Goal: Complete application form: Complete application form

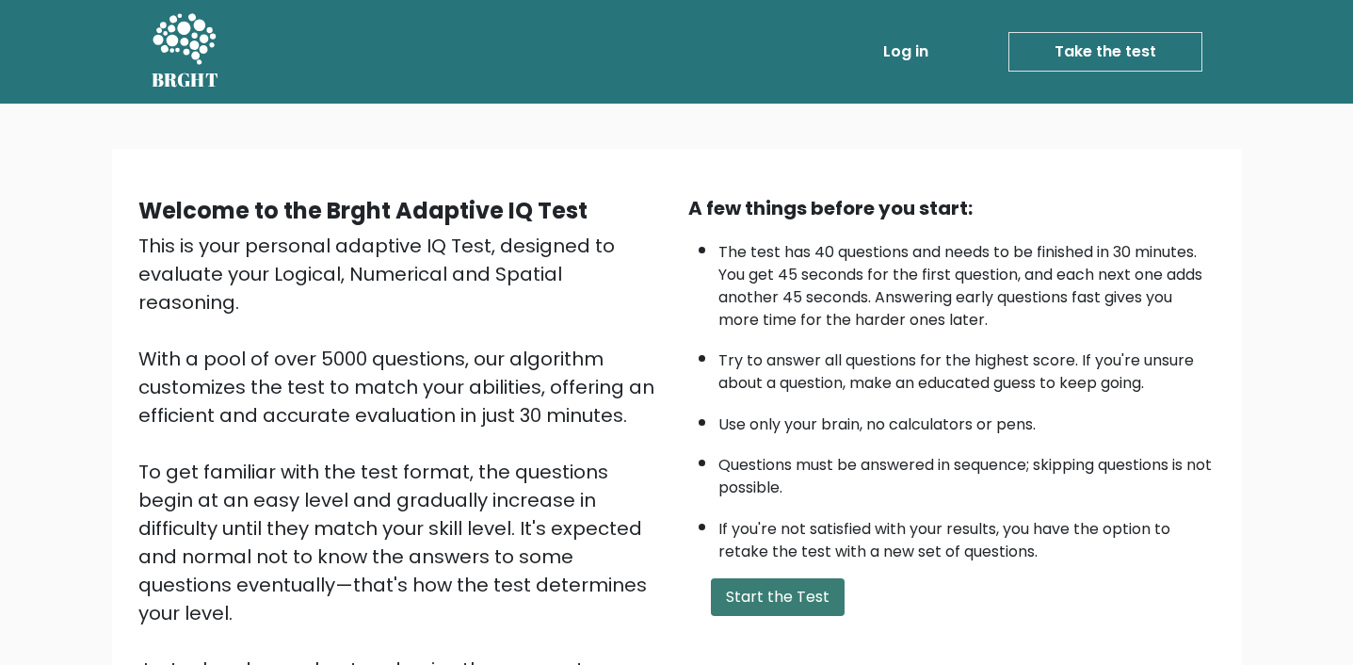
click at [809, 598] on button "Start the Test" at bounding box center [778, 597] width 134 height 38
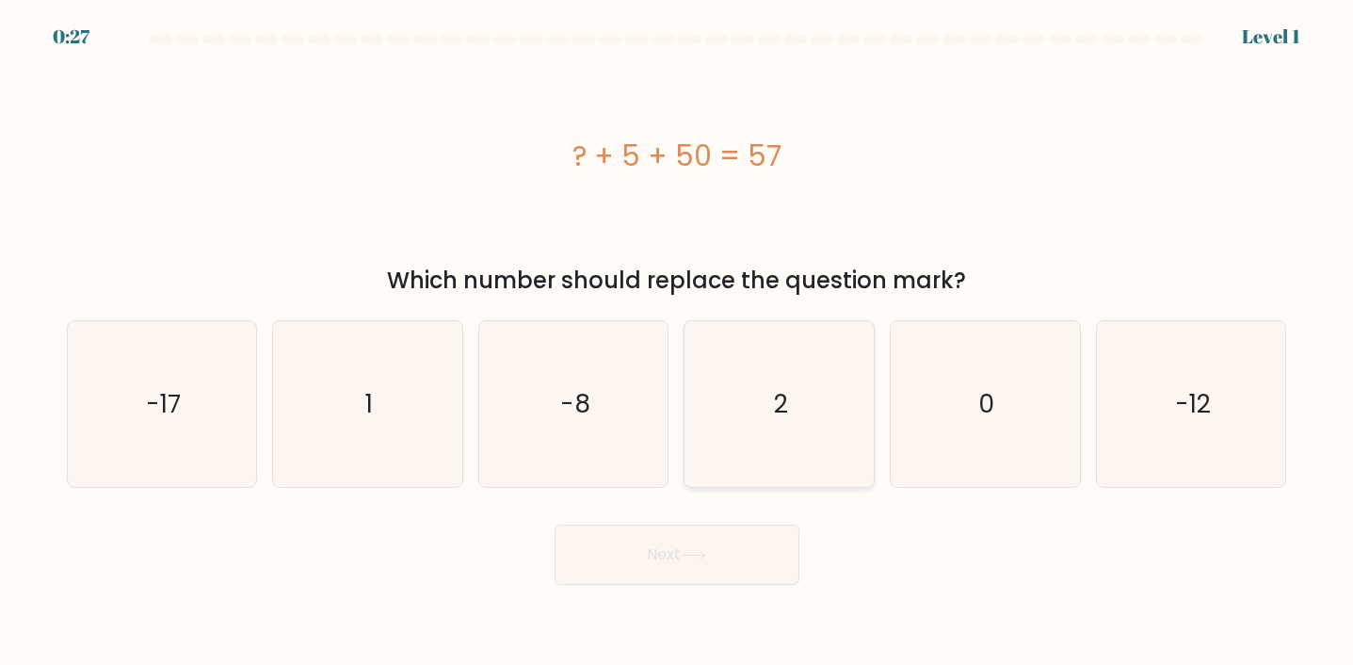
click at [800, 441] on icon "2" at bounding box center [780, 404] width 166 height 166
click at [678, 342] on input "d. 2" at bounding box center [677, 336] width 1 height 9
radio input "true"
click at [743, 574] on button "Next" at bounding box center [676, 554] width 245 height 60
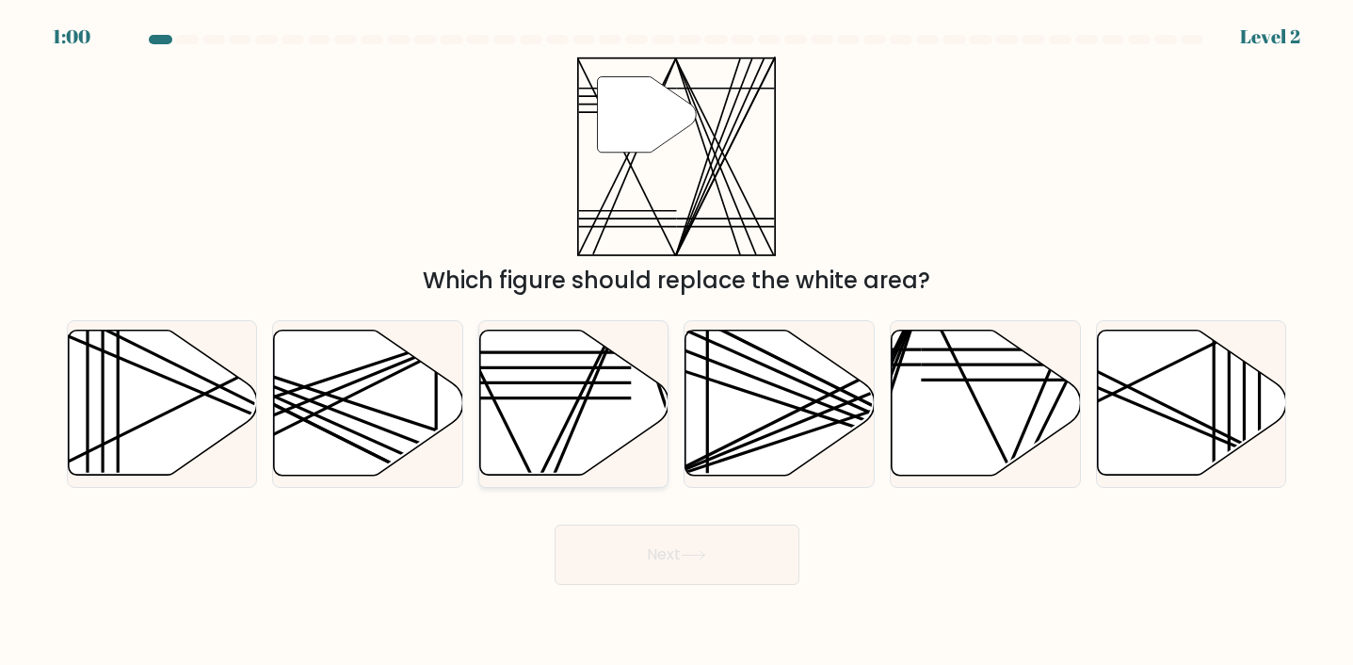
click at [580, 433] on icon at bounding box center [574, 402] width 189 height 145
click at [677, 342] on input "c." at bounding box center [677, 336] width 1 height 9
radio input "true"
click at [627, 541] on button "Next" at bounding box center [676, 554] width 245 height 60
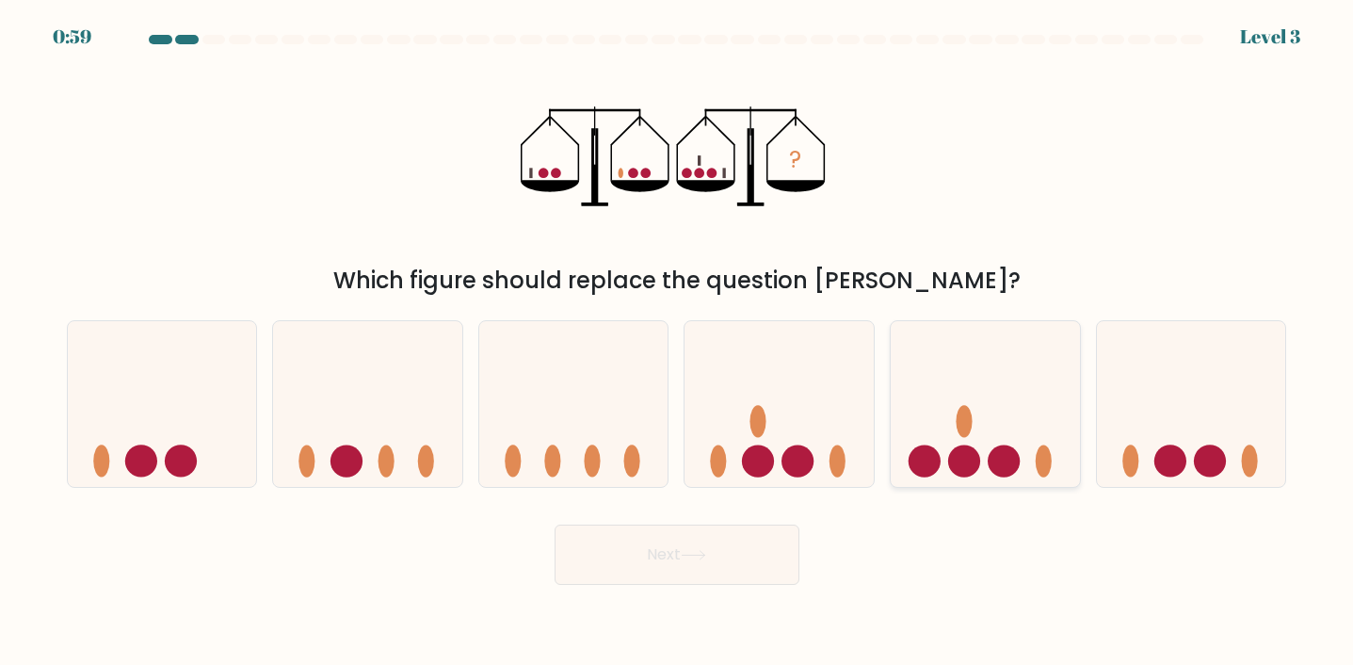
click at [1011, 437] on icon at bounding box center [984, 404] width 189 height 156
click at [678, 342] on input "e." at bounding box center [677, 336] width 1 height 9
radio input "true"
click at [763, 426] on ellipse at bounding box center [758, 421] width 16 height 32
click at [678, 342] on input "d." at bounding box center [677, 336] width 1 height 9
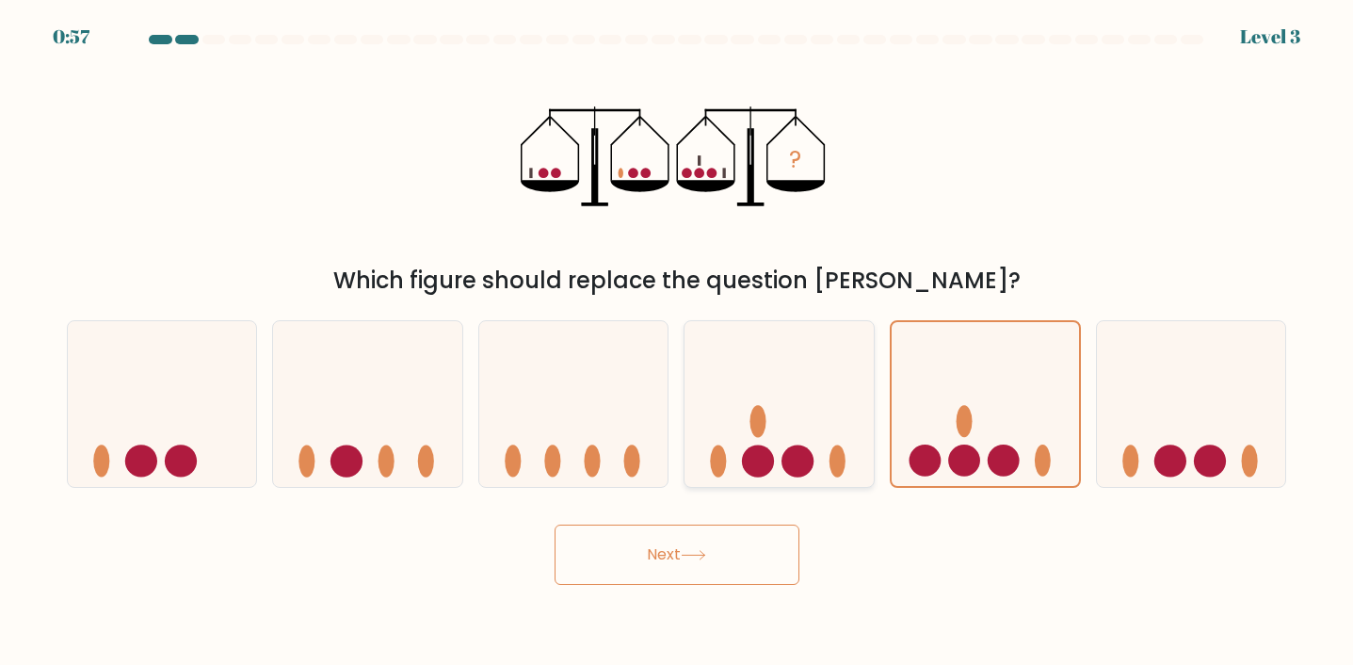
radio input "true"
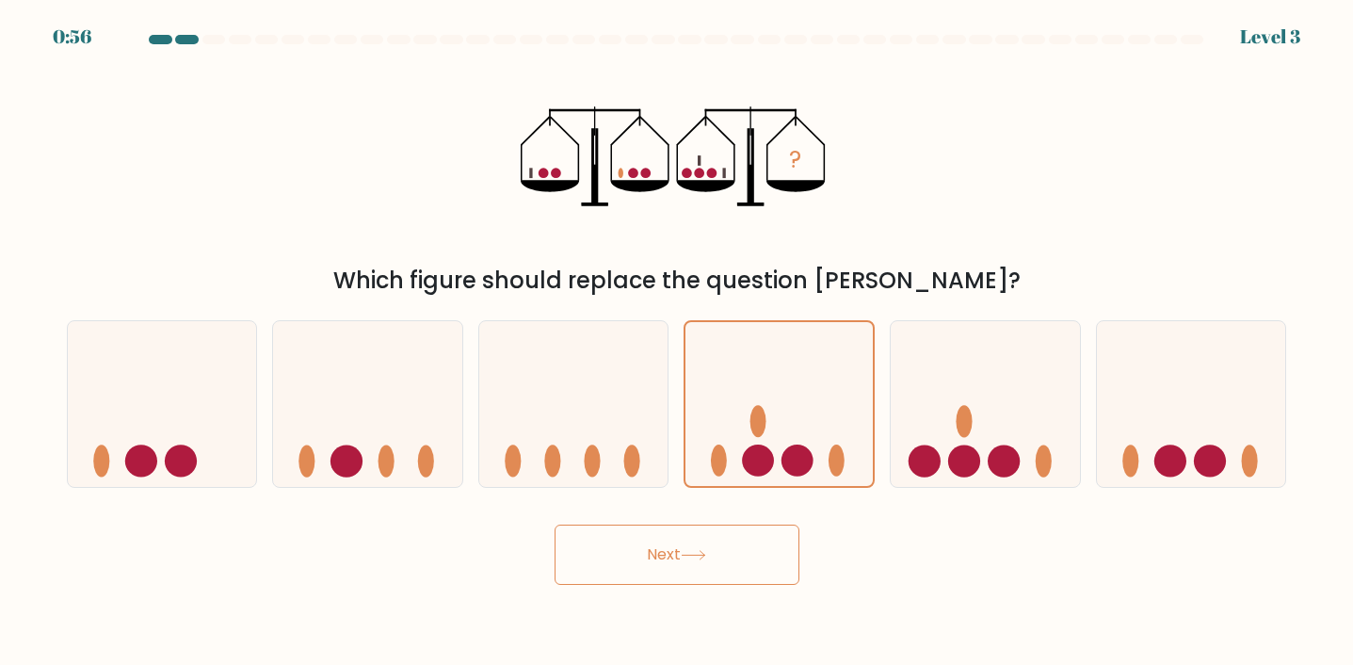
click at [707, 590] on body "0:56 Level 3" at bounding box center [676, 332] width 1353 height 665
click at [739, 537] on button "Next" at bounding box center [676, 554] width 245 height 60
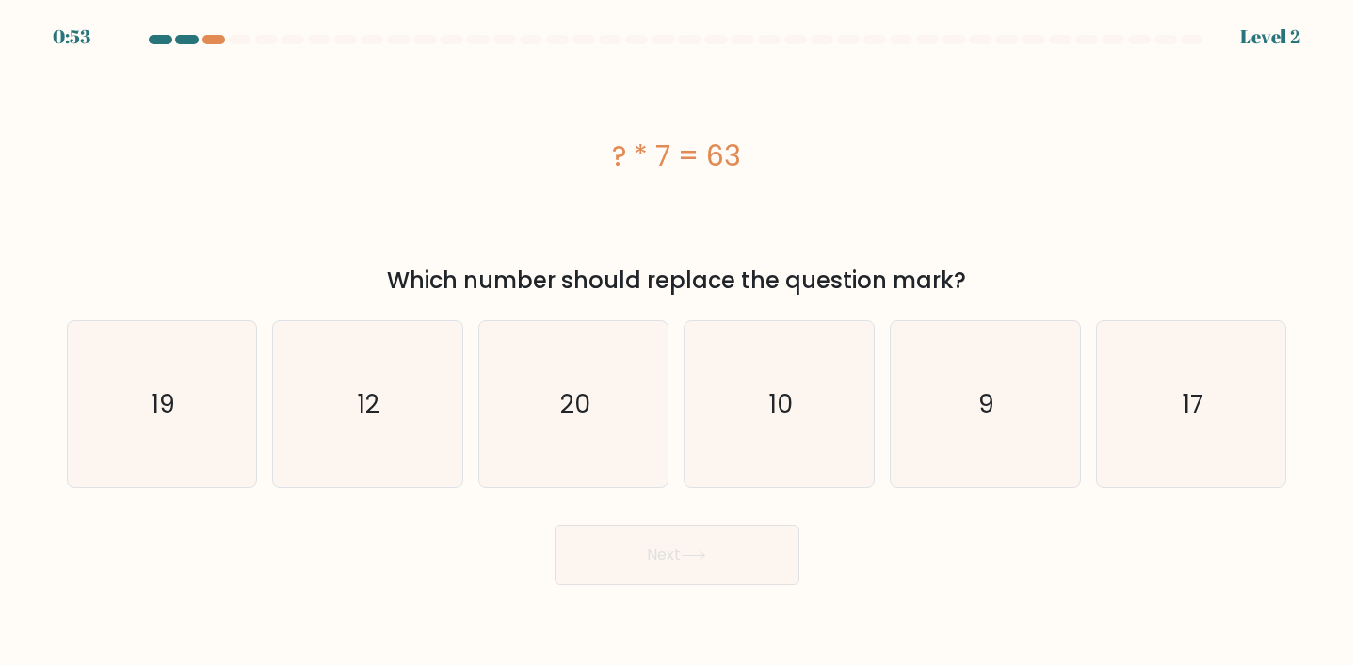
click at [740, 567] on button "Next" at bounding box center [676, 554] width 245 height 60
click at [722, 231] on div "? * 7 = 63" at bounding box center [677, 156] width 1220 height 200
click at [950, 430] on icon "9" at bounding box center [985, 404] width 166 height 166
click at [678, 342] on input "e. 9" at bounding box center [677, 336] width 1 height 9
radio input "true"
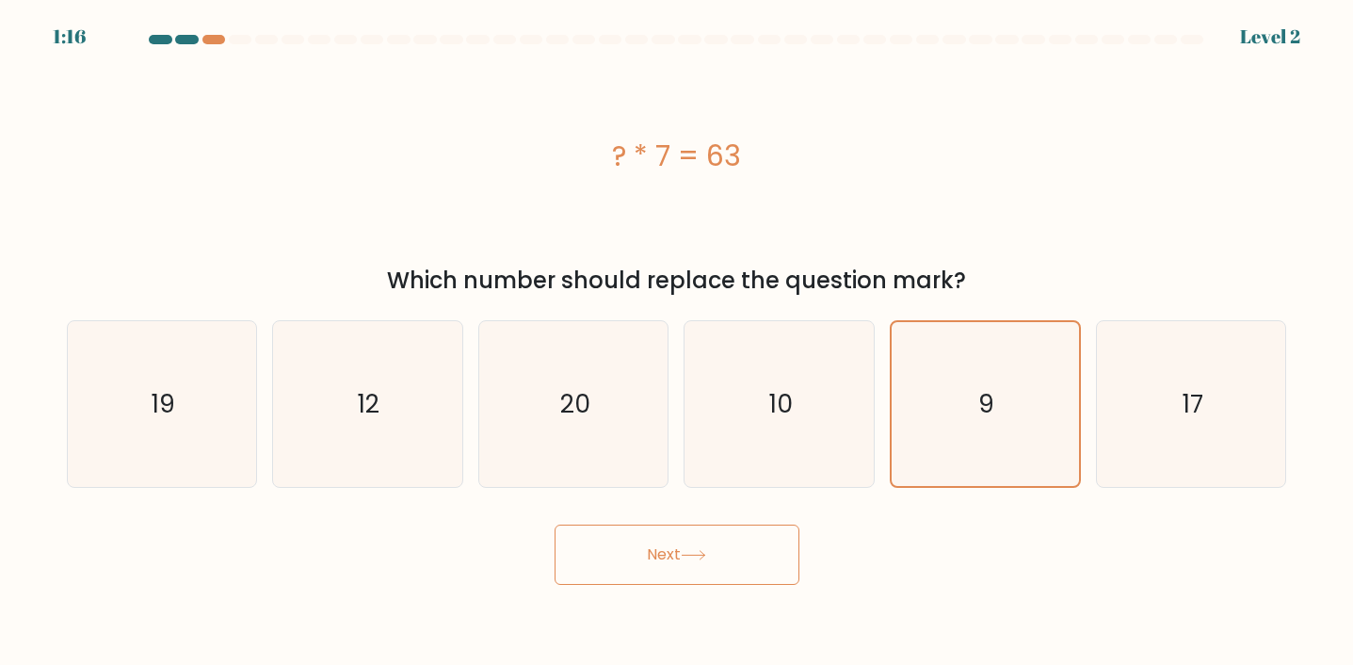
click at [706, 548] on button "Next" at bounding box center [676, 554] width 245 height 60
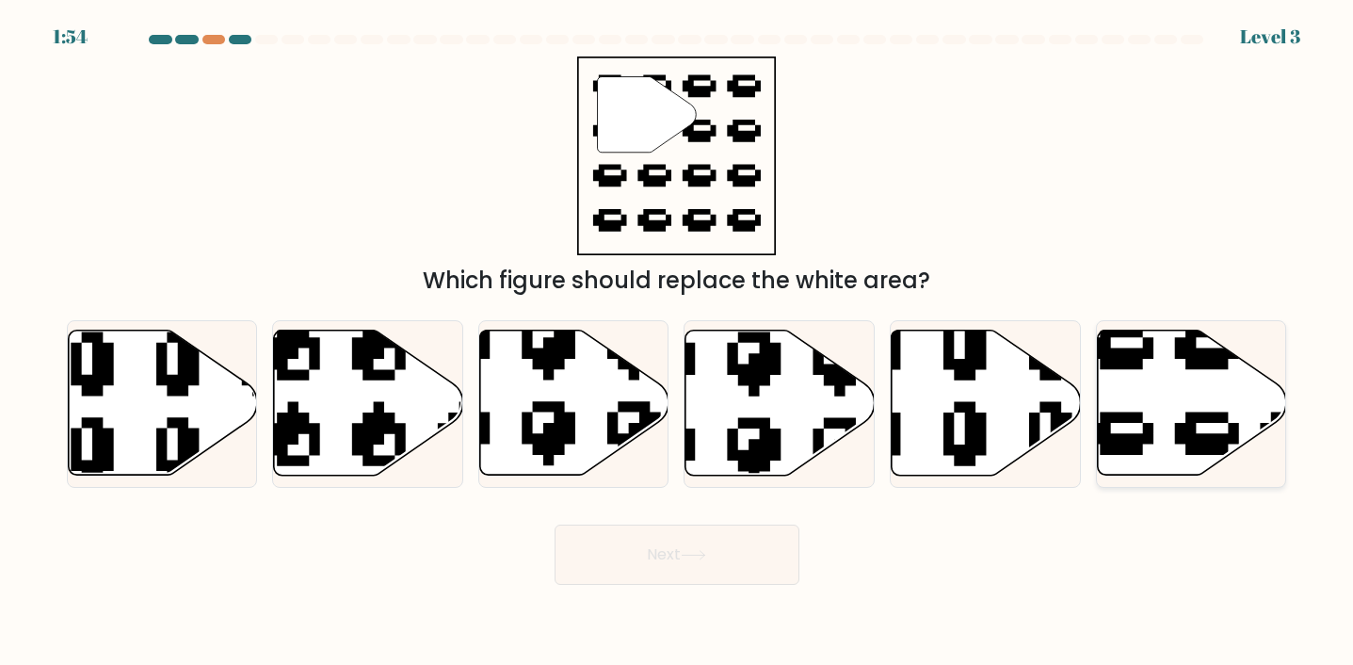
click at [1106, 378] on icon at bounding box center [1192, 402] width 189 height 145
click at [678, 342] on input "f." at bounding box center [677, 336] width 1 height 9
radio input "true"
click at [680, 572] on button "Next" at bounding box center [676, 554] width 245 height 60
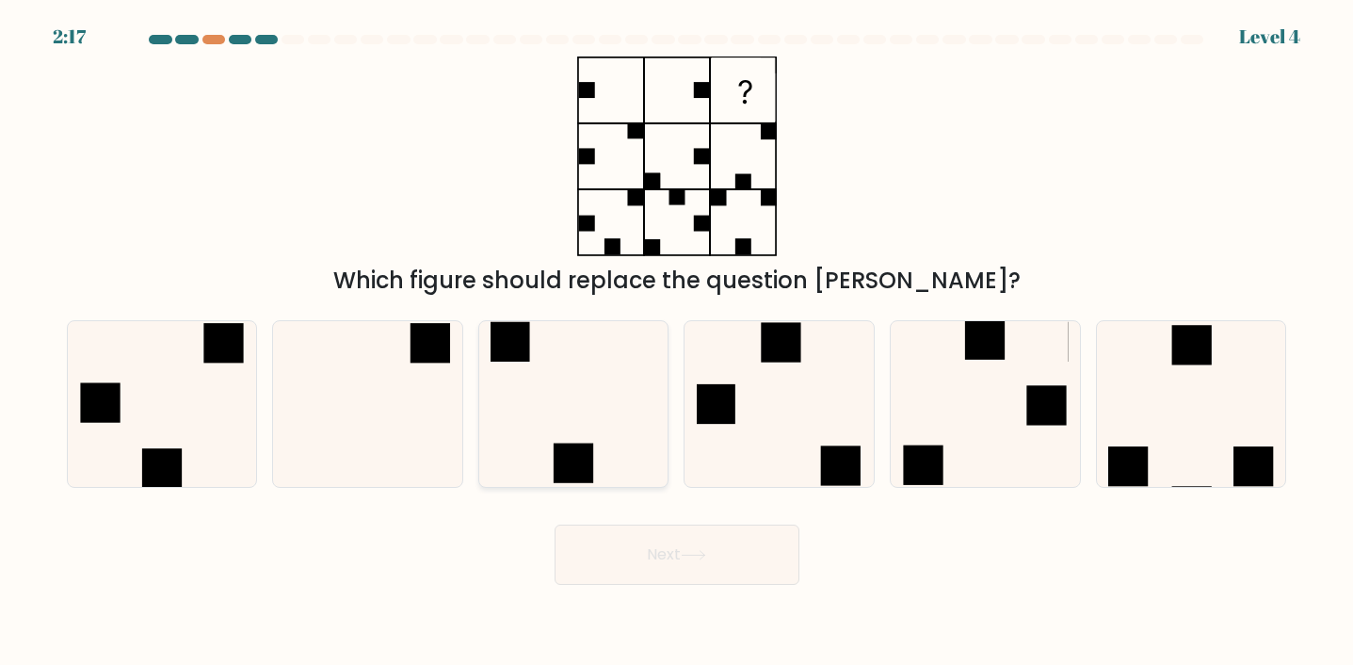
click at [489, 408] on div at bounding box center [573, 404] width 191 height 168
click at [677, 342] on input "c." at bounding box center [677, 336] width 1 height 9
radio input "true"
click at [753, 551] on button "Next" at bounding box center [676, 554] width 245 height 60
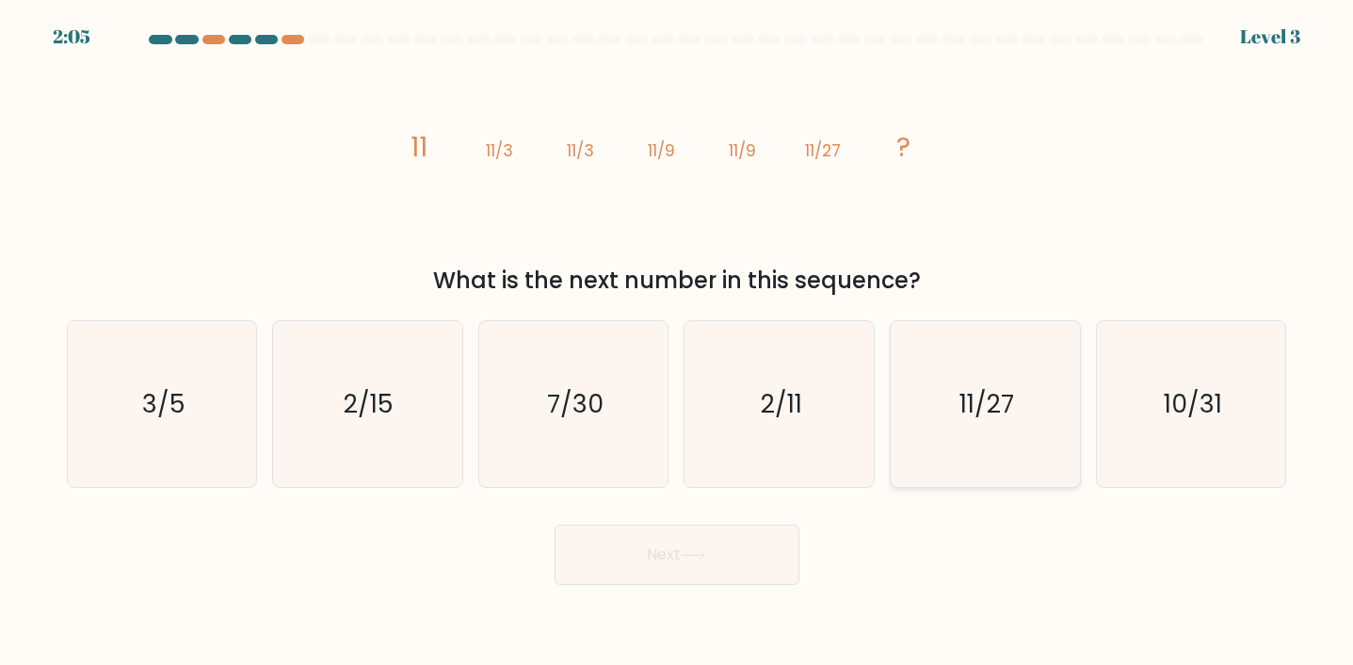
click at [979, 376] on icon "11/27" at bounding box center [985, 404] width 166 height 166
click at [678, 342] on input "e. 11/27" at bounding box center [677, 336] width 1 height 9
radio input "true"
click at [724, 579] on button "Next" at bounding box center [676, 554] width 245 height 60
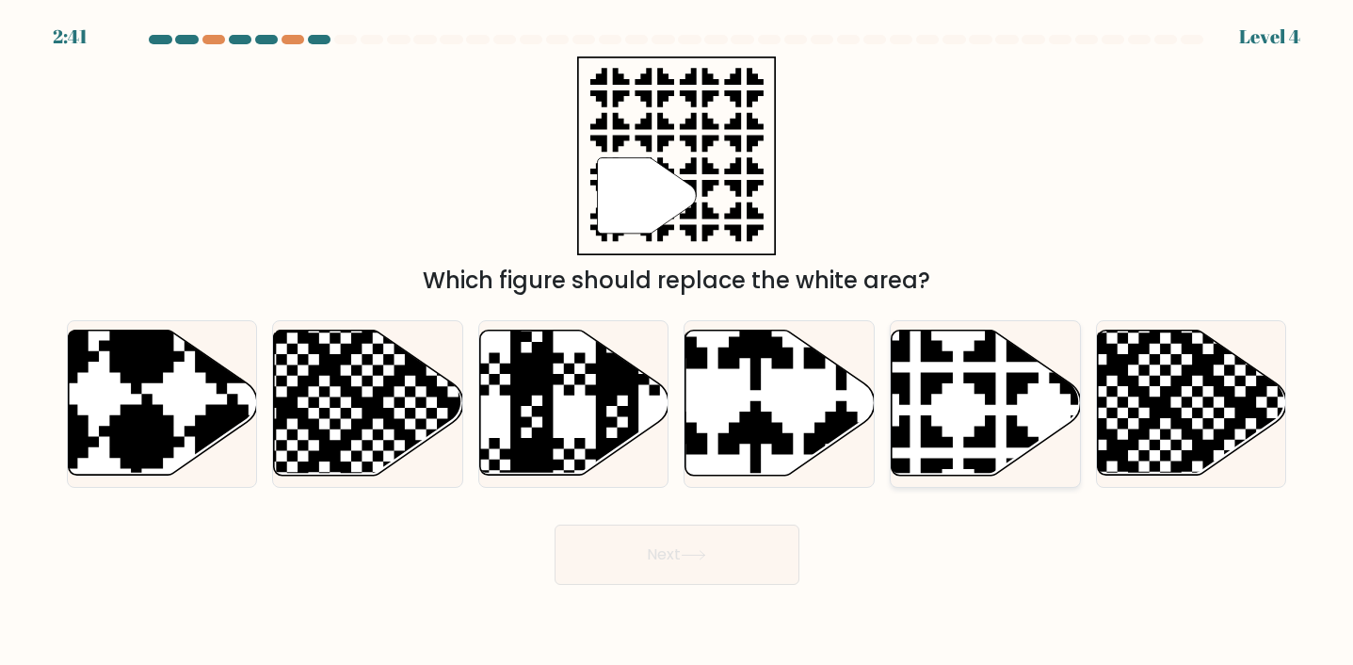
click at [956, 401] on icon at bounding box center [985, 402] width 189 height 145
click at [678, 342] on input "e." at bounding box center [677, 336] width 1 height 9
radio input "true"
click at [942, 423] on icon at bounding box center [985, 402] width 187 height 143
click at [678, 342] on input "e." at bounding box center [677, 336] width 1 height 9
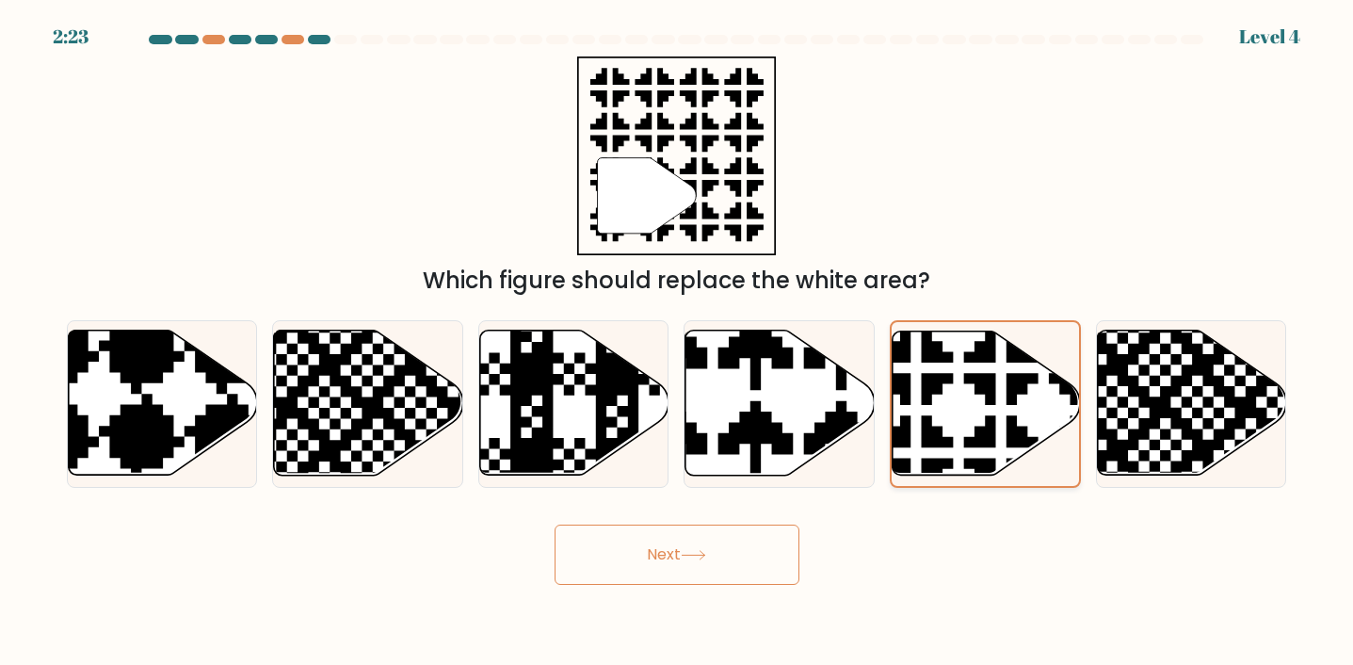
click at [942, 423] on icon at bounding box center [985, 402] width 187 height 143
click at [678, 342] on input "e." at bounding box center [677, 336] width 1 height 9
click at [942, 423] on icon at bounding box center [985, 402] width 187 height 143
click at [678, 342] on input "e." at bounding box center [677, 336] width 1 height 9
click at [709, 570] on button "Next" at bounding box center [676, 554] width 245 height 60
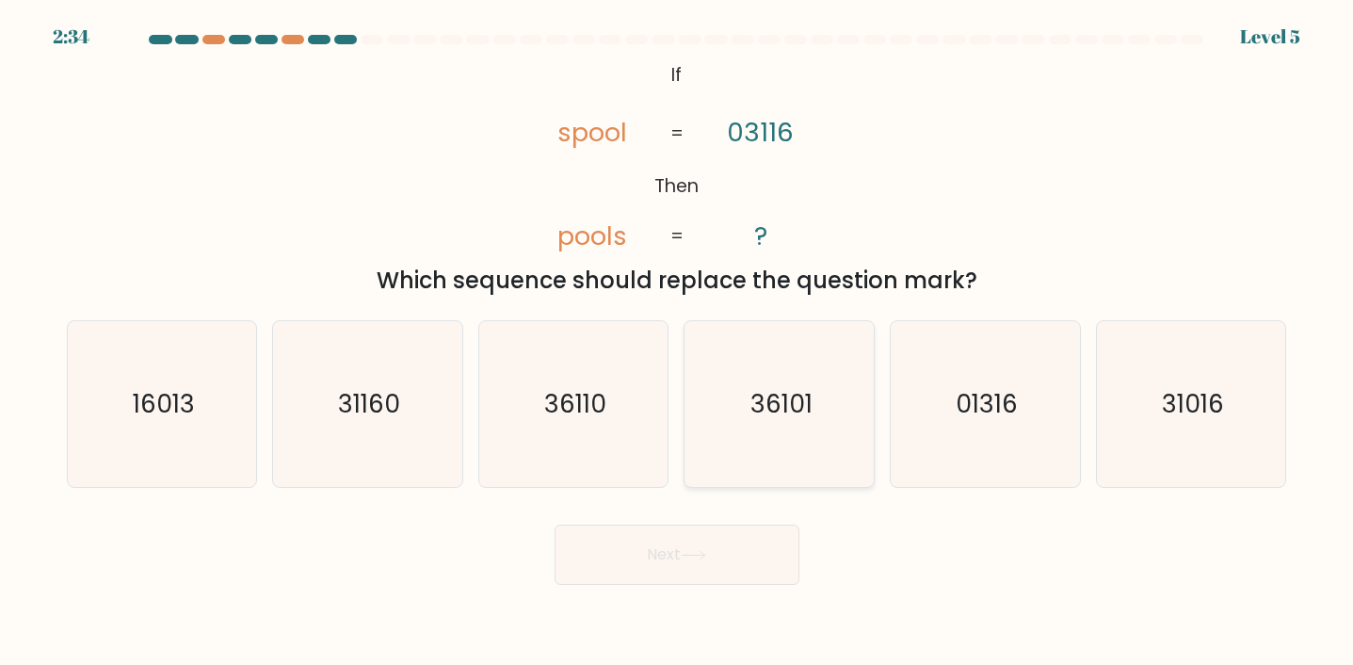
click at [737, 393] on icon "36101" at bounding box center [780, 404] width 166 height 166
click at [678, 342] on input "d. 36101" at bounding box center [677, 336] width 1 height 9
radio input "true"
click at [954, 397] on icon "01316" at bounding box center [985, 404] width 166 height 166
click at [678, 342] on input "e. 01316" at bounding box center [677, 336] width 1 height 9
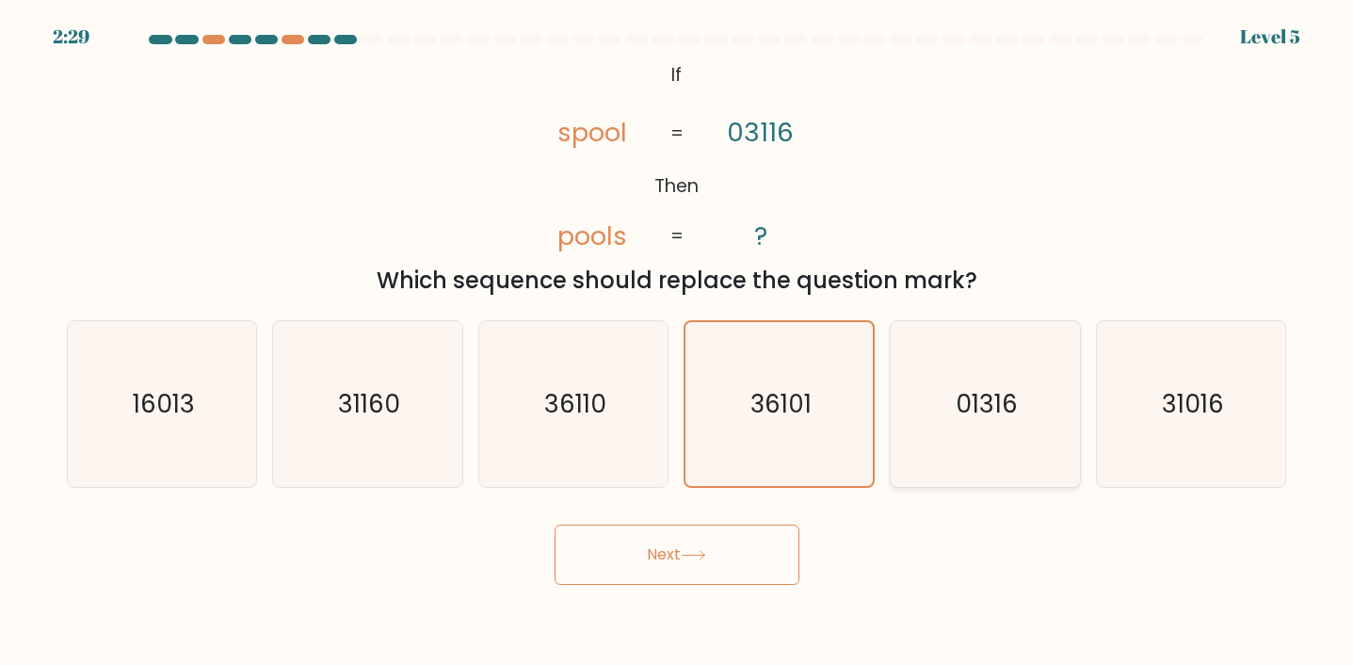
radio input "true"
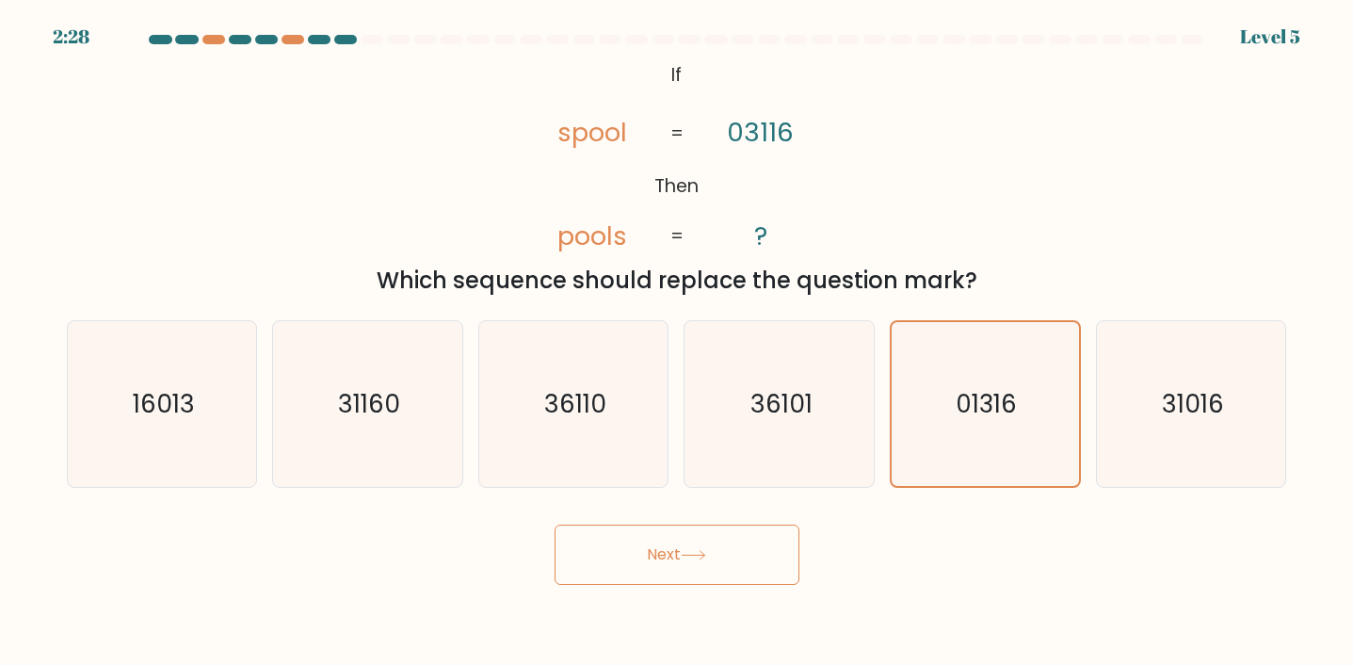
click at [722, 549] on button "Next" at bounding box center [676, 554] width 245 height 60
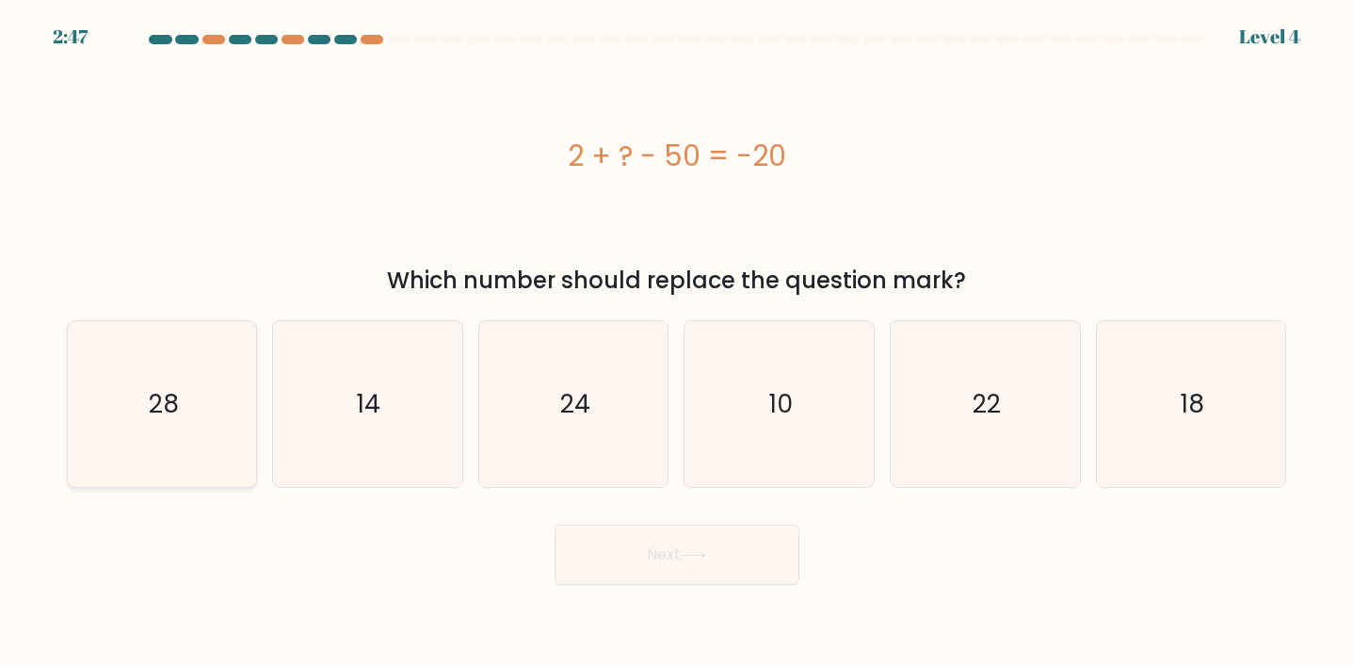
click at [216, 422] on icon "28" at bounding box center [162, 404] width 166 height 166
click at [677, 342] on input "a. 28" at bounding box center [677, 336] width 1 height 9
radio input "true"
click at [753, 539] on button "Next" at bounding box center [676, 554] width 245 height 60
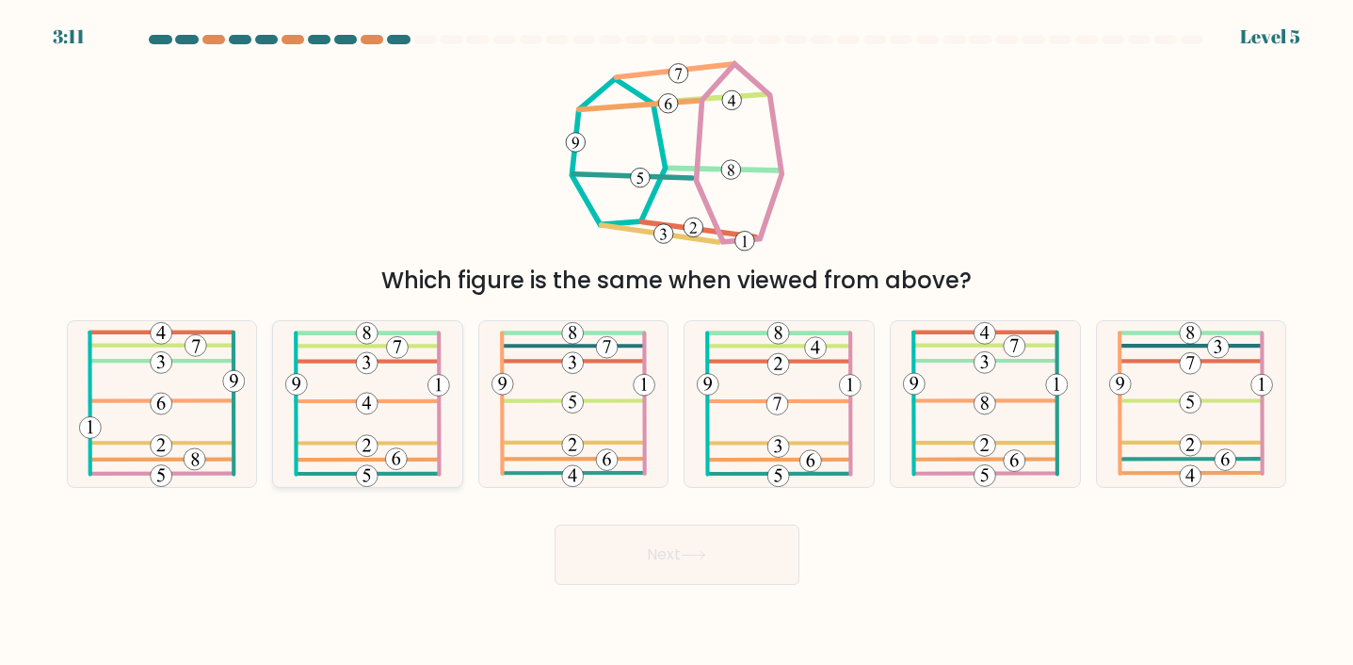
click at [321, 422] on icon at bounding box center [367, 404] width 165 height 166
click at [677, 342] on input "b." at bounding box center [677, 336] width 1 height 9
radio input "true"
click at [626, 534] on button "Next" at bounding box center [676, 554] width 245 height 60
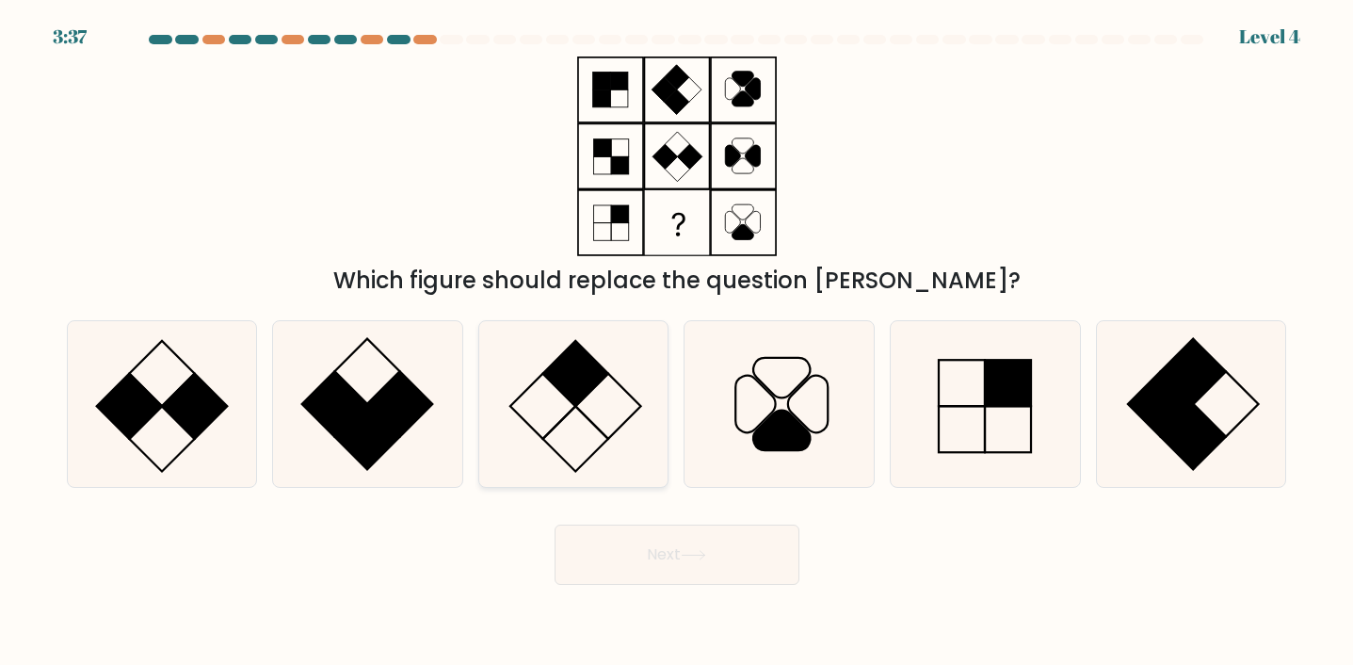
click at [632, 388] on icon at bounding box center [573, 404] width 166 height 166
click at [677, 342] on input "c." at bounding box center [677, 336] width 1 height 9
radio input "true"
click at [706, 578] on button "Next" at bounding box center [676, 554] width 245 height 60
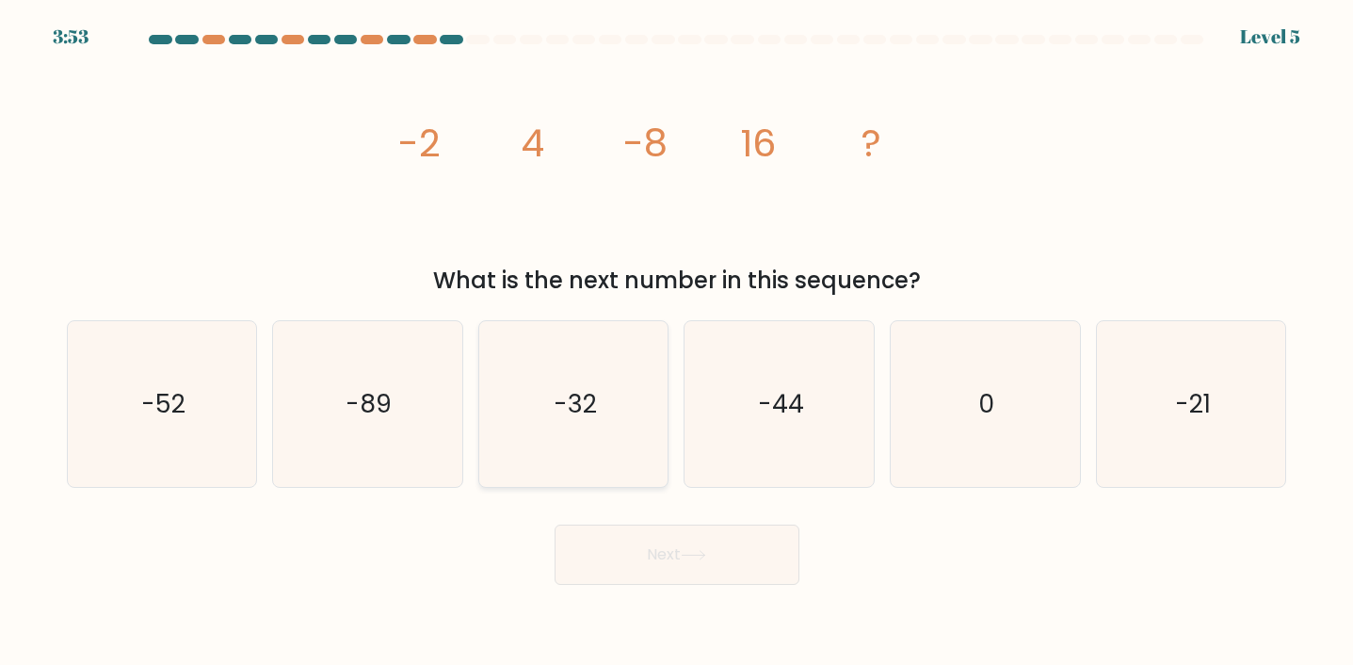
click at [588, 411] on text "-32" at bounding box center [574, 403] width 43 height 35
click at [677, 342] on input "c. -32" at bounding box center [677, 336] width 1 height 9
radio input "true"
click at [635, 540] on button "Next" at bounding box center [676, 554] width 245 height 60
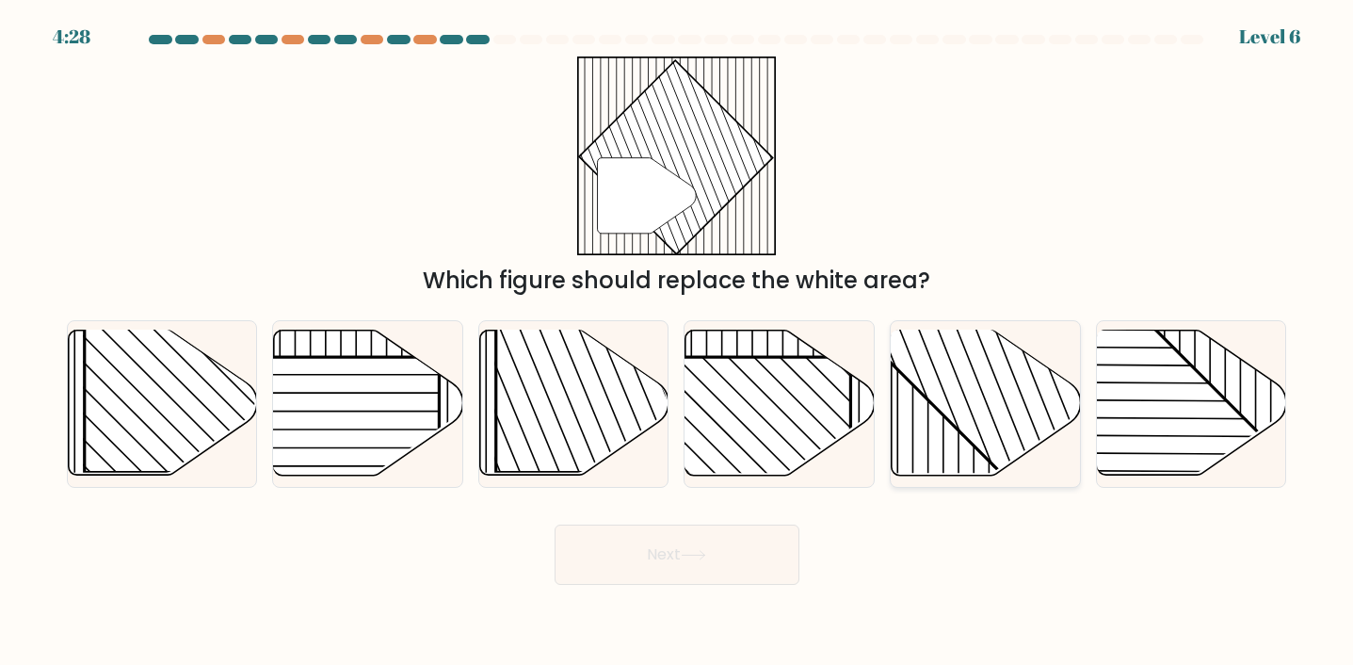
click at [928, 445] on icon at bounding box center [985, 402] width 189 height 145
click at [678, 342] on input "e." at bounding box center [677, 336] width 1 height 9
radio input "true"
click at [749, 543] on button "Next" at bounding box center [676, 554] width 245 height 60
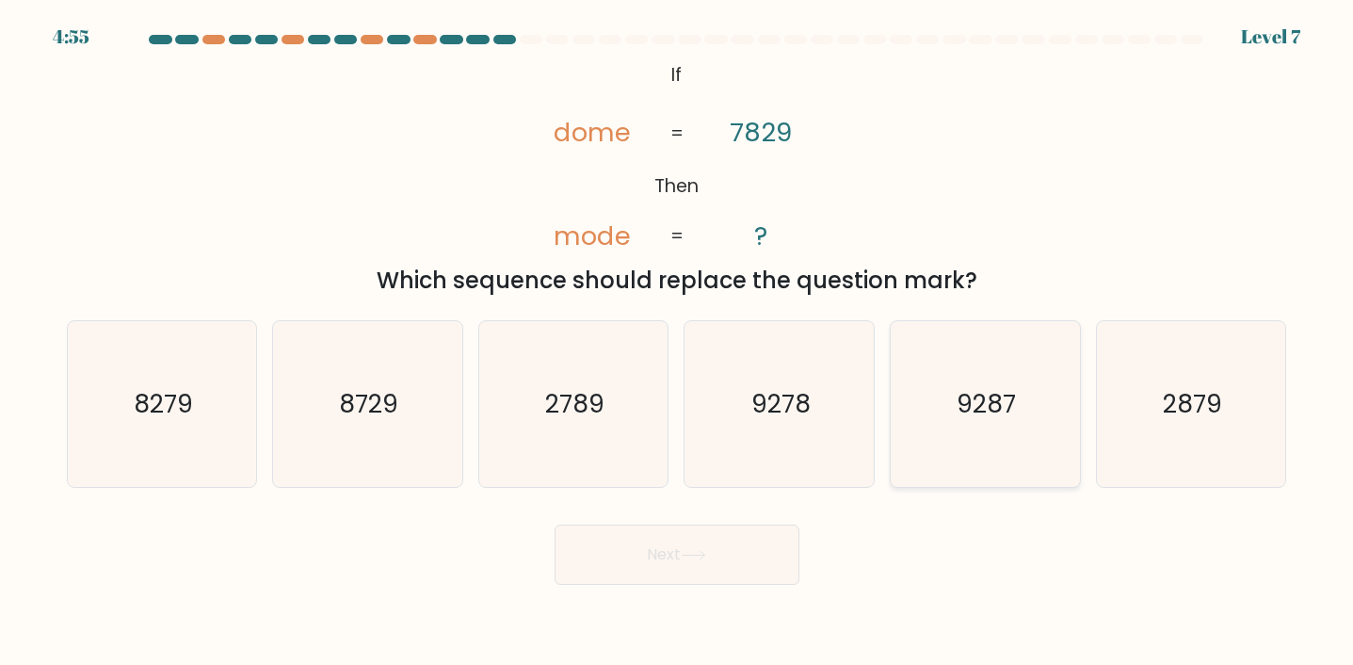
click at [1014, 429] on icon "9287" at bounding box center [985, 404] width 166 height 166
click at [678, 342] on input "e. 9287" at bounding box center [677, 336] width 1 height 9
radio input "true"
click at [743, 558] on button "Next" at bounding box center [676, 554] width 245 height 60
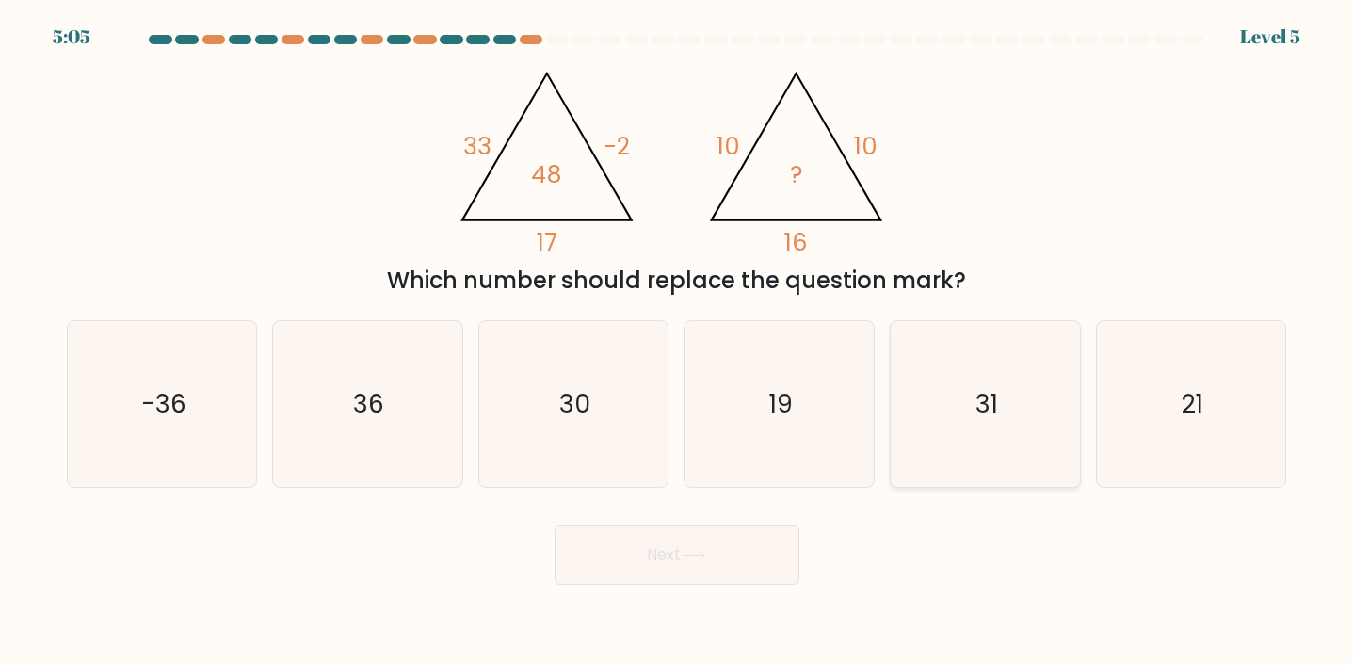
click at [1014, 427] on icon "31" at bounding box center [985, 404] width 166 height 166
click at [678, 342] on input "e. 31" at bounding box center [677, 336] width 1 height 9
radio input "true"
click at [378, 443] on icon "36" at bounding box center [367, 404] width 166 height 166
click at [677, 342] on input "b. 36" at bounding box center [677, 336] width 1 height 9
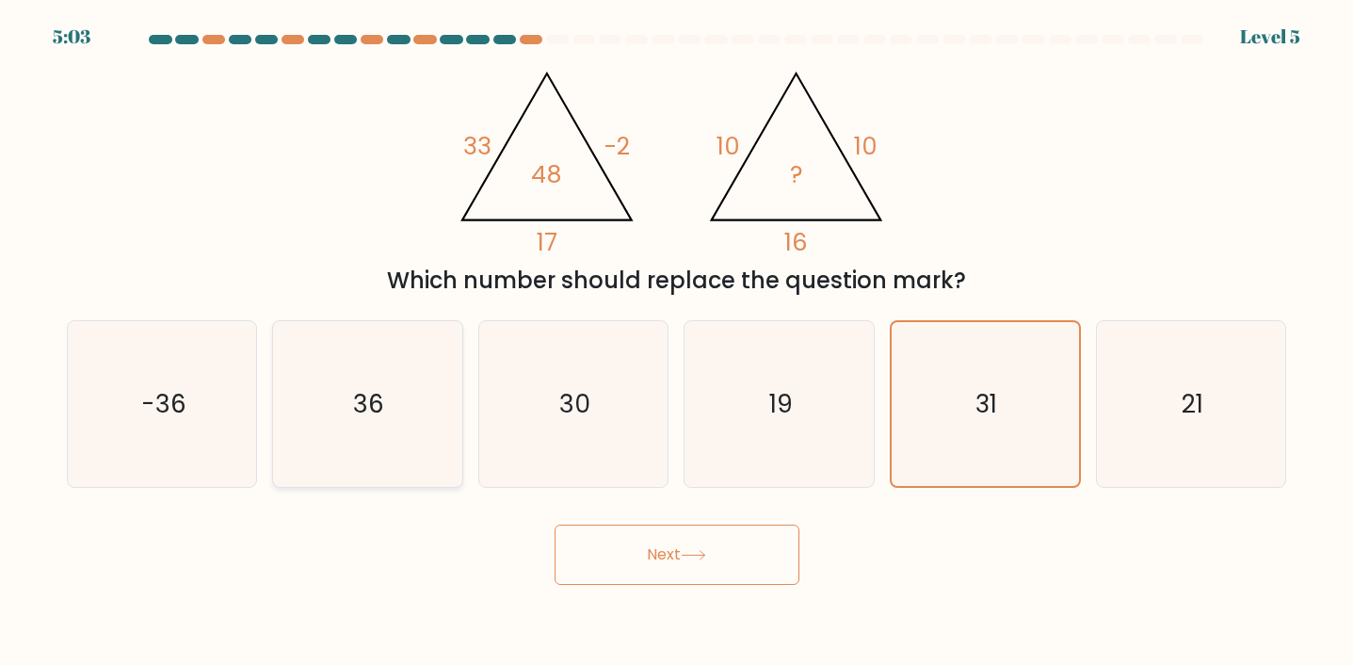
radio input "true"
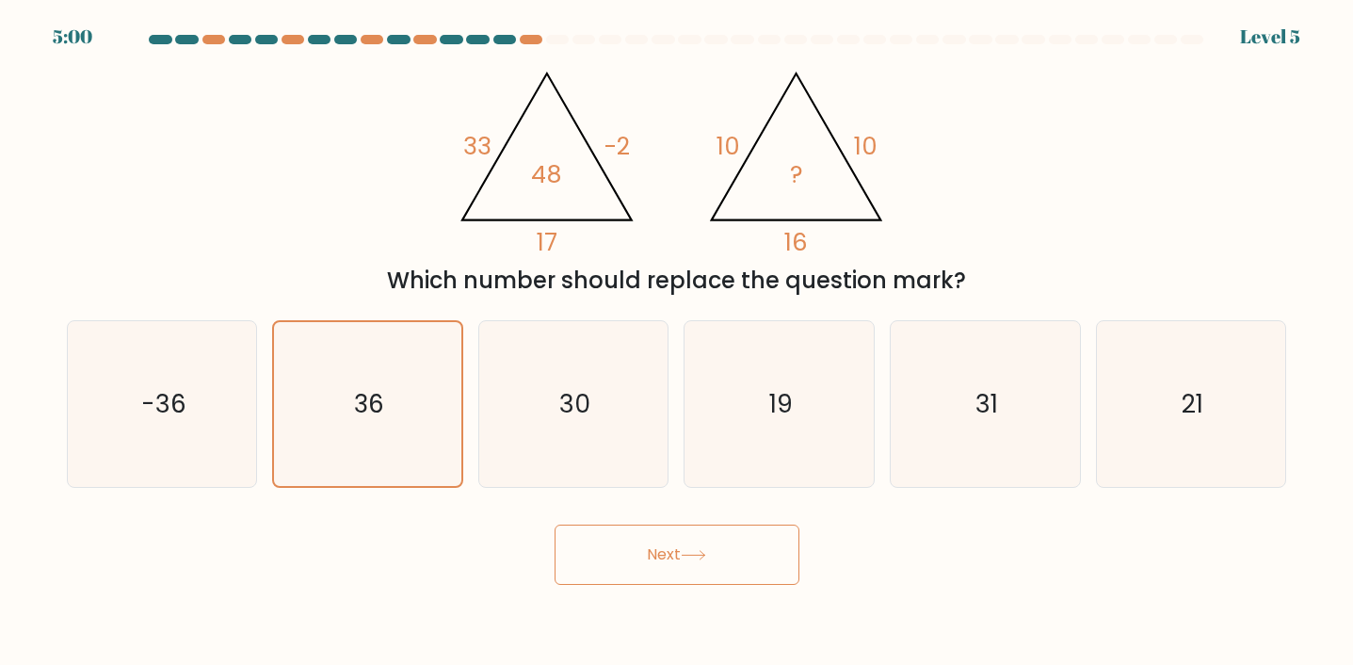
click at [691, 553] on icon at bounding box center [693, 555] width 25 height 10
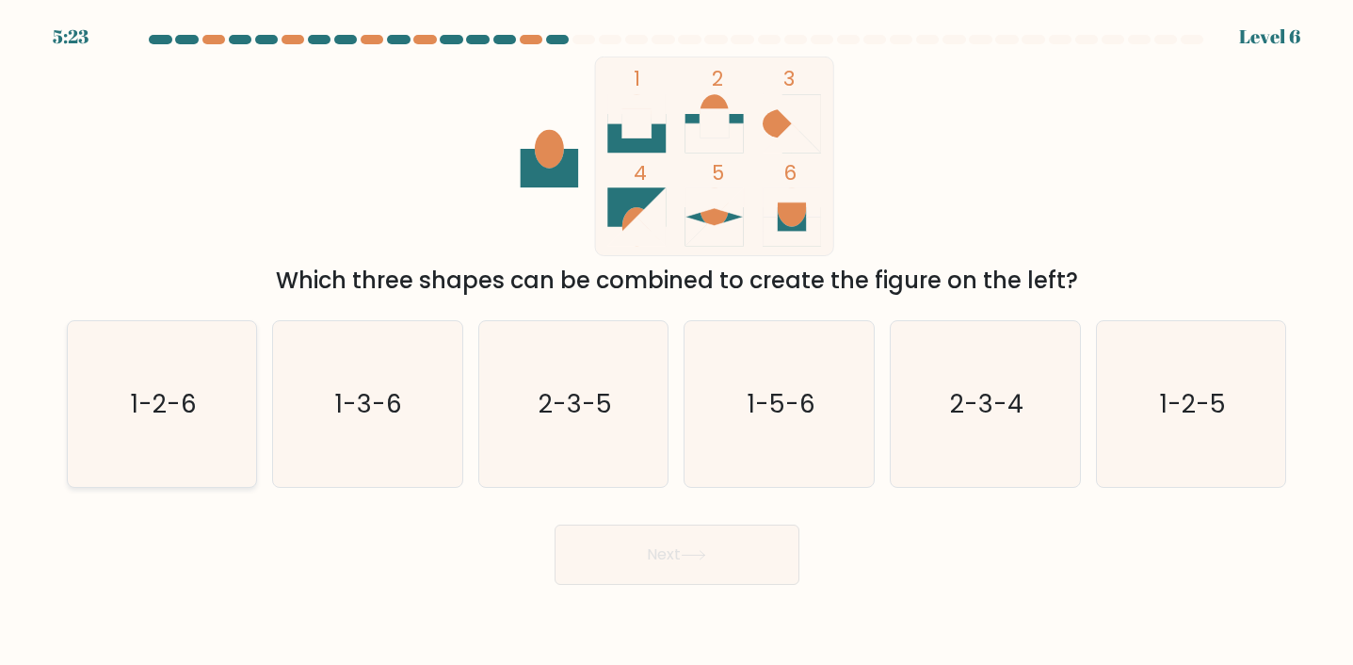
click at [211, 382] on icon "1-2-6" at bounding box center [162, 404] width 166 height 166
click at [677, 342] on input "a. 1-2-6" at bounding box center [677, 336] width 1 height 9
radio input "true"
click at [759, 561] on button "Next" at bounding box center [676, 554] width 245 height 60
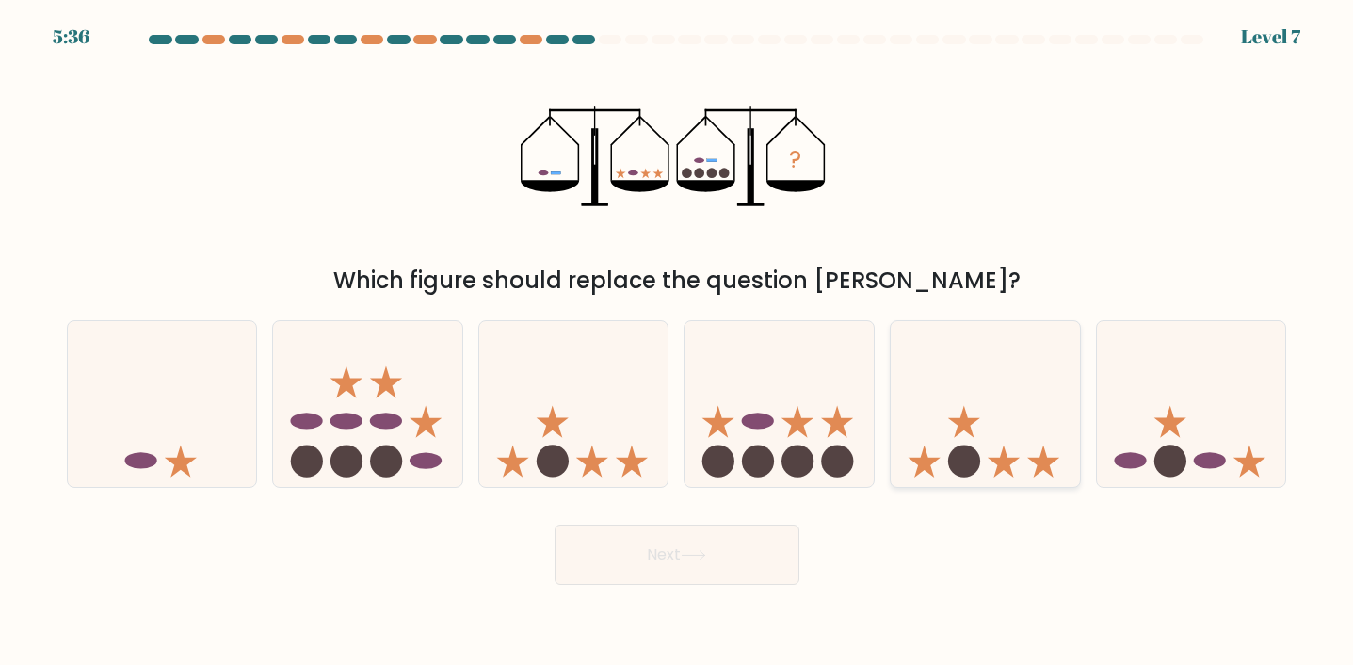
click at [995, 457] on icon at bounding box center [984, 404] width 189 height 156
click at [678, 342] on input "e." at bounding box center [677, 336] width 1 height 9
radio input "true"
click at [1129, 430] on icon at bounding box center [1191, 404] width 189 height 156
click at [678, 342] on input "f." at bounding box center [677, 336] width 1 height 9
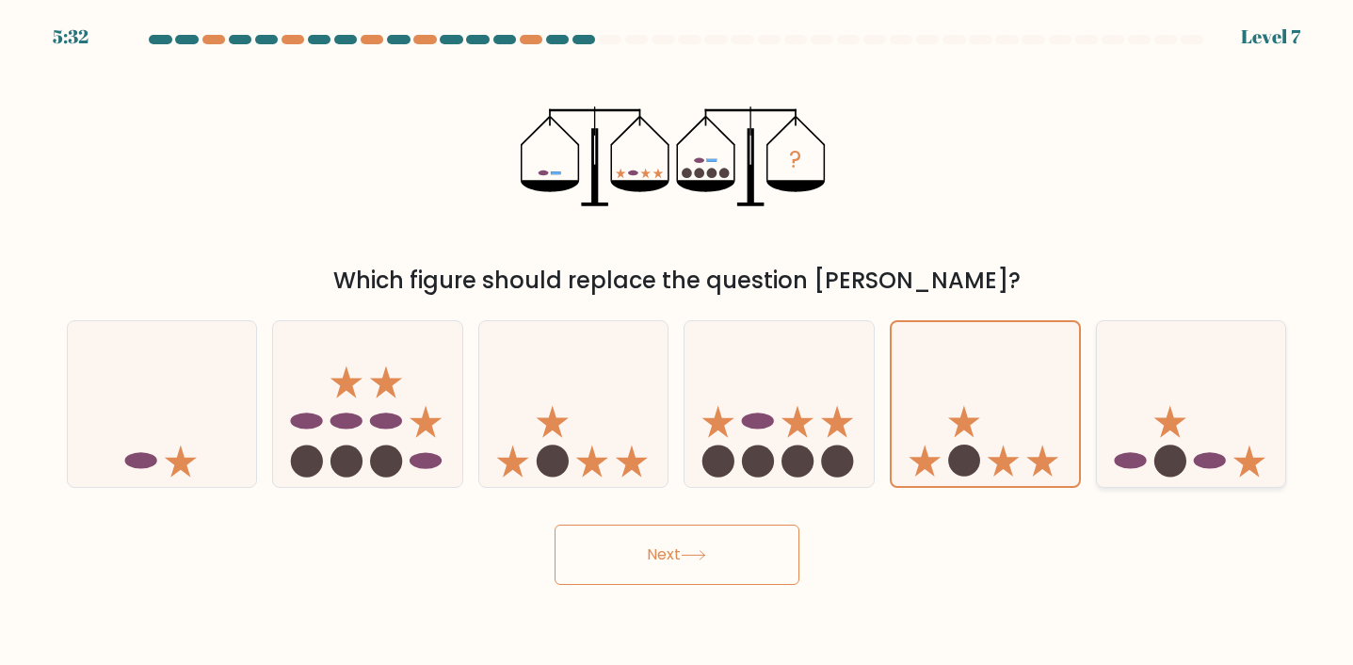
radio input "true"
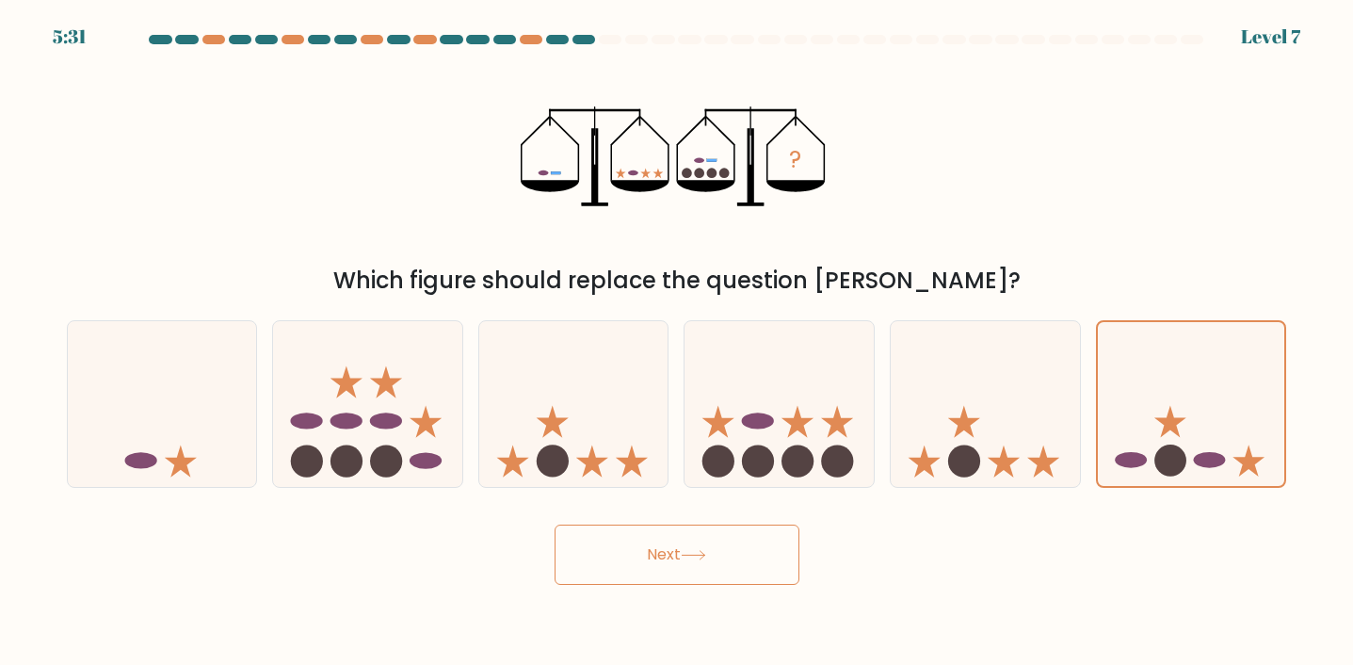
click at [633, 545] on button "Next" at bounding box center [676, 554] width 245 height 60
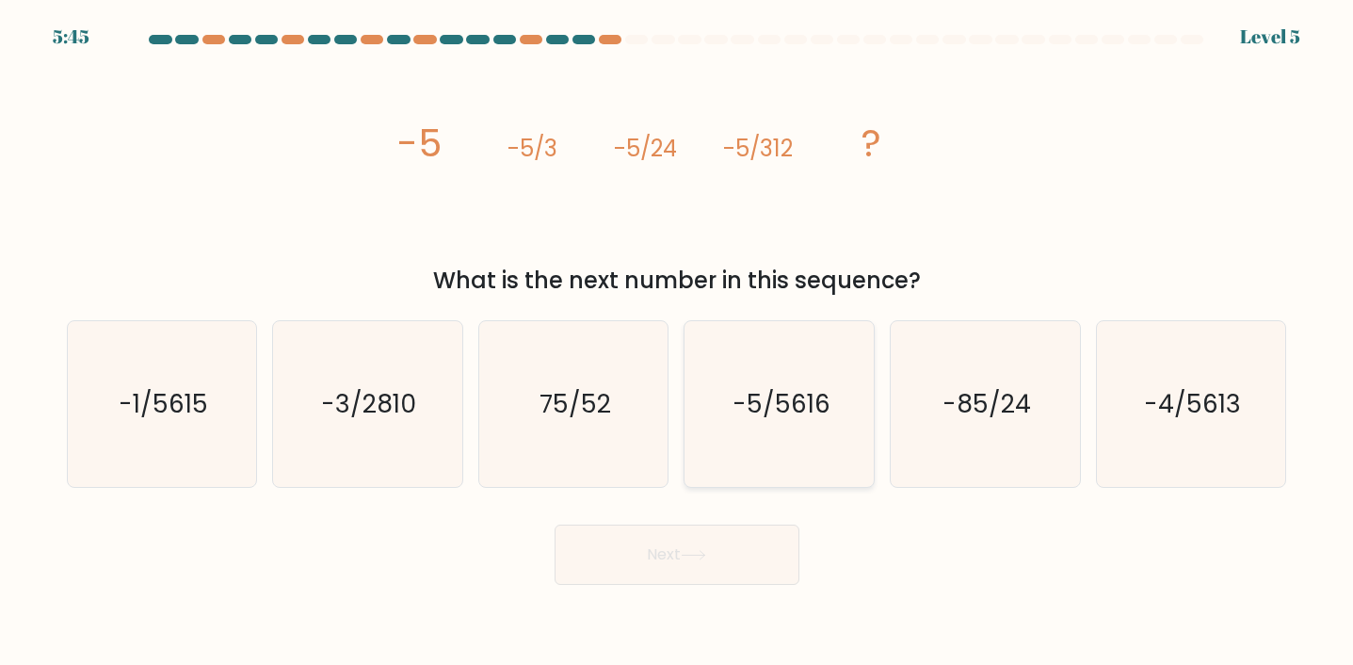
click at [809, 399] on text "-5/5616" at bounding box center [781, 403] width 98 height 35
click at [678, 342] on input "d. -5/5616" at bounding box center [677, 336] width 1 height 9
radio input "true"
click at [713, 550] on button "Next" at bounding box center [676, 554] width 245 height 60
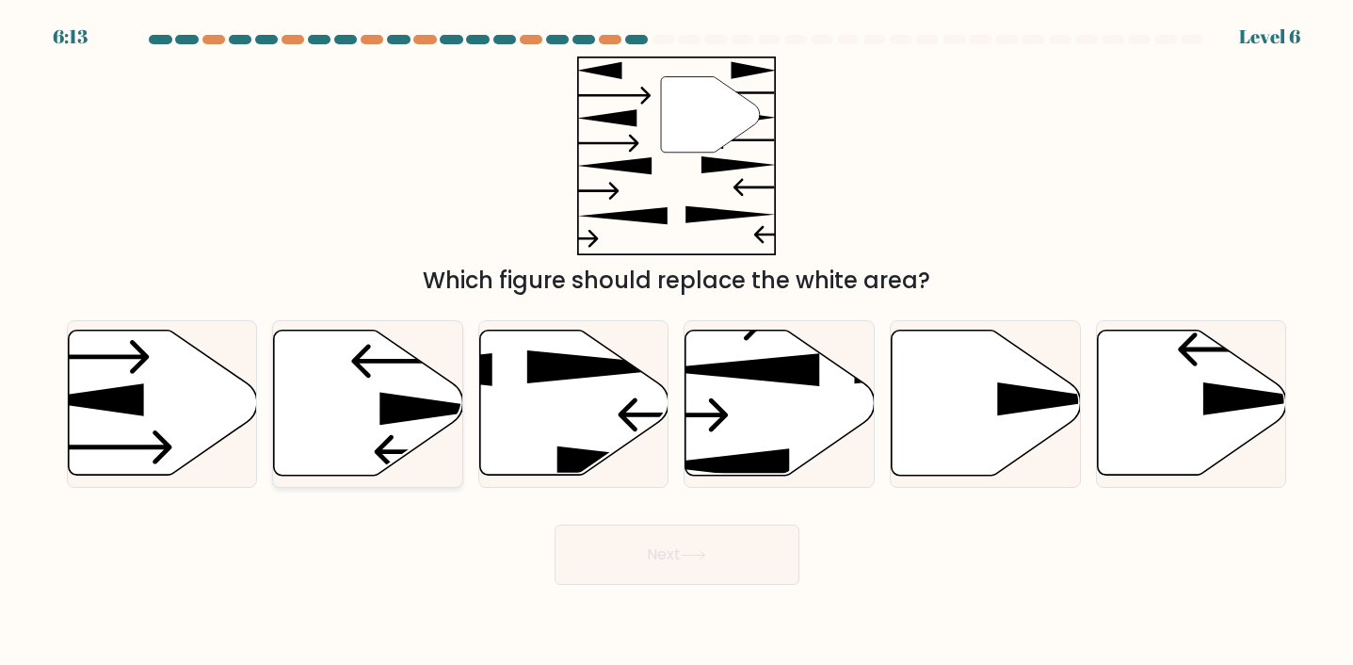
click at [308, 376] on icon at bounding box center [368, 402] width 189 height 145
click at [677, 342] on input "b." at bounding box center [677, 336] width 1 height 9
radio input "true"
click at [697, 550] on icon at bounding box center [693, 555] width 25 height 10
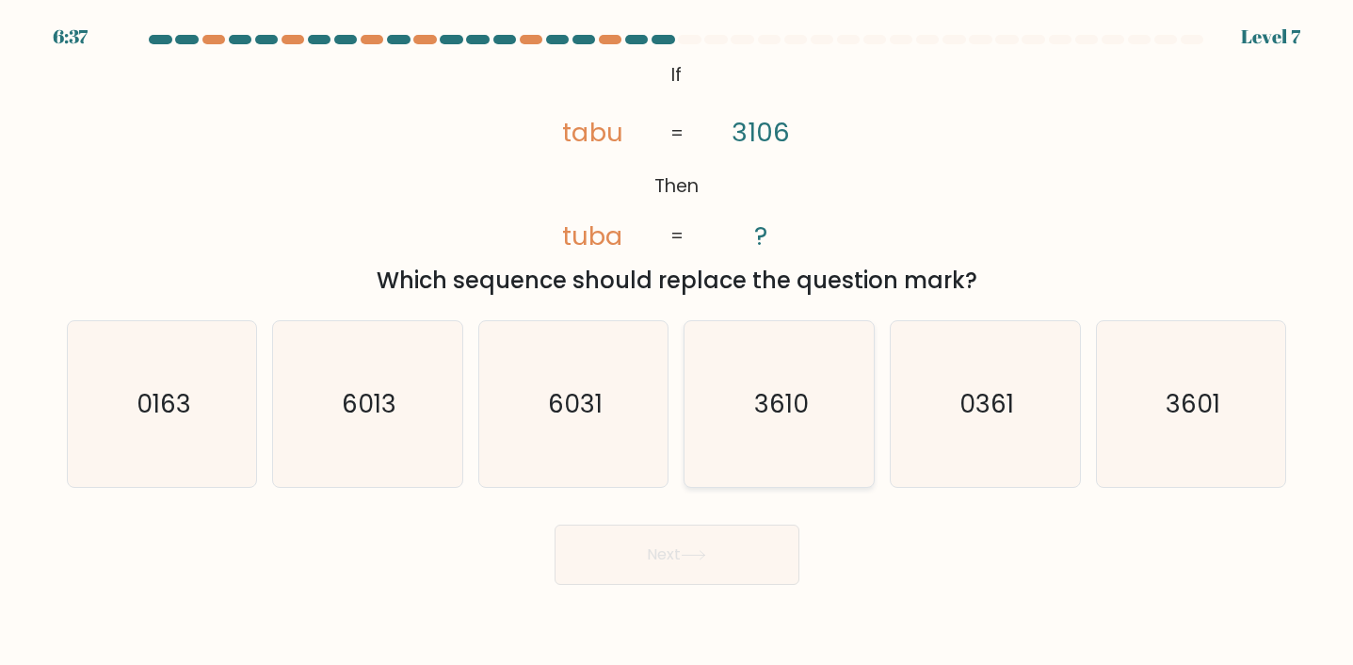
click at [854, 428] on icon "3610" at bounding box center [780, 404] width 166 height 166
click at [678, 342] on input "d. 3610" at bounding box center [677, 336] width 1 height 9
radio input "true"
click at [735, 570] on button "Next" at bounding box center [676, 554] width 245 height 60
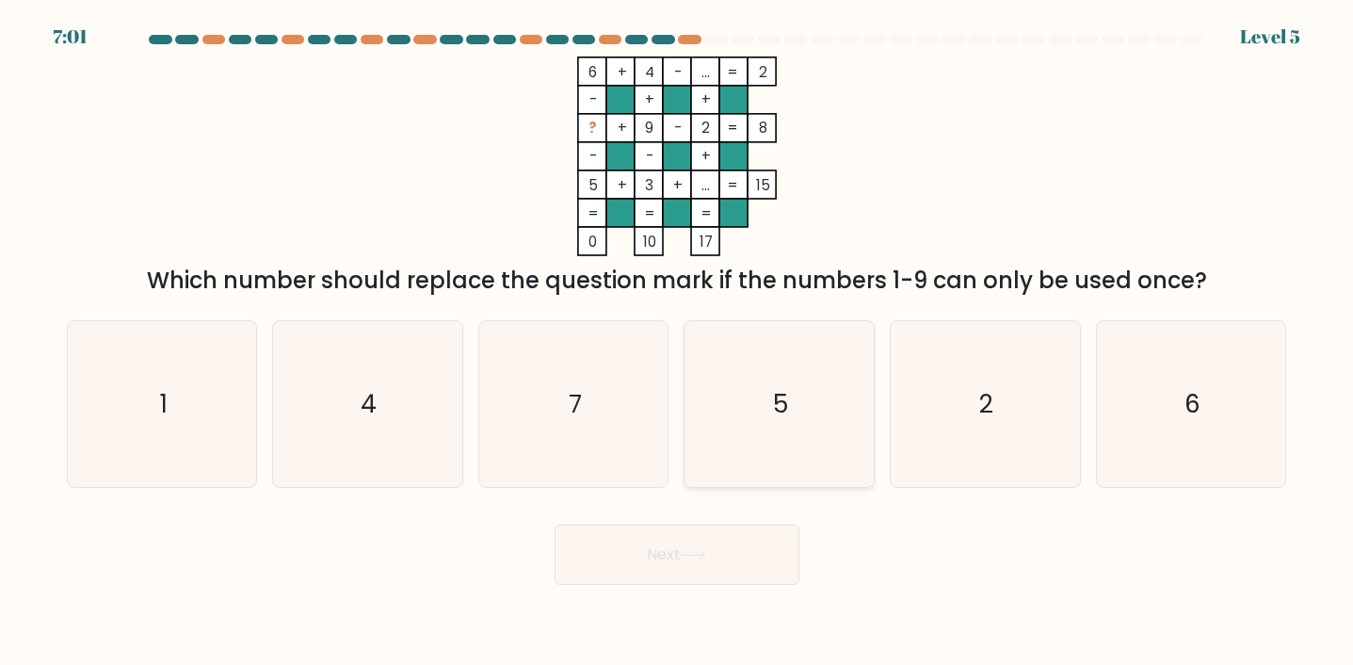
click at [833, 342] on icon "5" at bounding box center [780, 404] width 166 height 166
click at [678, 342] on input "d. 5" at bounding box center [677, 336] width 1 height 9
radio input "true"
click at [958, 390] on icon "2" at bounding box center [985, 404] width 166 height 166
click at [678, 342] on input "e. 2" at bounding box center [677, 336] width 1 height 9
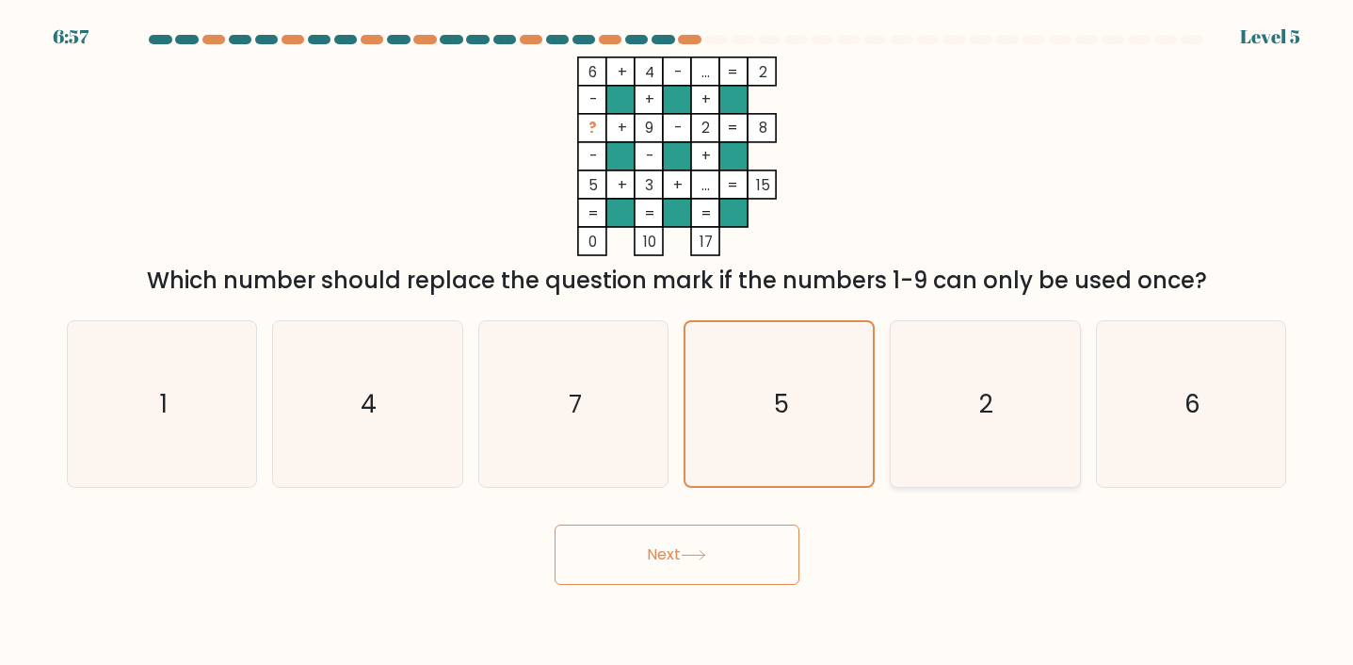
radio input "true"
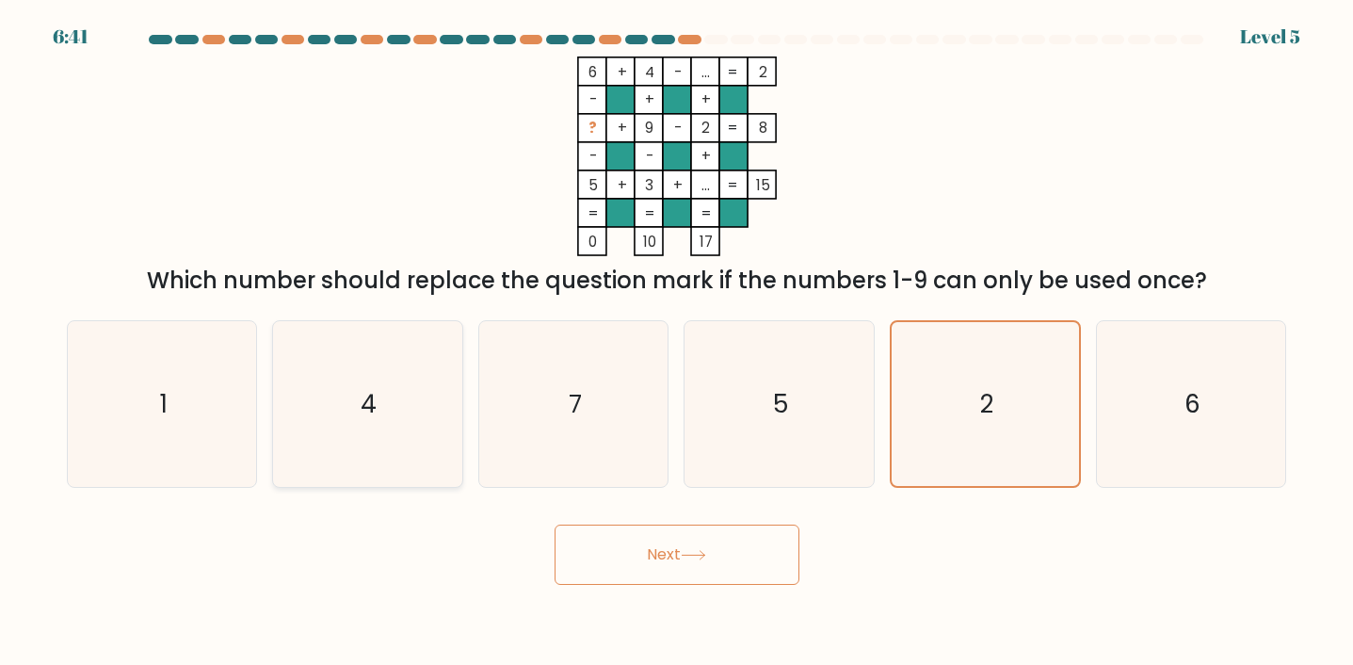
click at [282, 377] on div "4" at bounding box center [367, 404] width 191 height 168
click at [677, 342] on input "b. 4" at bounding box center [677, 336] width 1 height 9
radio input "true"
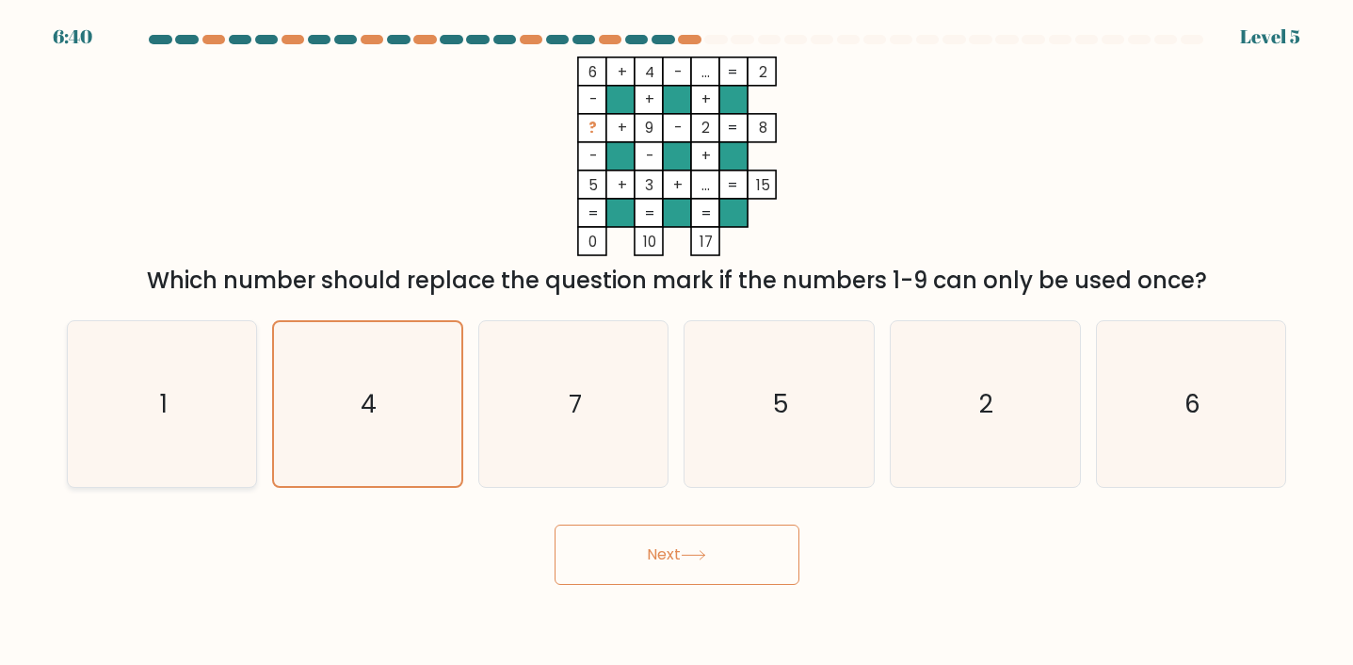
click at [213, 392] on icon "1" at bounding box center [162, 404] width 166 height 166
click at [677, 342] on input "a. 1" at bounding box center [677, 336] width 1 height 9
radio input "true"
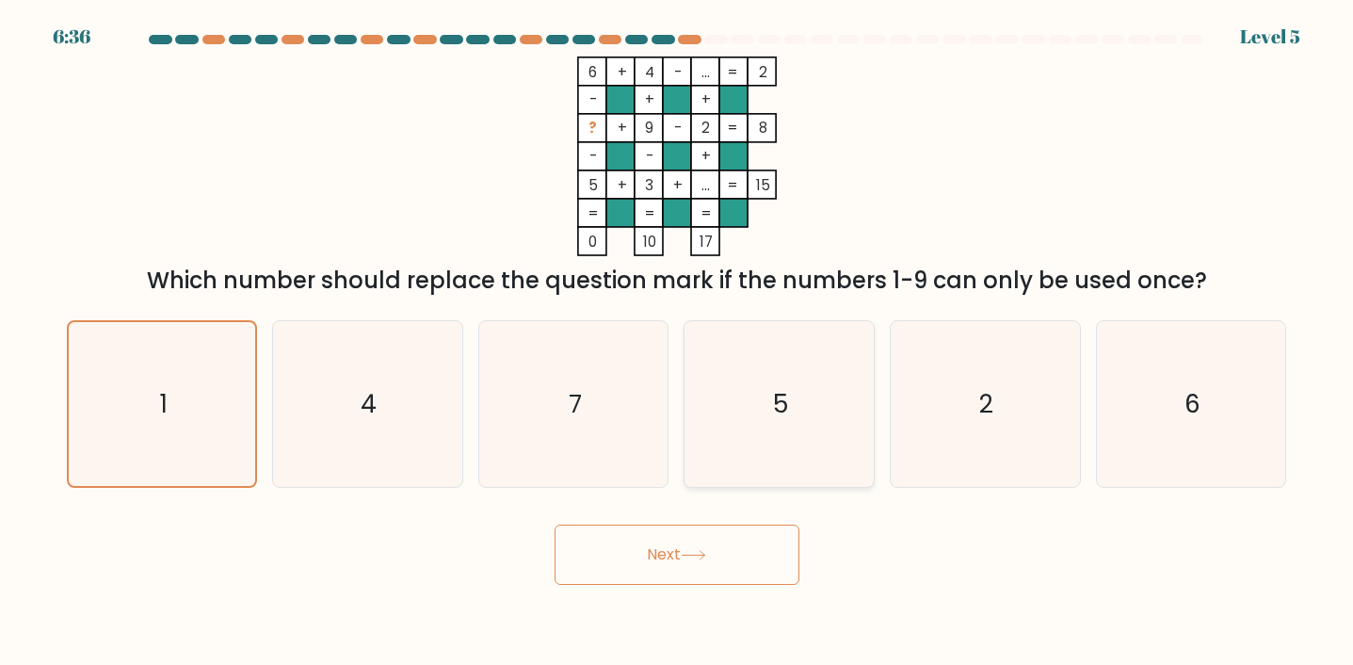
click at [729, 423] on icon "5" at bounding box center [780, 404] width 166 height 166
click at [678, 342] on input "d. 5" at bounding box center [677, 336] width 1 height 9
radio input "true"
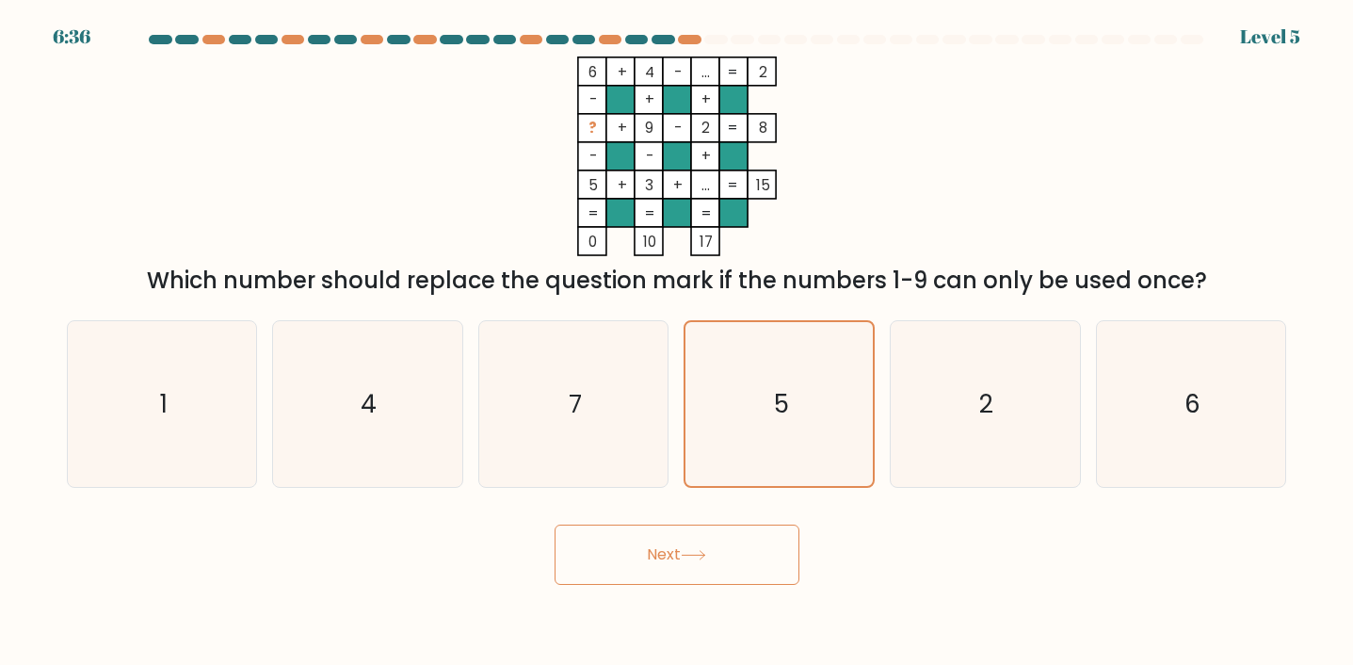
click at [689, 551] on icon at bounding box center [693, 555] width 25 height 10
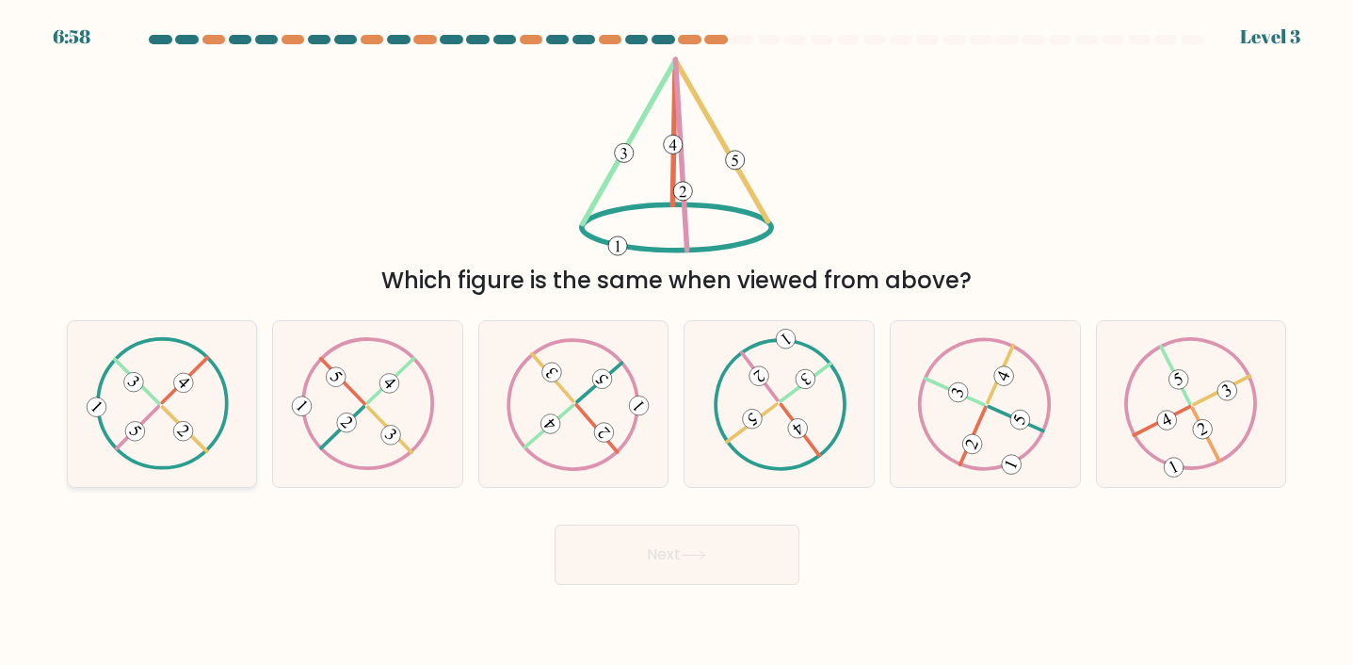
click at [203, 433] on icon at bounding box center [162, 403] width 134 height 133
click at [677, 342] on input "a." at bounding box center [677, 336] width 1 height 9
radio input "true"
click at [769, 480] on div at bounding box center [778, 404] width 191 height 168
click at [678, 342] on input "d." at bounding box center [677, 336] width 1 height 9
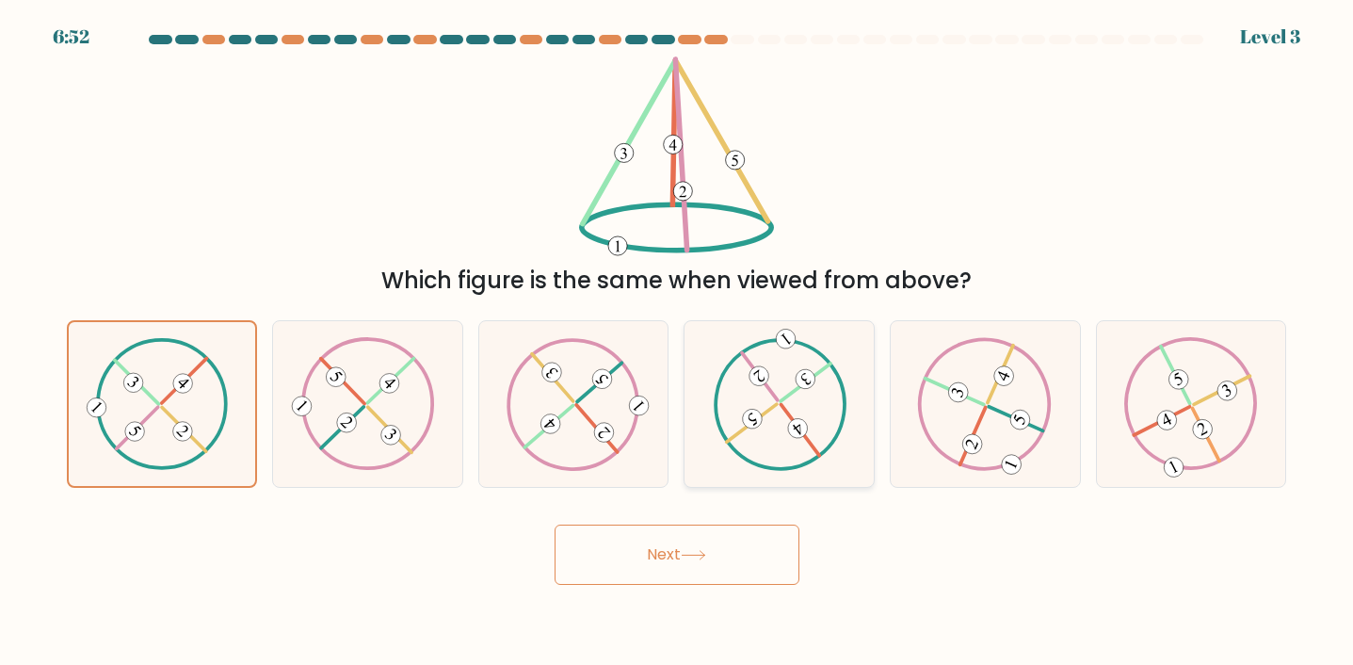
radio input "true"
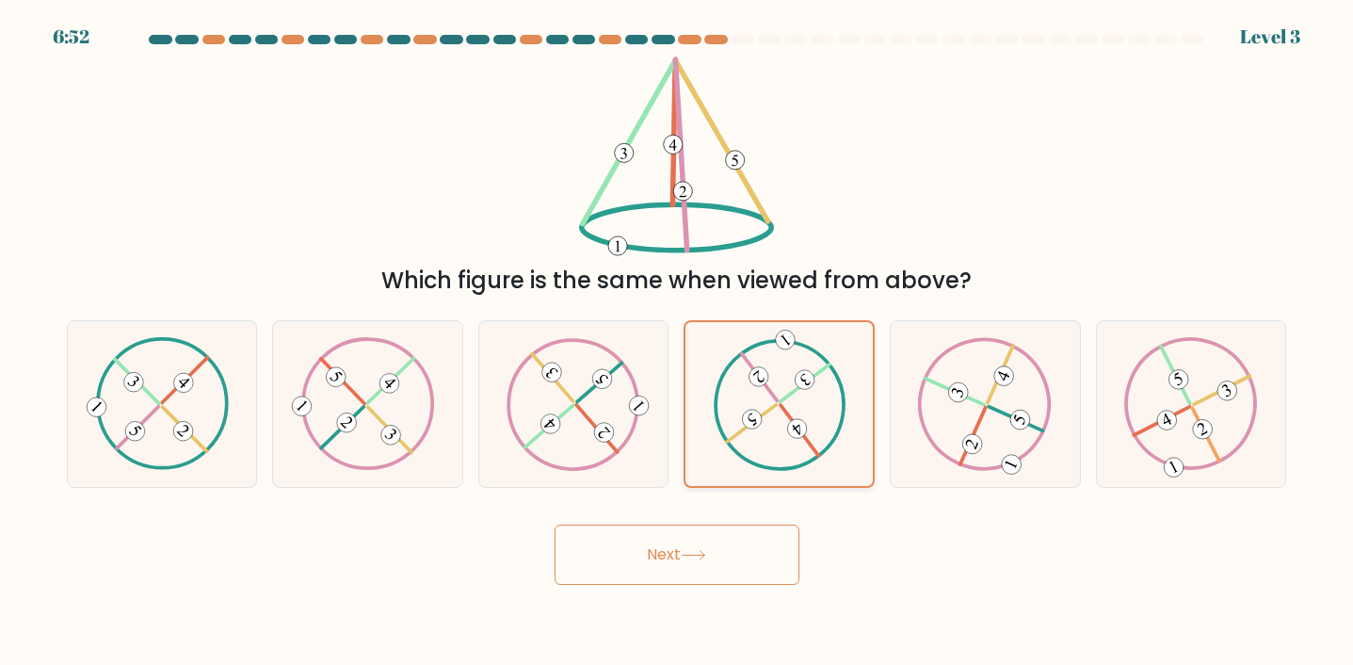
click at [776, 449] on icon at bounding box center [779, 403] width 133 height 131
click at [678, 342] on input "d." at bounding box center [677, 336] width 1 height 9
click at [731, 534] on button "Next" at bounding box center [676, 554] width 245 height 60
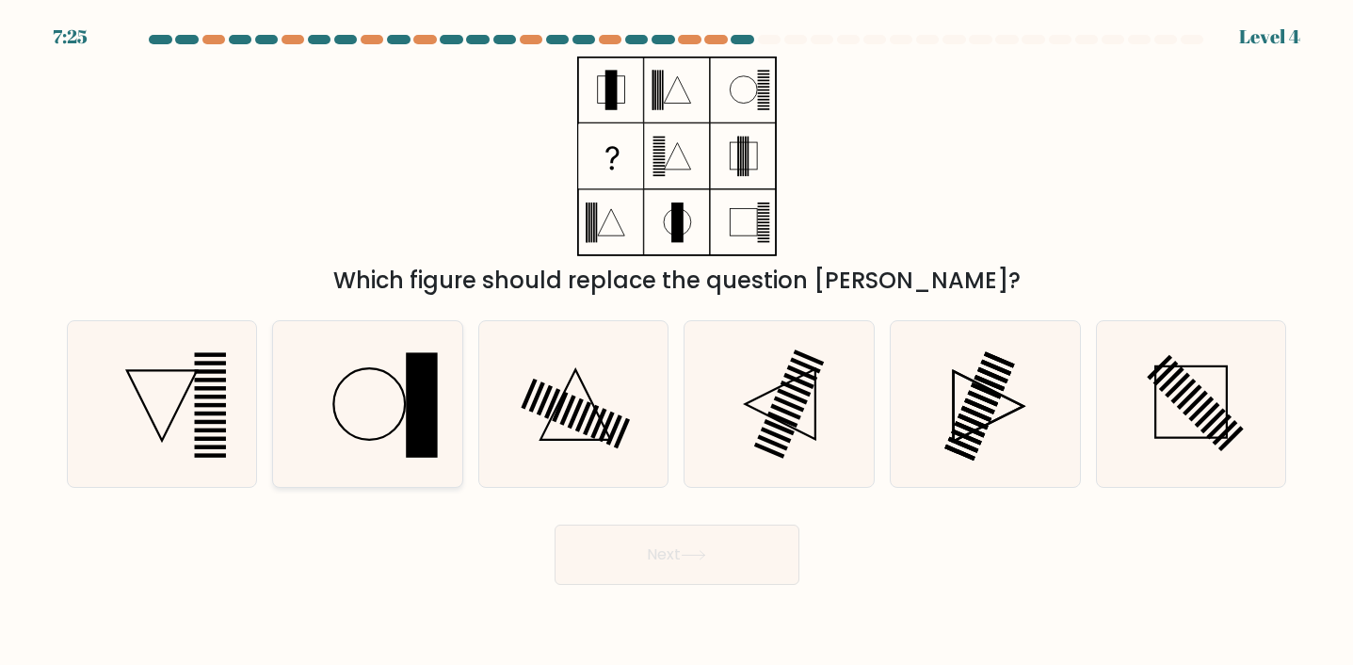
click at [385, 430] on icon at bounding box center [367, 404] width 166 height 166
click at [677, 342] on input "b." at bounding box center [677, 336] width 1 height 9
radio input "true"
click at [756, 549] on button "Next" at bounding box center [676, 554] width 245 height 60
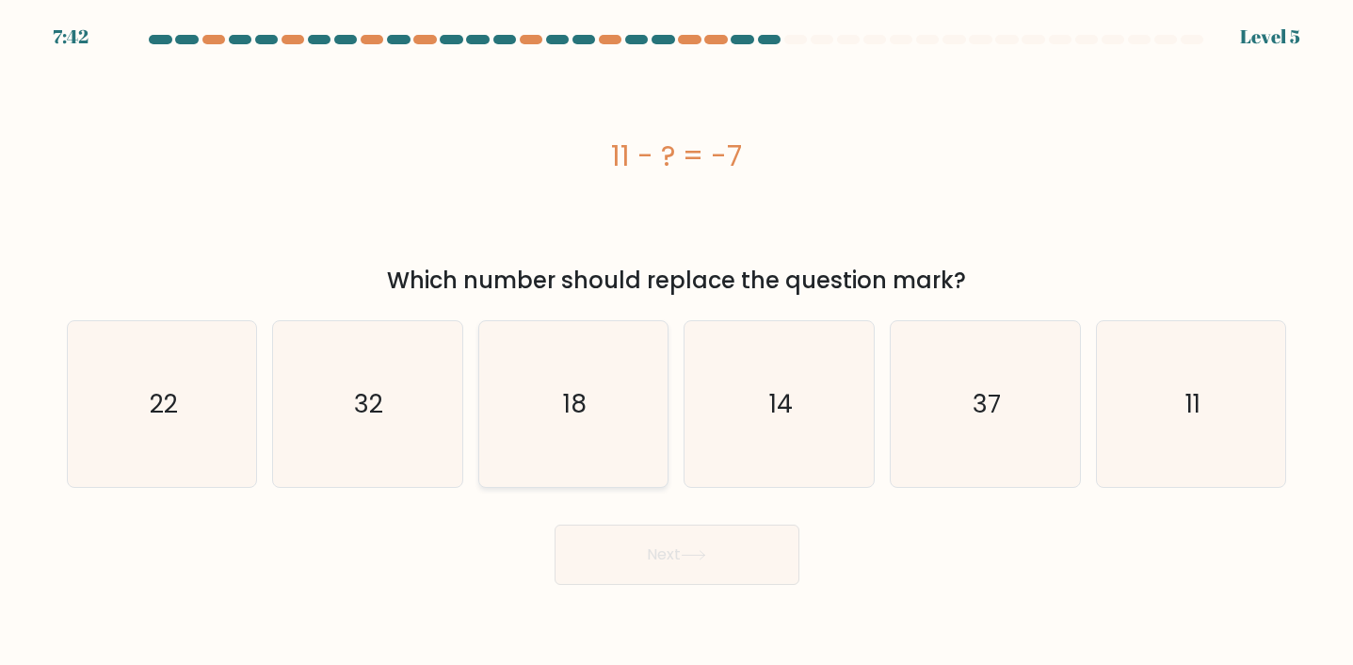
click at [643, 363] on icon "18" at bounding box center [573, 404] width 166 height 166
click at [677, 342] on input "c. 18" at bounding box center [677, 336] width 1 height 9
radio input "true"
click at [643, 549] on button "Next" at bounding box center [676, 554] width 245 height 60
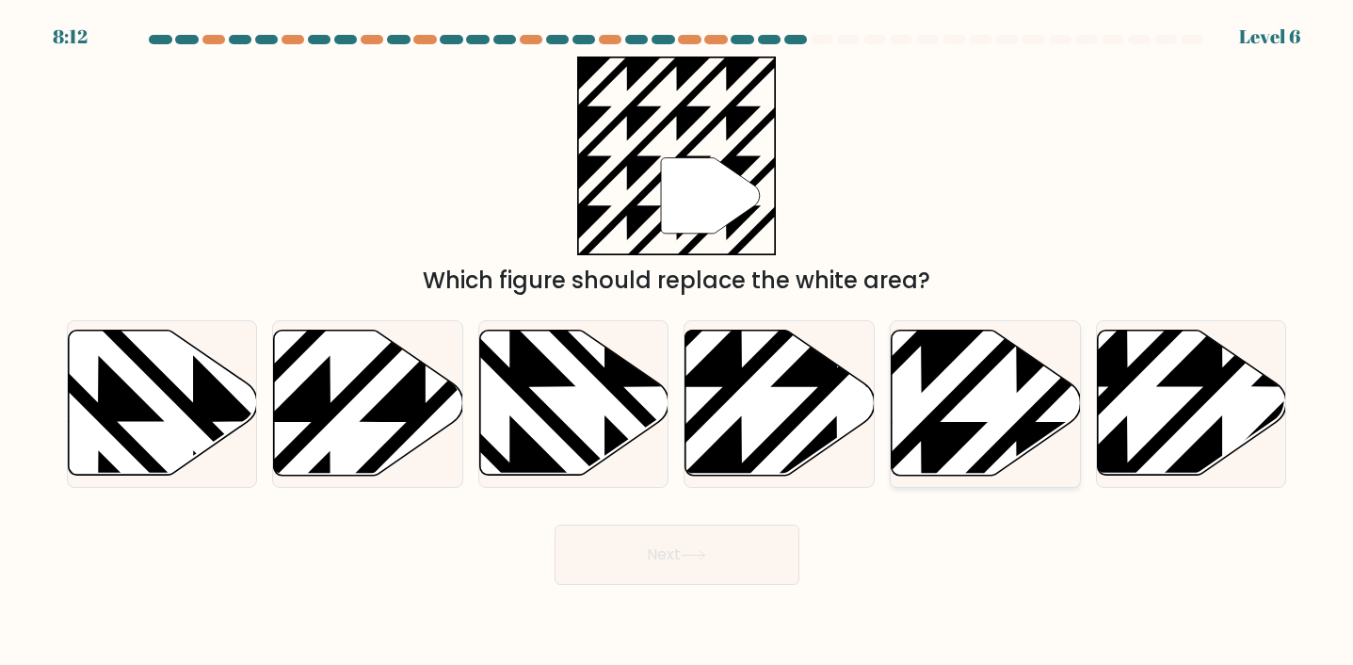
click at [978, 417] on icon at bounding box center [985, 402] width 189 height 145
click at [678, 342] on input "e." at bounding box center [677, 336] width 1 height 9
radio input "true"
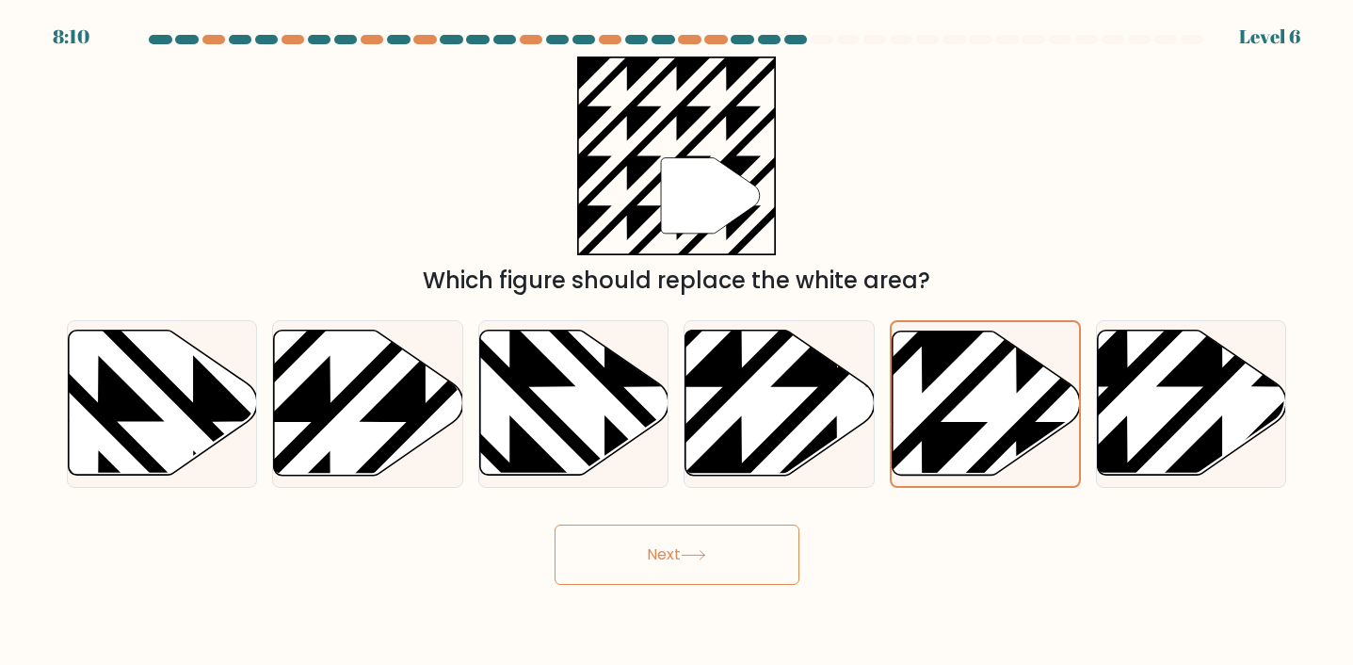
click at [761, 540] on button "Next" at bounding box center [676, 554] width 245 height 60
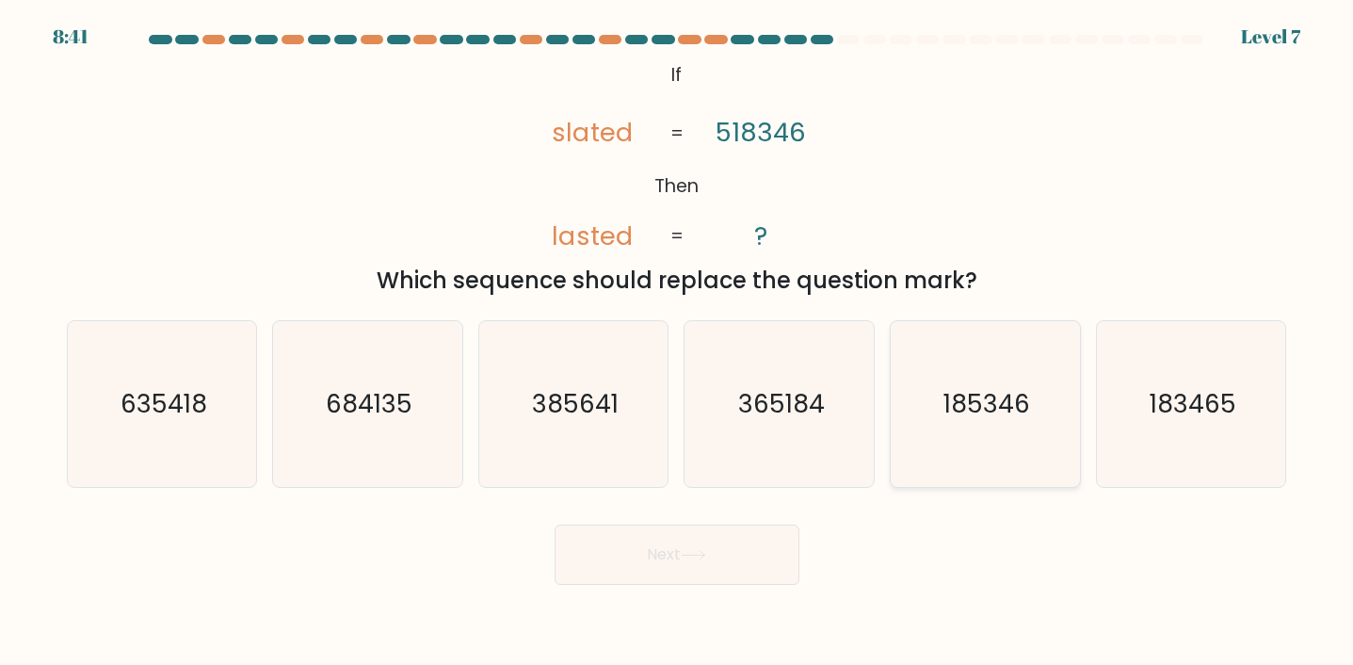
click at [1027, 376] on icon "185346" at bounding box center [985, 404] width 166 height 166
click at [678, 342] on input "e. 185346" at bounding box center [677, 336] width 1 height 9
radio input "true"
click at [693, 573] on button "Next" at bounding box center [676, 554] width 245 height 60
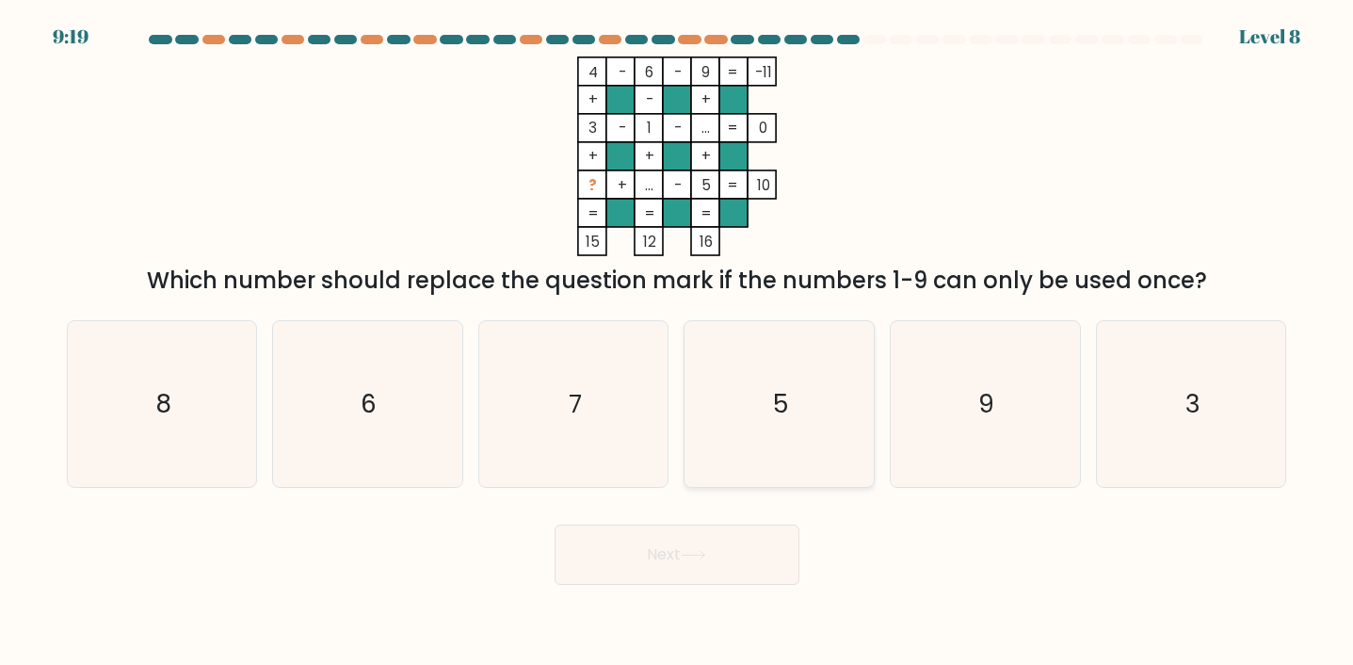
click at [790, 351] on icon "5" at bounding box center [780, 404] width 166 height 166
click at [678, 342] on input "d. 5" at bounding box center [677, 336] width 1 height 9
radio input "true"
click at [721, 534] on button "Next" at bounding box center [676, 554] width 245 height 60
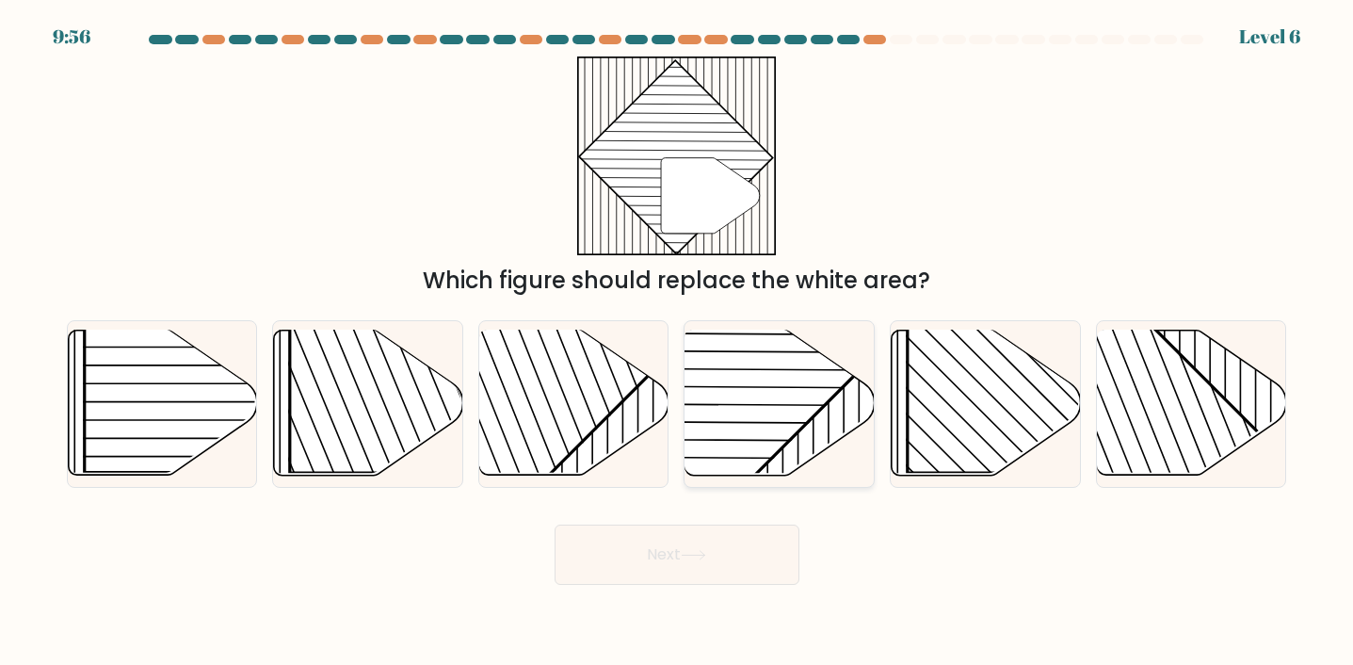
click at [707, 458] on rect at bounding box center [713, 329] width 371 height 371
click at [678, 342] on input "d." at bounding box center [677, 336] width 1 height 9
radio input "true"
click at [681, 542] on button "Next" at bounding box center [676, 554] width 245 height 60
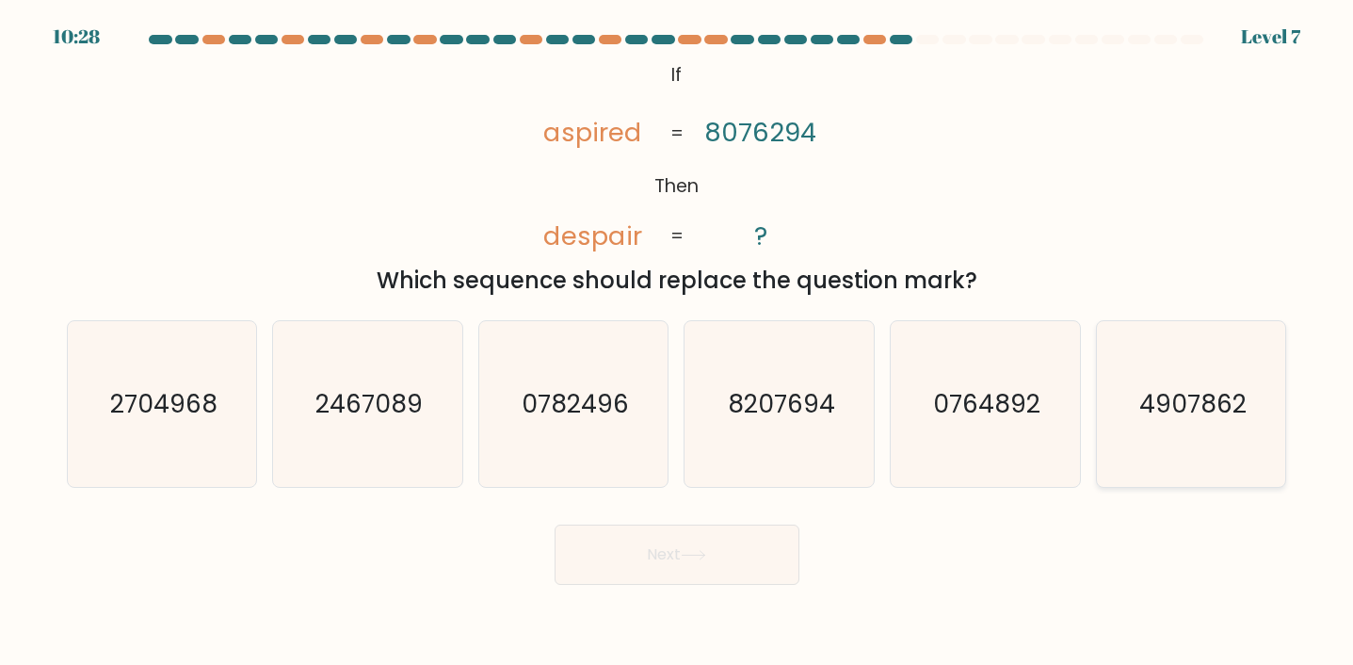
click at [1233, 377] on icon "4907862" at bounding box center [1191, 404] width 166 height 166
click at [678, 342] on input "f. 4907862" at bounding box center [677, 336] width 1 height 9
radio input "true"
click at [738, 561] on button "Next" at bounding box center [676, 554] width 245 height 60
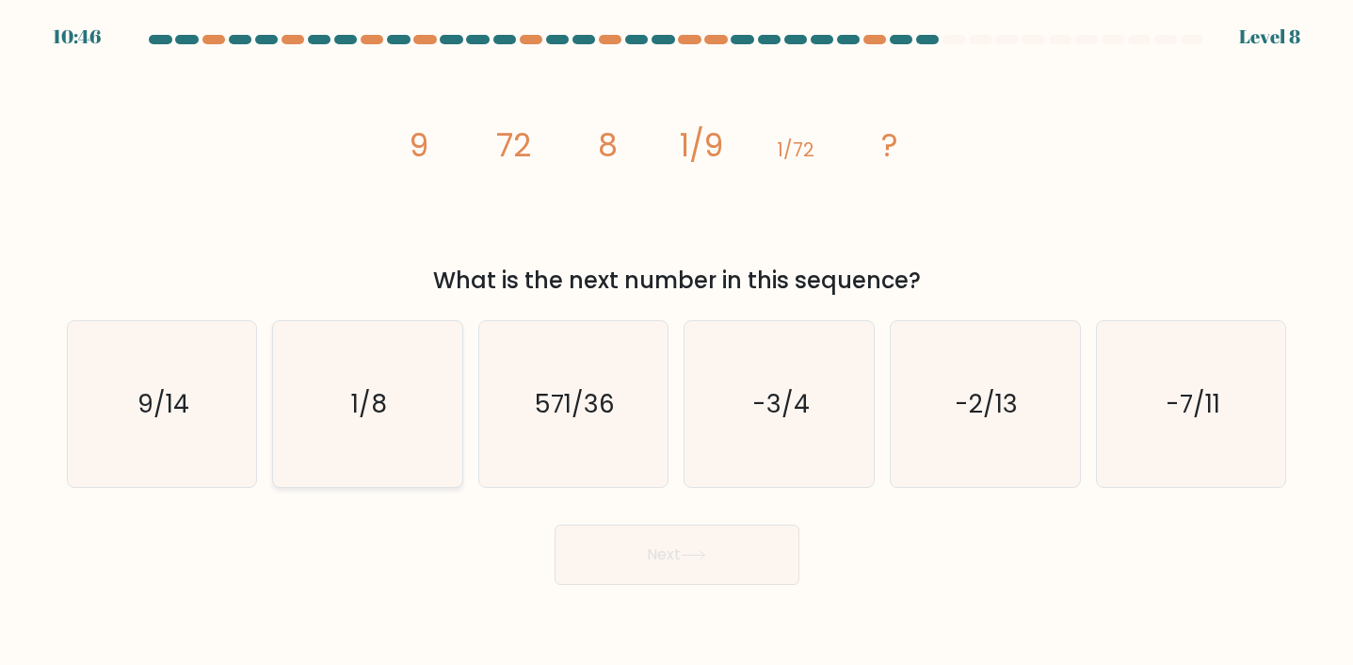
click at [369, 420] on text "1/8" at bounding box center [369, 403] width 36 height 35
click at [677, 342] on input "b. 1/8" at bounding box center [677, 336] width 1 height 9
radio input "true"
click at [608, 538] on button "Next" at bounding box center [676, 554] width 245 height 60
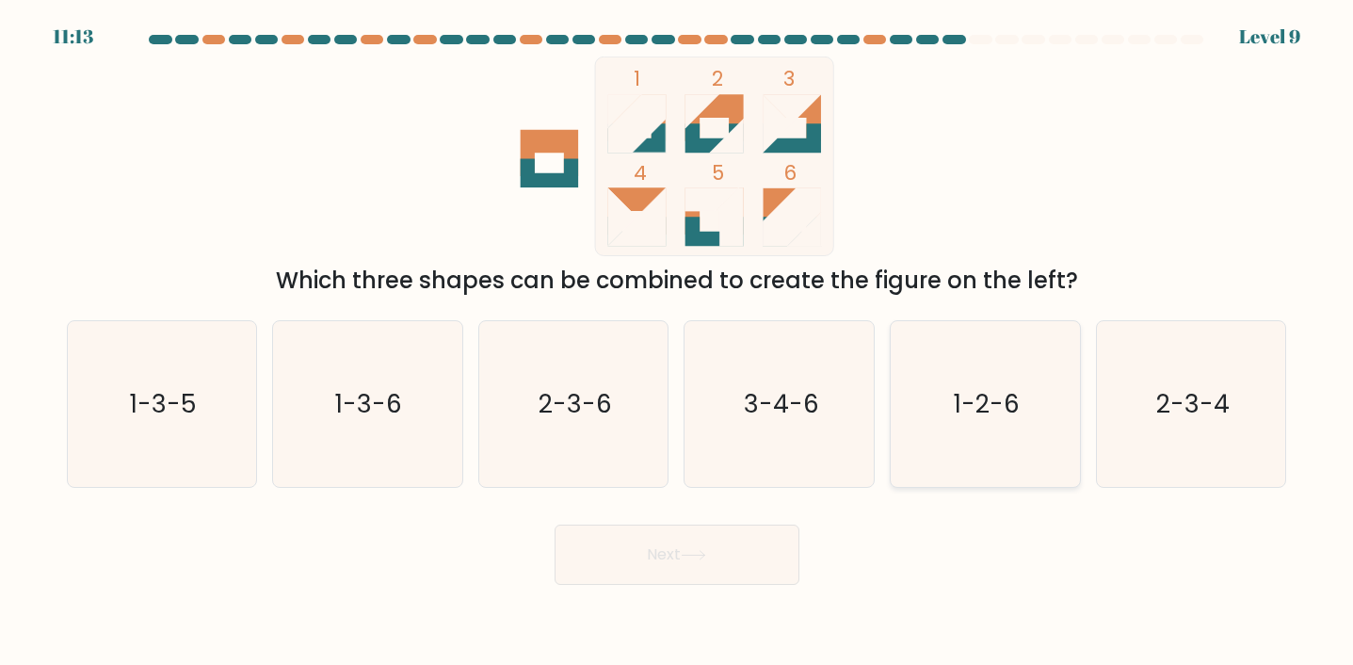
click at [902, 352] on icon "1-2-6" at bounding box center [985, 404] width 166 height 166
click at [678, 342] on input "e. 1-2-6" at bounding box center [677, 336] width 1 height 9
radio input "true"
click at [731, 576] on button "Next" at bounding box center [676, 554] width 245 height 60
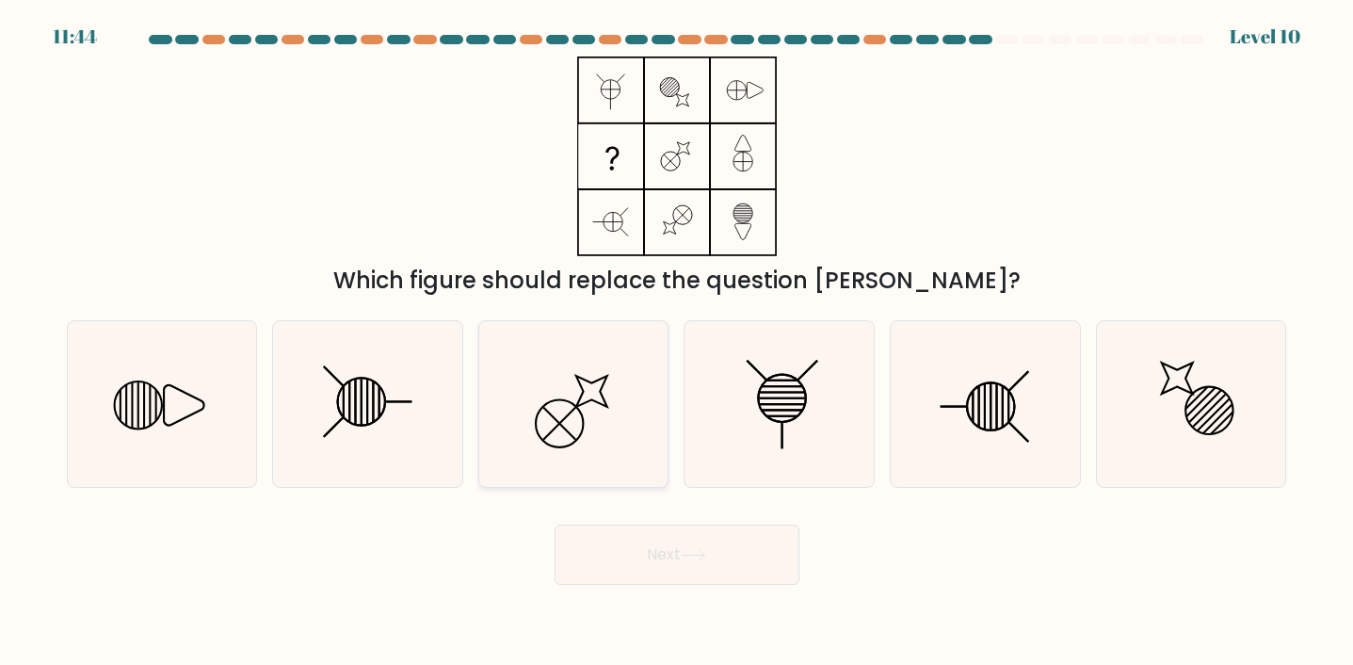
click at [549, 367] on icon at bounding box center [573, 404] width 166 height 166
click at [677, 342] on input "c." at bounding box center [677, 336] width 1 height 9
radio input "true"
click at [790, 366] on icon at bounding box center [780, 404] width 166 height 166
click at [678, 342] on input "d." at bounding box center [677, 336] width 1 height 9
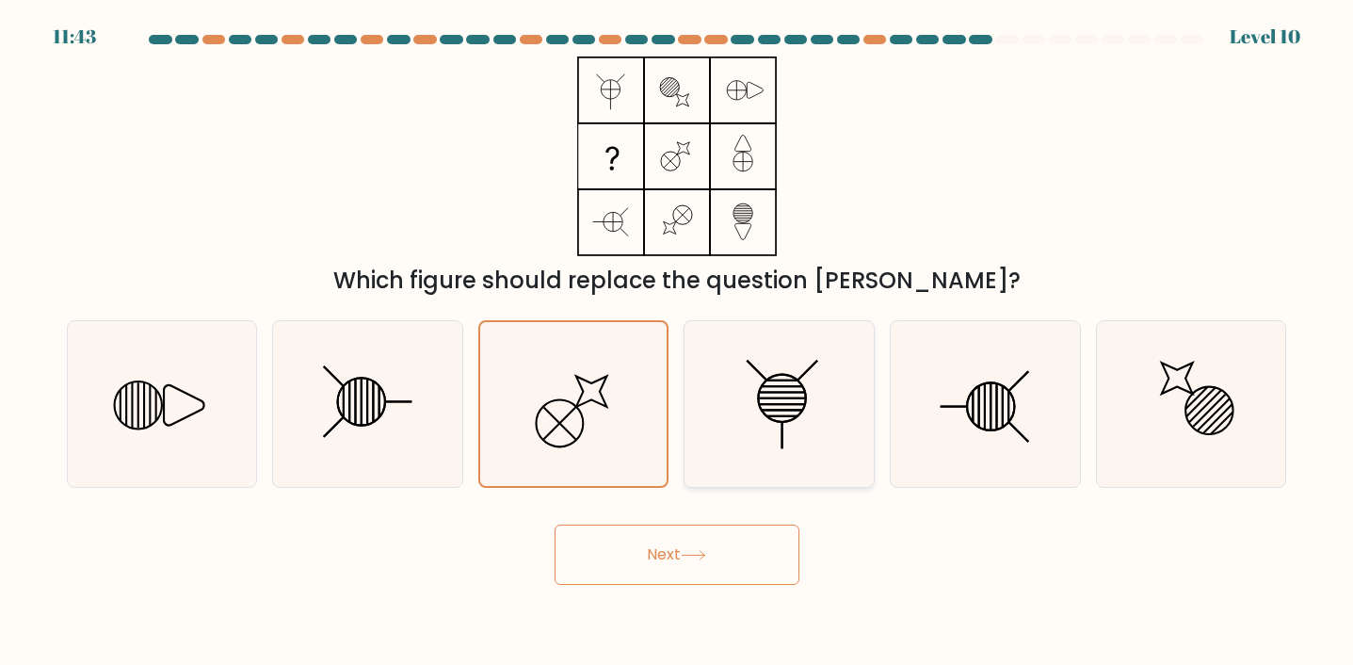
radio input "true"
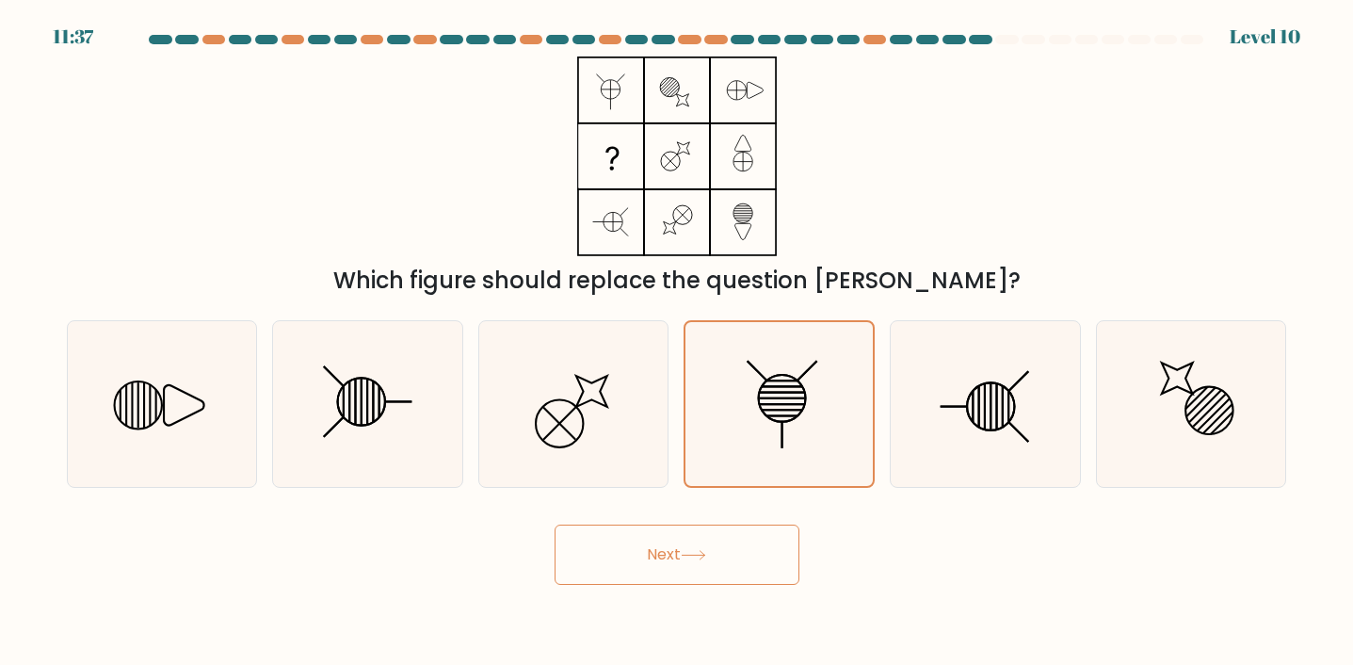
click at [692, 554] on icon at bounding box center [692, 555] width 23 height 8
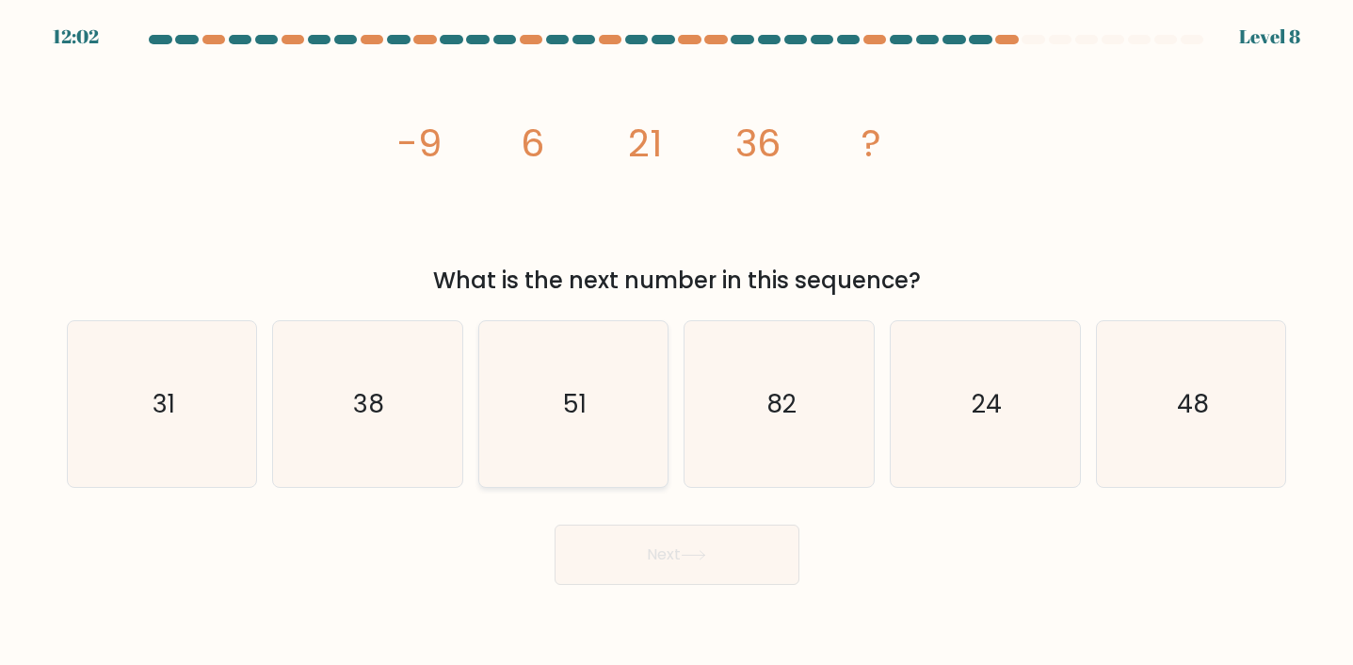
click at [517, 408] on icon "51" at bounding box center [573, 404] width 166 height 166
click at [677, 342] on input "c. 51" at bounding box center [677, 336] width 1 height 9
radio input "true"
click at [574, 547] on button "Next" at bounding box center [676, 554] width 245 height 60
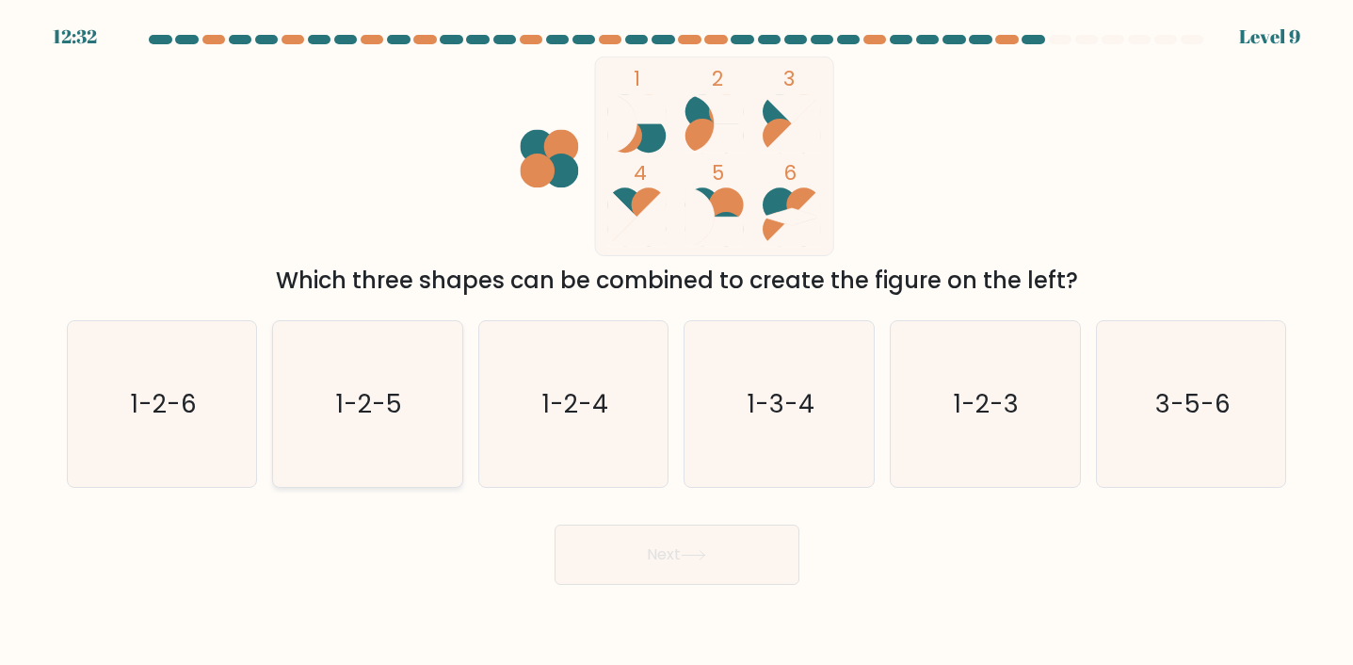
click at [429, 374] on icon "1-2-5" at bounding box center [367, 404] width 166 height 166
click at [677, 342] on input "b. 1-2-5" at bounding box center [677, 336] width 1 height 9
radio input "true"
click at [684, 552] on button "Next" at bounding box center [676, 554] width 245 height 60
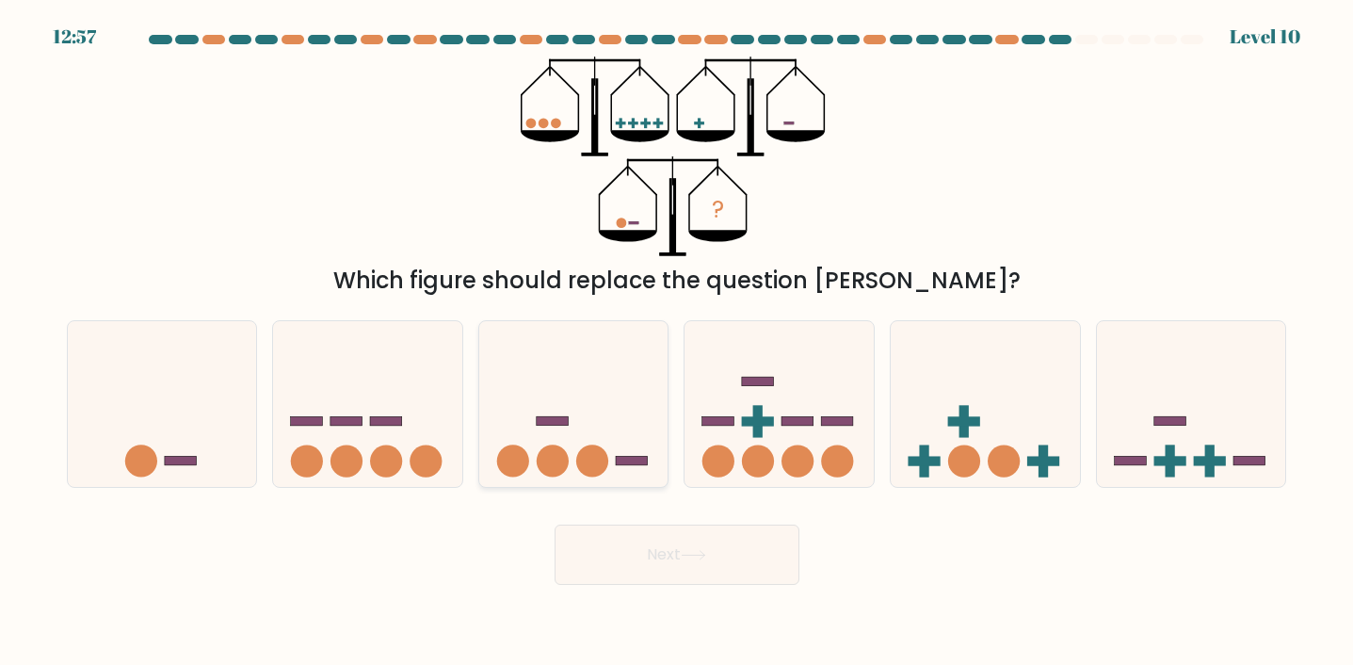
click at [592, 415] on icon at bounding box center [573, 404] width 189 height 156
click at [677, 342] on input "c." at bounding box center [677, 336] width 1 height 9
radio input "true"
click at [445, 443] on icon at bounding box center [367, 404] width 189 height 156
click at [677, 342] on input "b." at bounding box center [677, 336] width 1 height 9
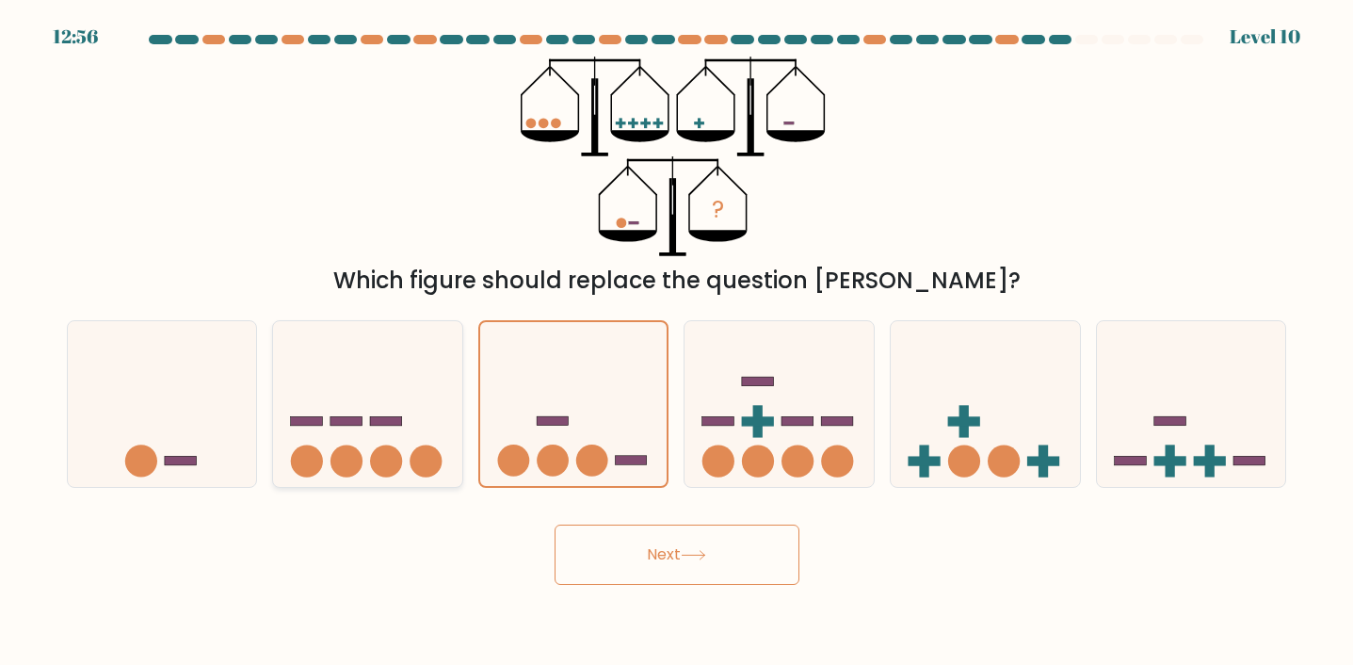
radio input "true"
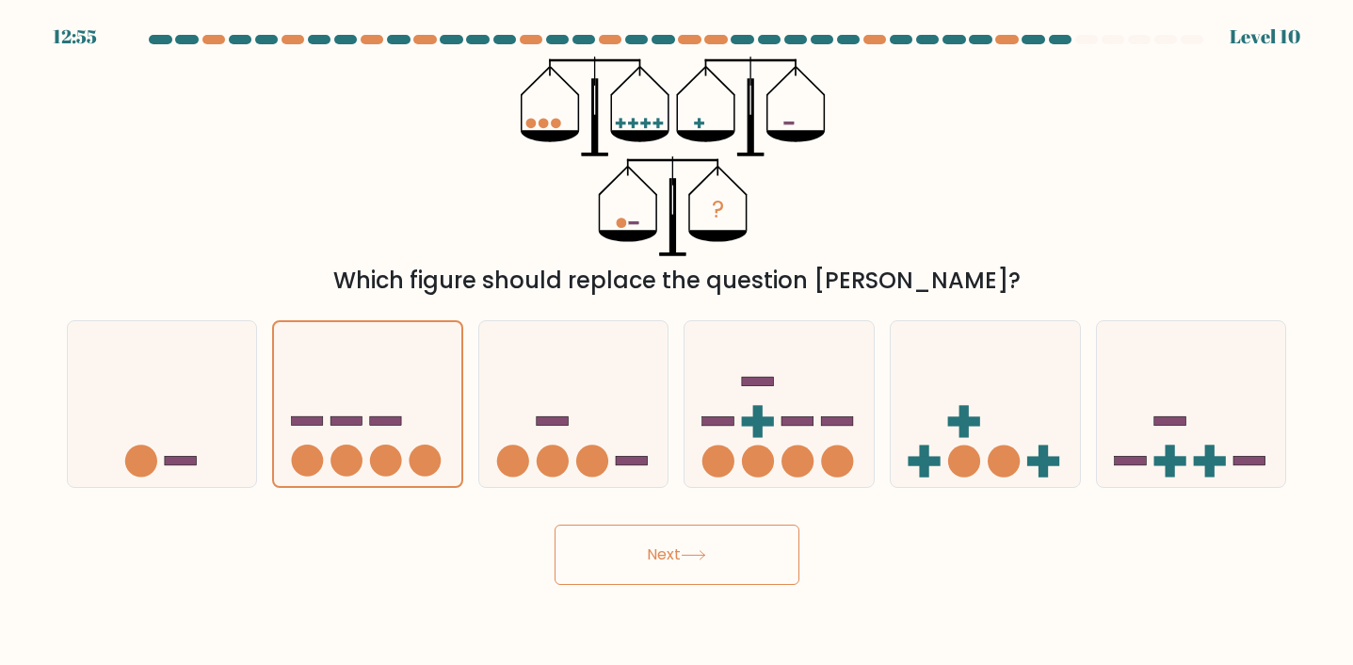
click at [629, 544] on button "Next" at bounding box center [676, 554] width 245 height 60
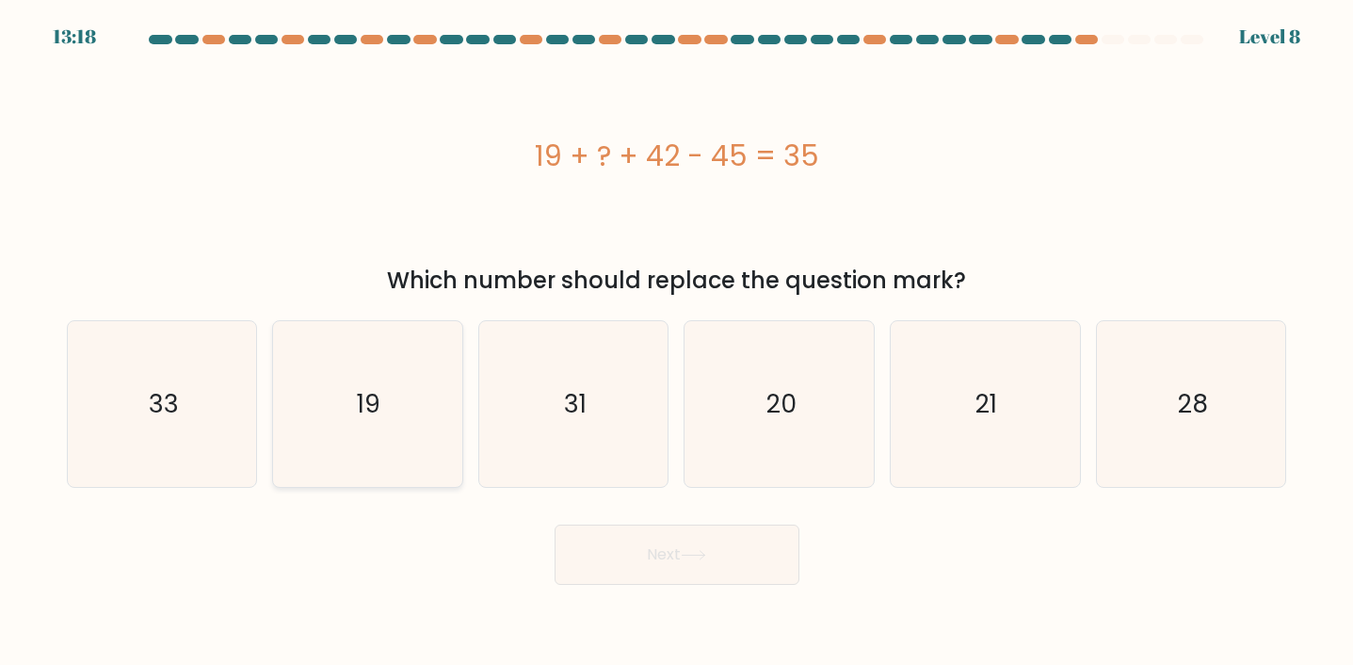
click at [415, 354] on icon "19" at bounding box center [367, 404] width 166 height 166
click at [677, 342] on input "b. 19" at bounding box center [677, 336] width 1 height 9
radio input "true"
click at [664, 547] on button "Next" at bounding box center [676, 554] width 245 height 60
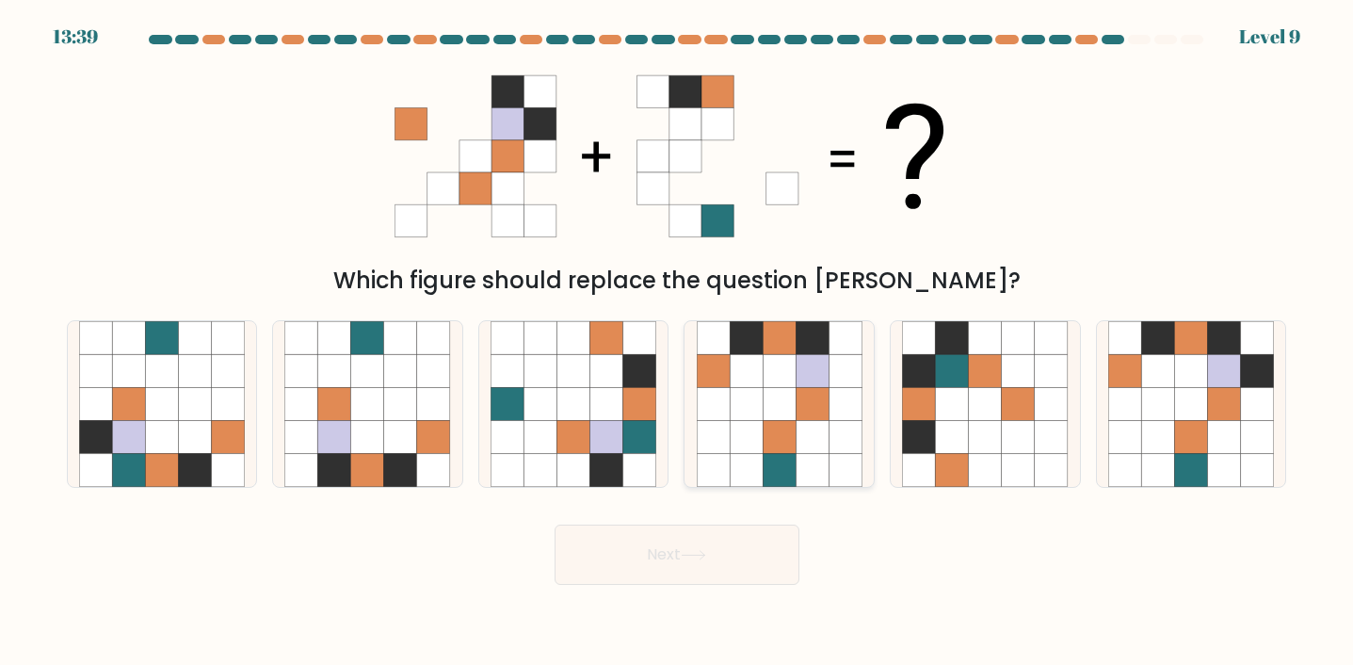
click at [806, 421] on icon at bounding box center [811, 436] width 33 height 33
click at [678, 342] on input "d." at bounding box center [677, 336] width 1 height 9
radio input "true"
click at [1194, 374] on icon at bounding box center [1191, 370] width 33 height 33
click at [678, 342] on input "f." at bounding box center [677, 336] width 1 height 9
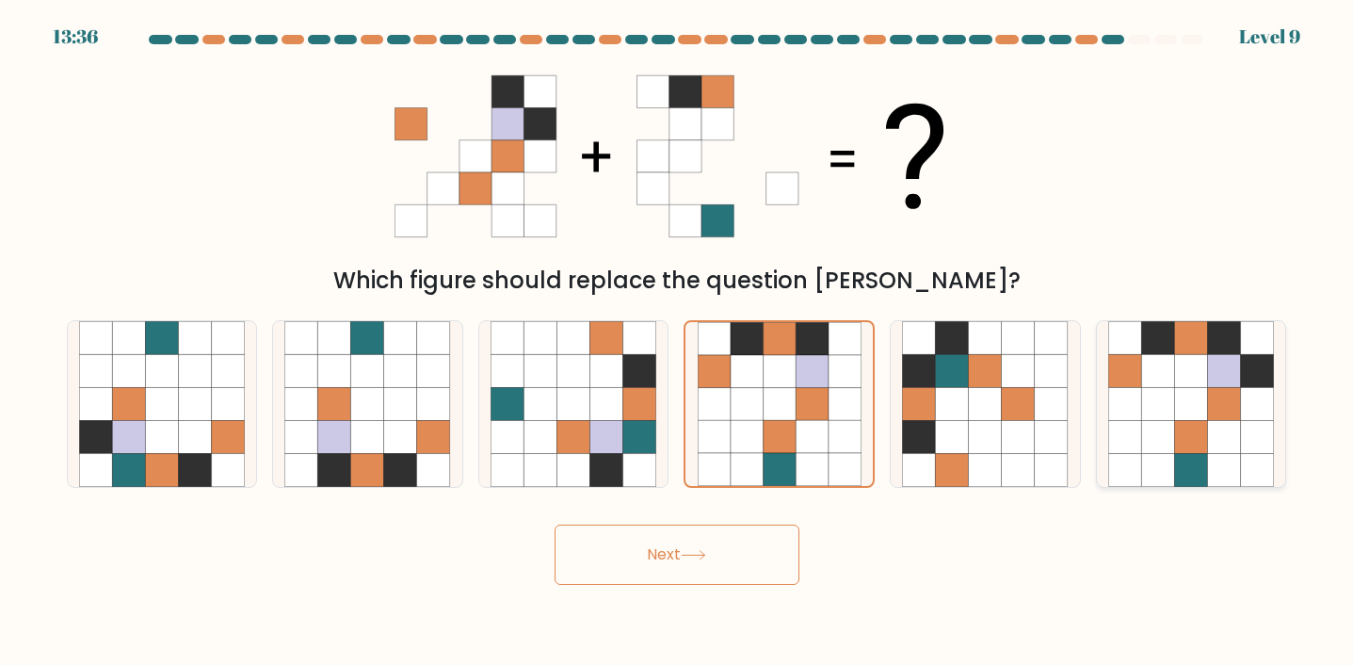
radio input "true"
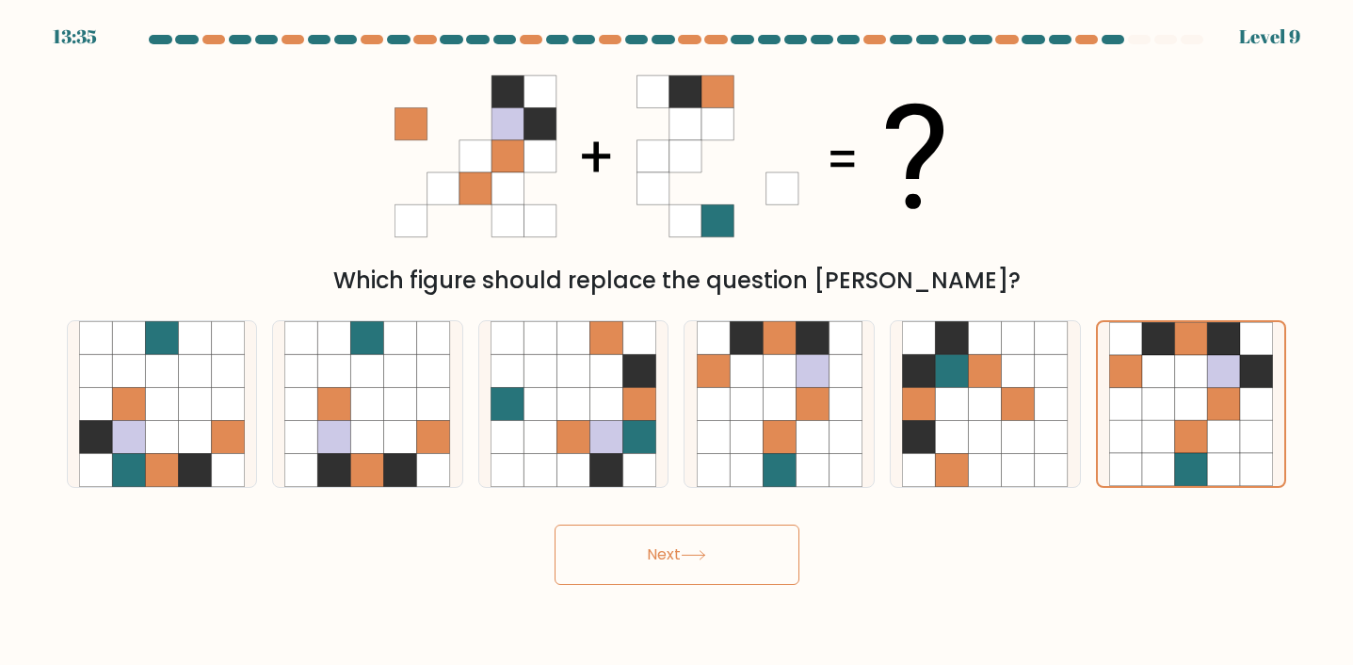
click at [728, 559] on button "Next" at bounding box center [676, 554] width 245 height 60
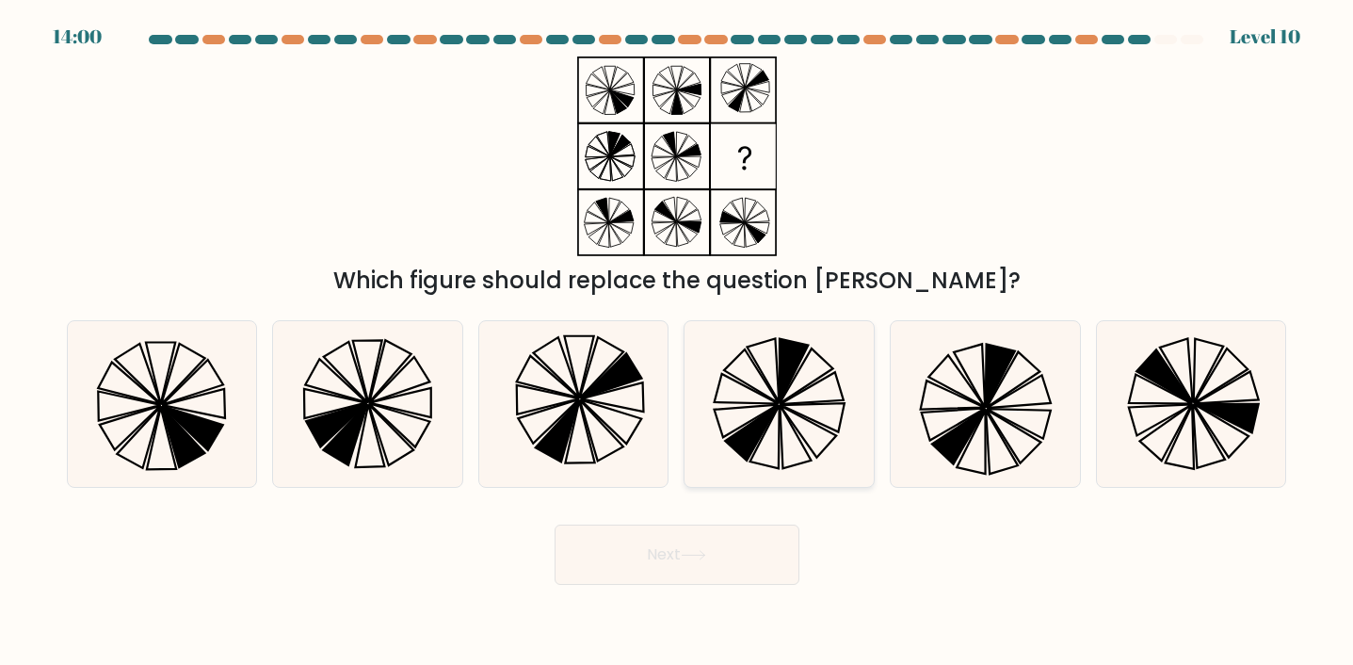
click at [841, 397] on icon at bounding box center [811, 388] width 64 height 32
click at [678, 342] on input "d." at bounding box center [677, 336] width 1 height 9
radio input "true"
click at [700, 574] on button "Next" at bounding box center [676, 554] width 245 height 60
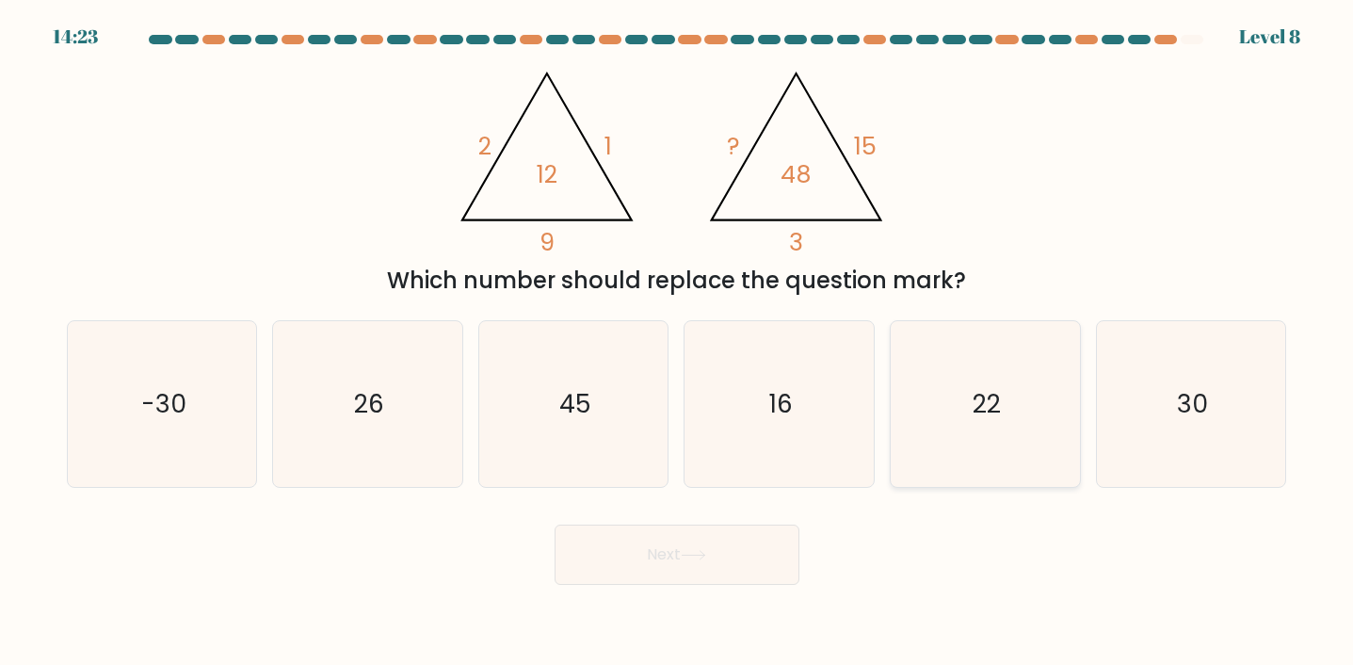
click at [994, 473] on icon "22" at bounding box center [985, 404] width 166 height 166
click at [678, 342] on input "e. 22" at bounding box center [677, 336] width 1 height 9
radio input "true"
click at [758, 585] on body "14:22 Level 8" at bounding box center [676, 332] width 1353 height 665
click at [758, 564] on button "Next" at bounding box center [676, 554] width 245 height 60
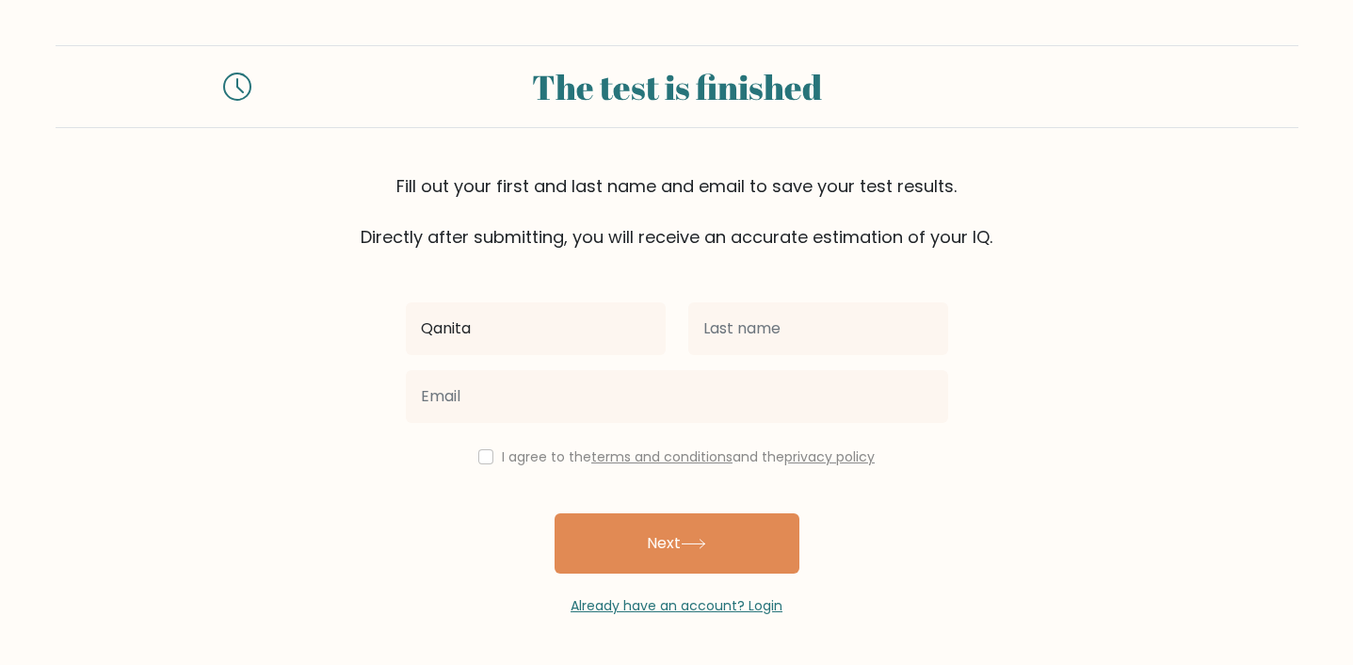
type input "Qanita"
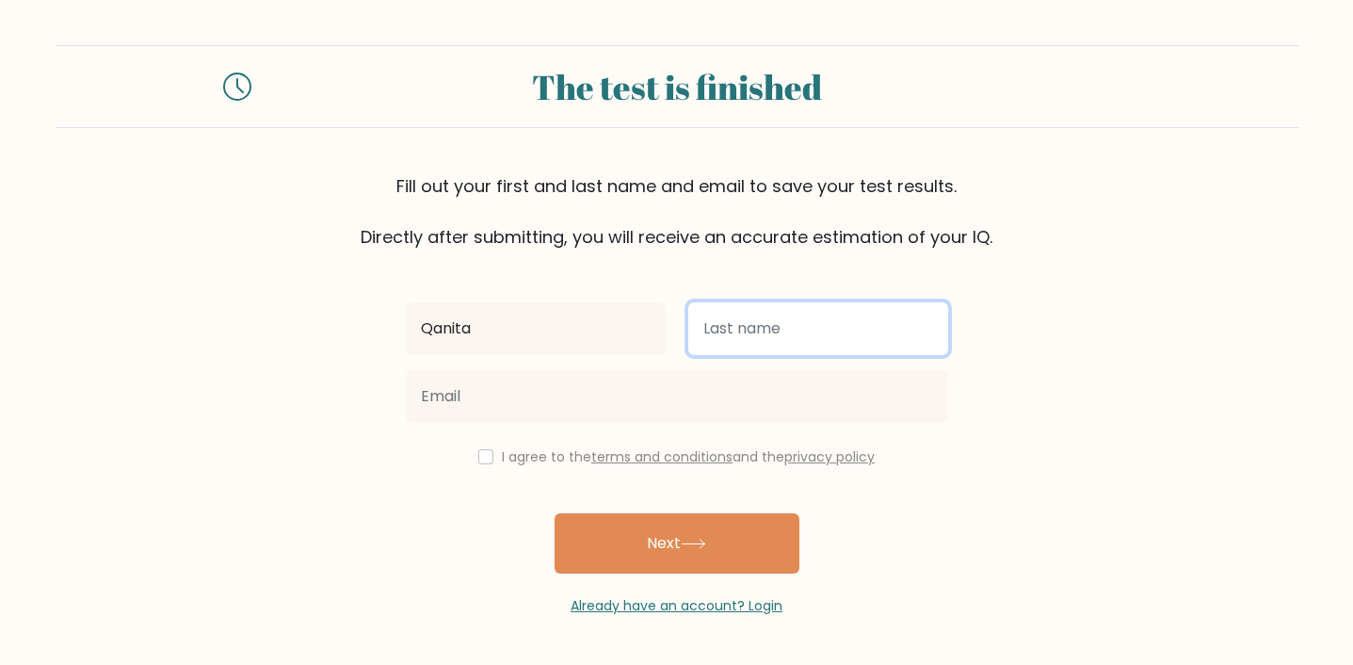
click at [732, 312] on input "text" at bounding box center [818, 328] width 260 height 53
type input "Nabila"
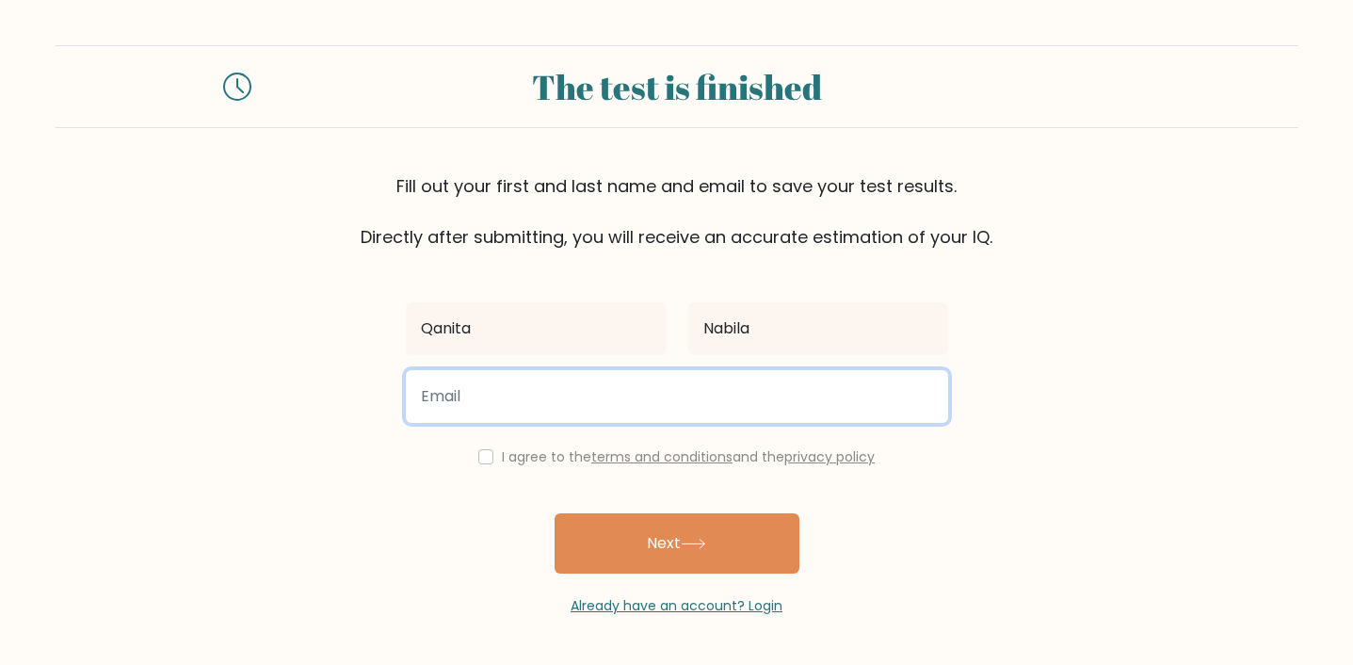
click at [710, 388] on input "email" at bounding box center [677, 396] width 542 height 53
type input "alyaanbl15@gmail.com"
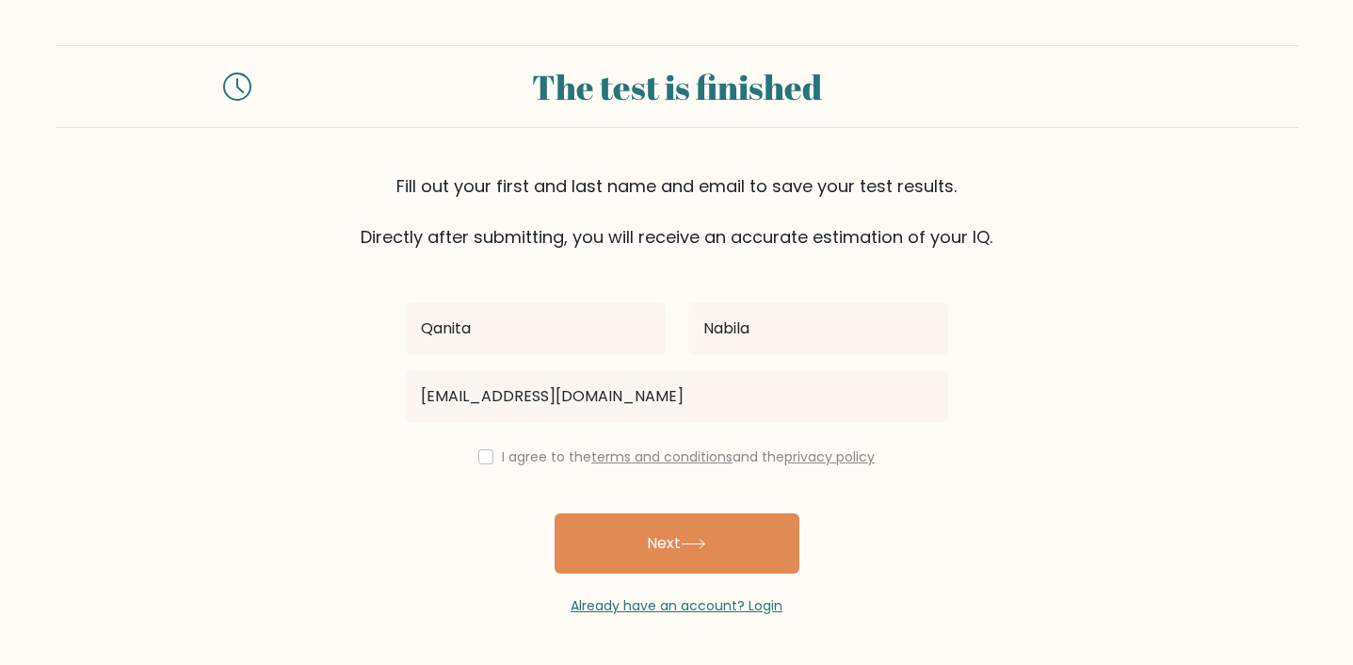
click at [526, 457] on label "I agree to the terms and conditions and the privacy policy" at bounding box center [688, 456] width 373 height 19
click at [470, 457] on div "I agree to the terms and conditions and the privacy policy" at bounding box center [676, 456] width 565 height 23
click at [485, 455] on input "checkbox" at bounding box center [485, 456] width 15 height 15
checkbox input "true"
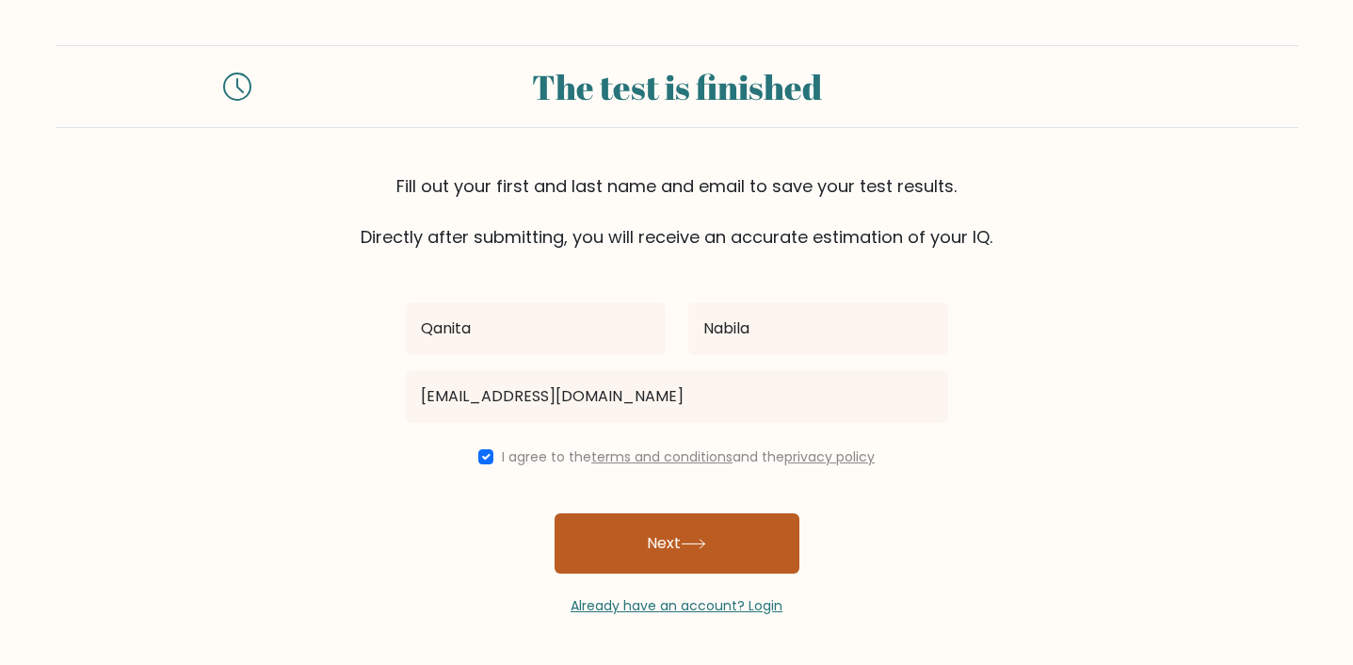
click at [633, 527] on button "Next" at bounding box center [676, 543] width 245 height 60
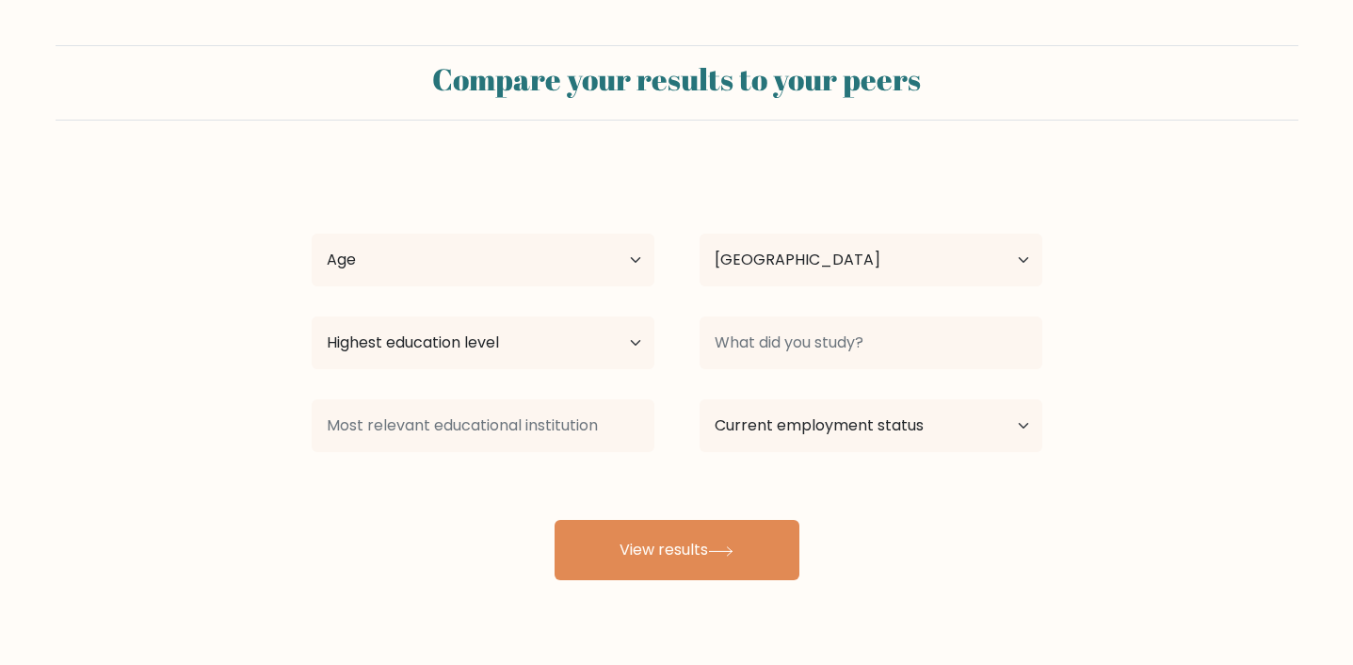
select select "ID"
click at [544, 250] on select "Age Under 18 years old 18-24 years old 25-34 years old 35-44 years old 45-54 ye…" at bounding box center [483, 259] width 343 height 53
select select "18_24"
click at [312, 233] on select "Age Under 18 years old 18-24 years old 25-34 years old 35-44 years old 45-54 ye…" at bounding box center [483, 259] width 343 height 53
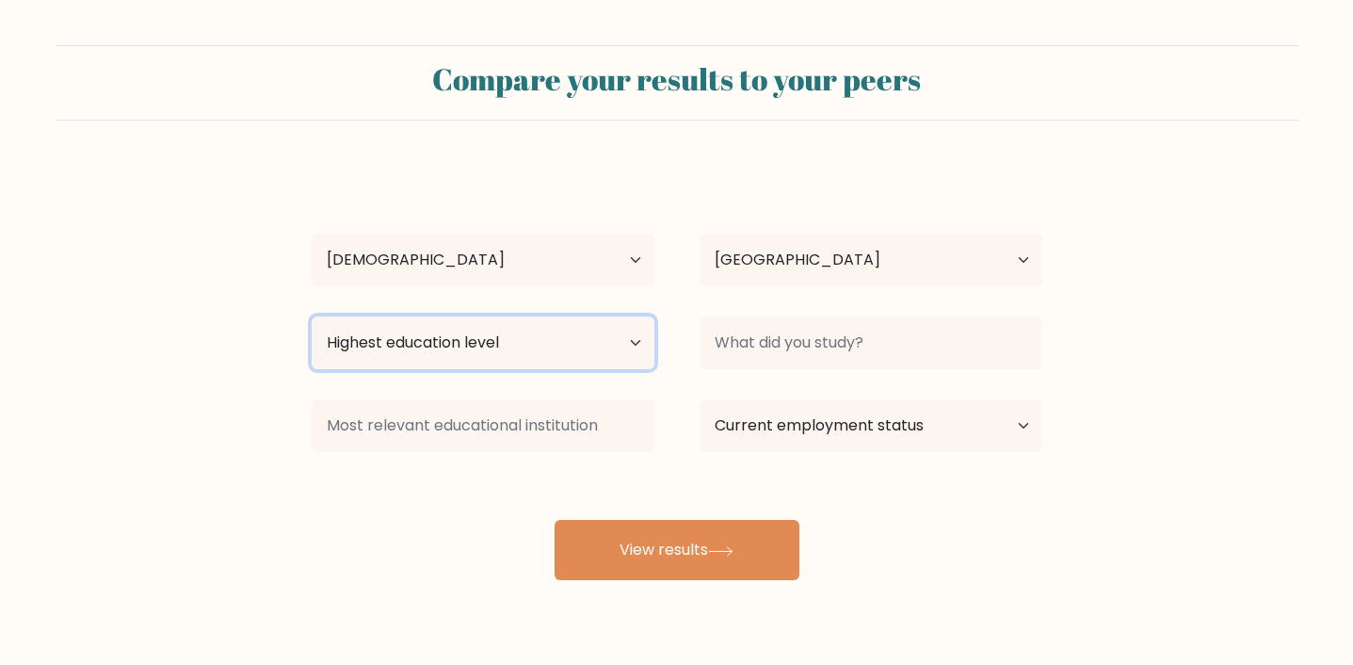
click at [596, 322] on select "Highest education level No schooling Primary Lower Secondary Upper Secondary Oc…" at bounding box center [483, 342] width 343 height 53
click at [312, 316] on select "Highest education level No schooling Primary Lower Secondary Upper Secondary Oc…" at bounding box center [483, 342] width 343 height 53
click at [579, 334] on select "Highest education level No schooling Primary Lower Secondary Upper Secondary Oc…" at bounding box center [483, 342] width 343 height 53
select select "bachelors_degree"
click at [312, 316] on select "Highest education level No schooling Primary Lower Secondary Upper Secondary Oc…" at bounding box center [483, 342] width 343 height 53
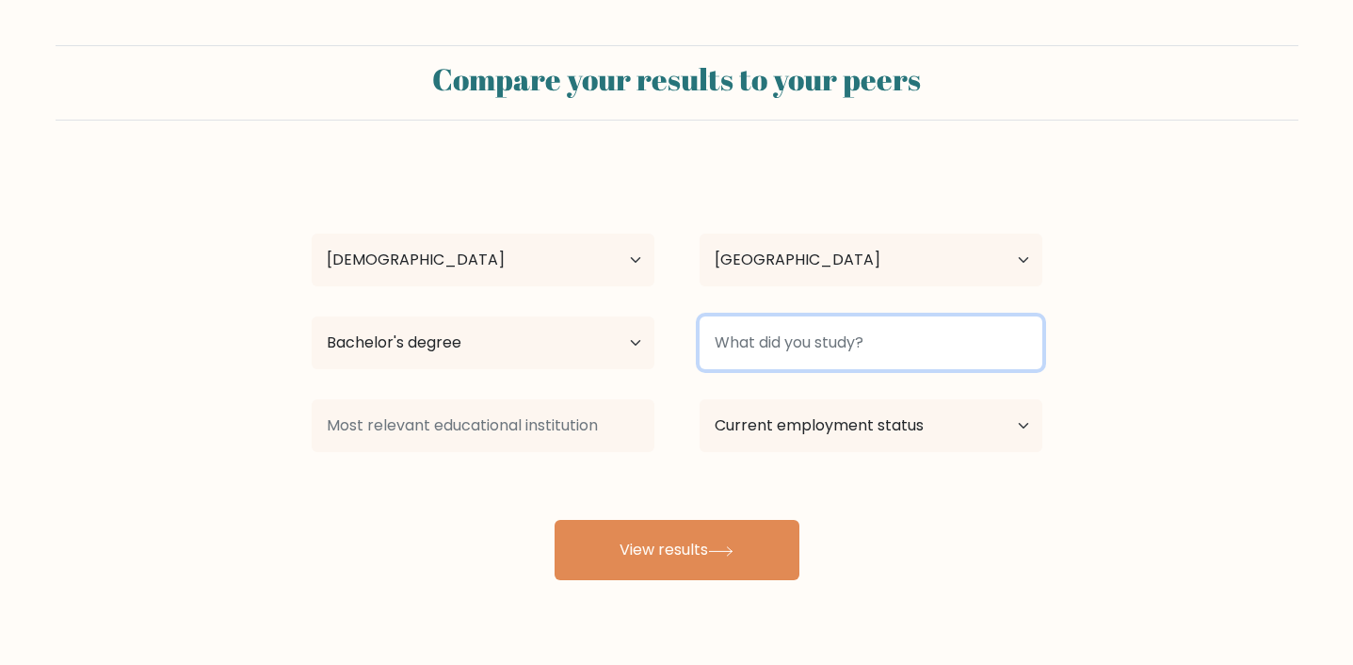
click at [736, 316] on input at bounding box center [870, 342] width 343 height 53
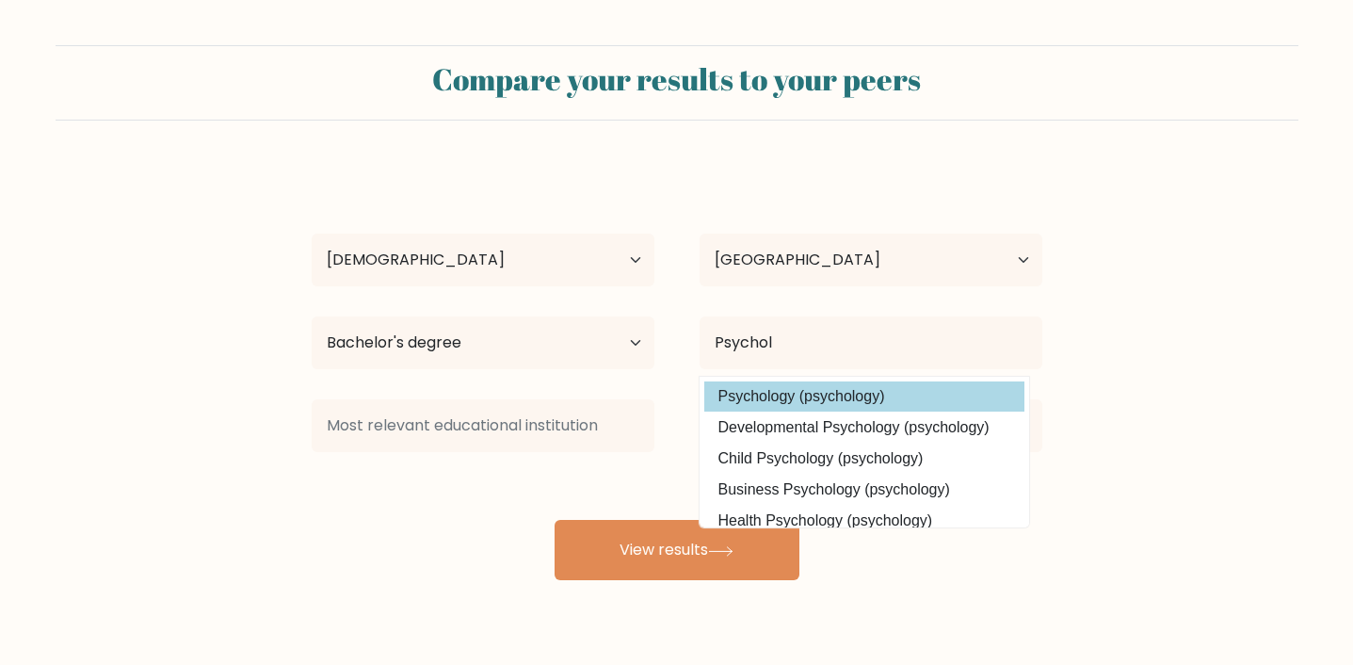
click at [774, 395] on option "Psychology (psychology)" at bounding box center [864, 396] width 320 height 30
type input "Psychology"
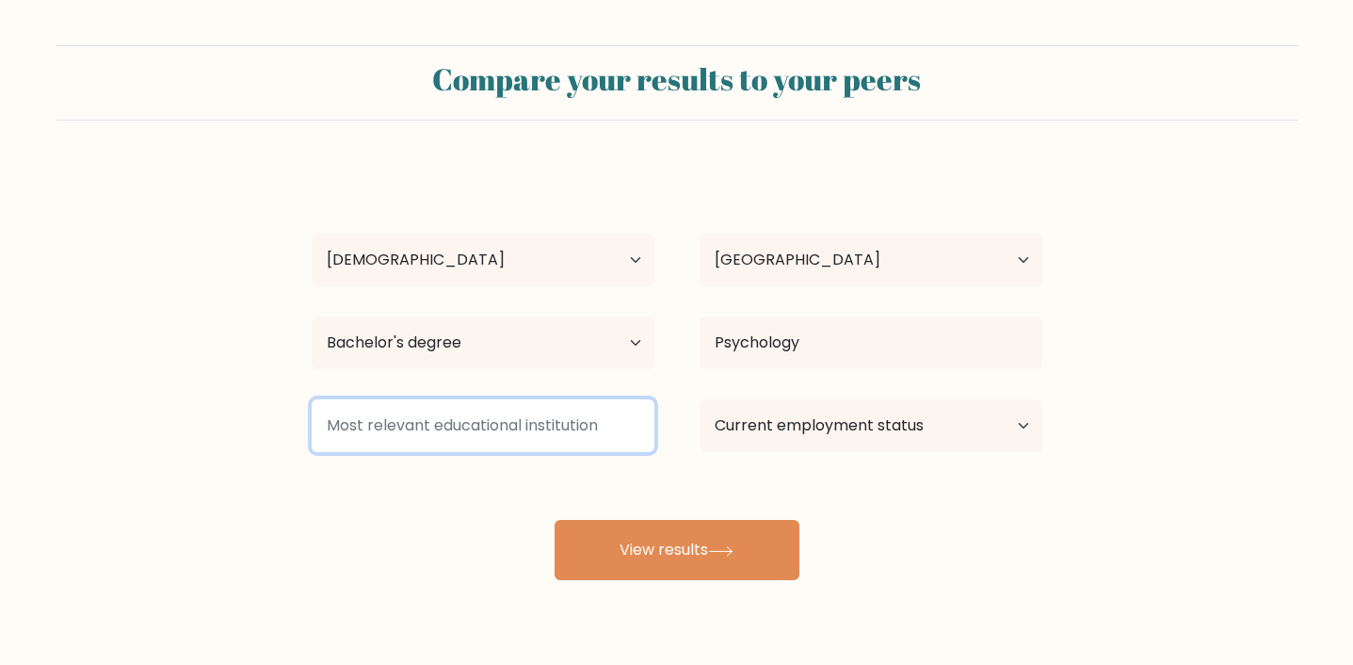
click at [619, 412] on input at bounding box center [483, 425] width 343 height 53
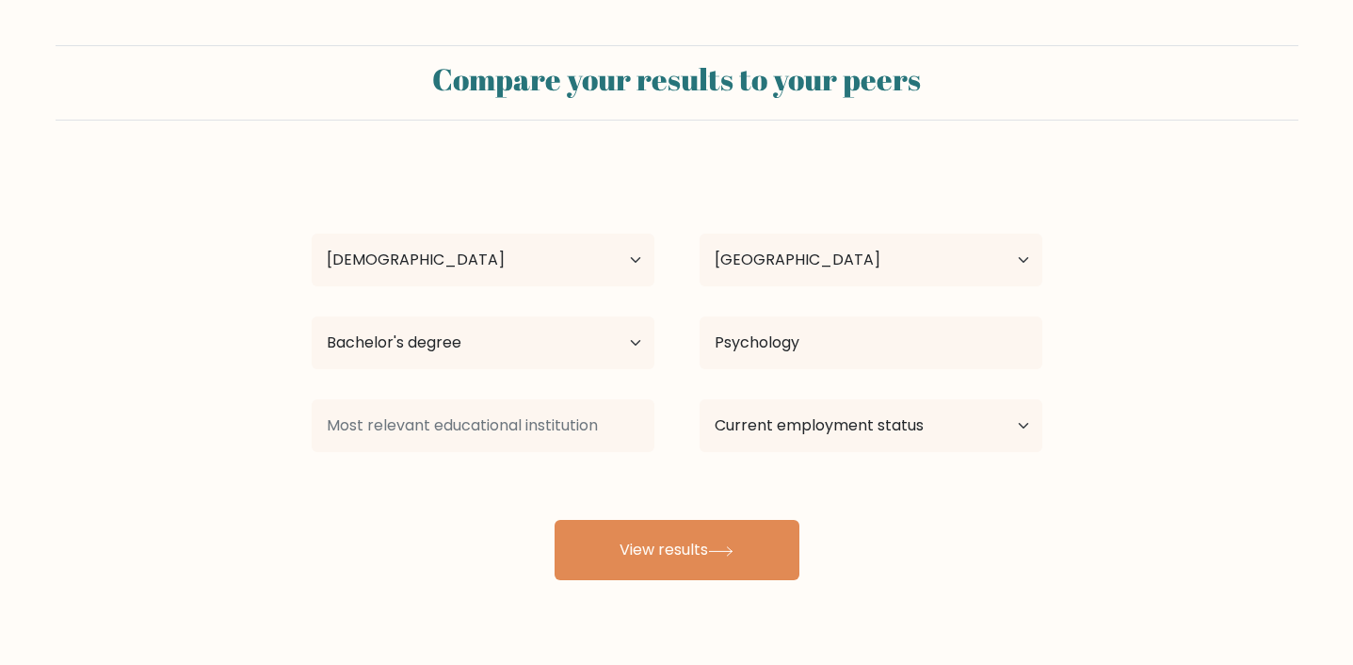
click at [906, 475] on div "Qanita Nabila Age Under 18 years old 18-24 years old 25-34 years old 35-44 year…" at bounding box center [676, 373] width 753 height 414
click at [912, 426] on select "Current employment status Employed Student Retired Other / prefer not to answer" at bounding box center [870, 425] width 343 height 53
select select "student"
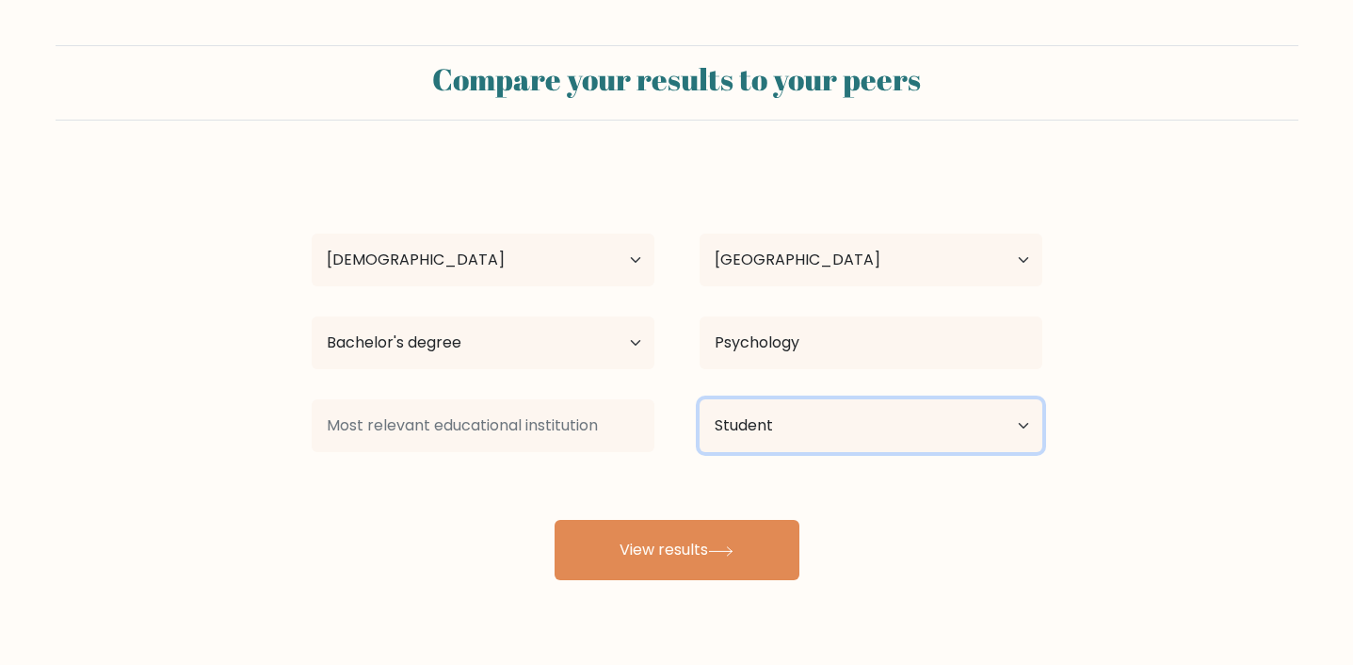
click at [699, 399] on select "Current employment status Employed Student Retired Other / prefer not to answer" at bounding box center [870, 425] width 343 height 53
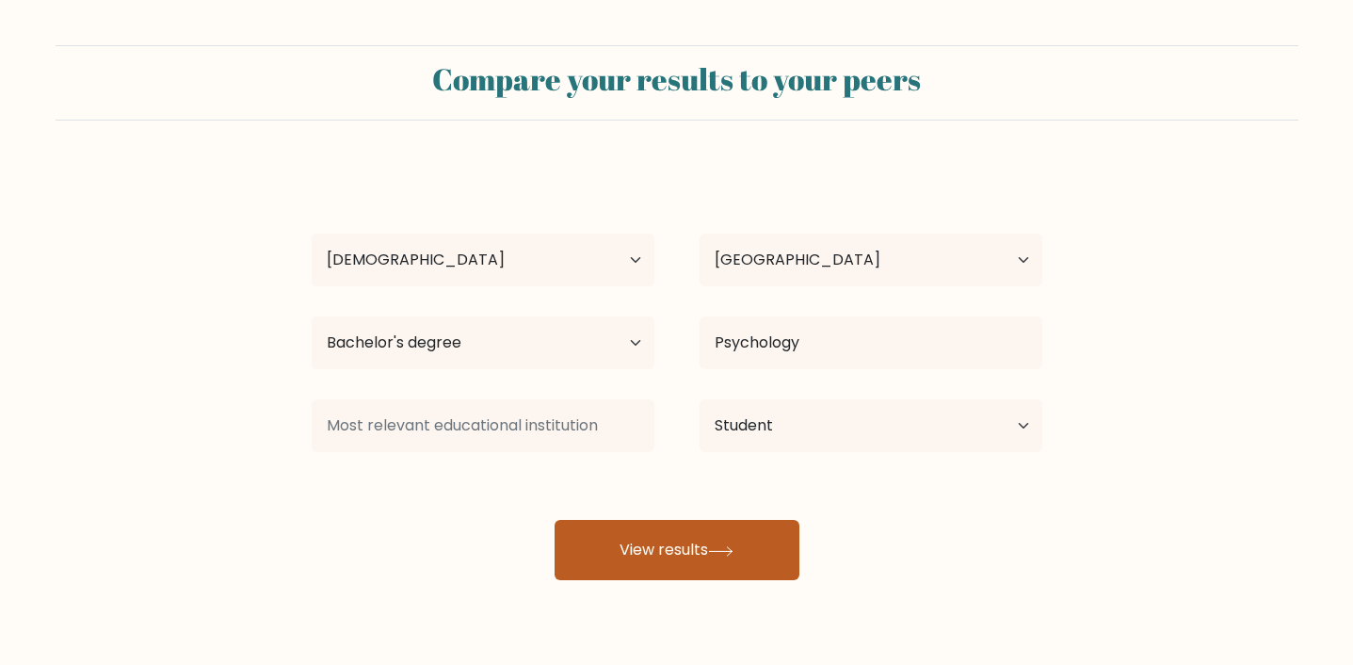
click at [755, 537] on button "View results" at bounding box center [676, 550] width 245 height 60
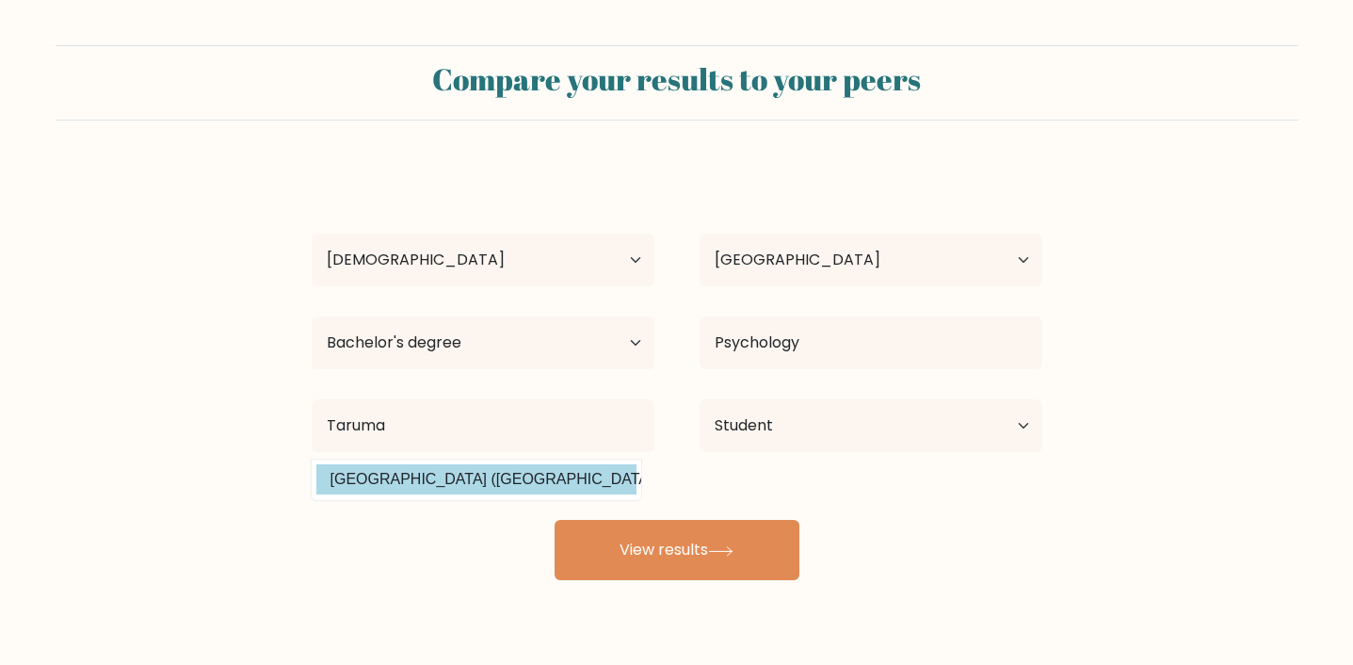
click at [567, 472] on option "Universitas Tarumanagara (Indonesia)" at bounding box center [476, 479] width 320 height 30
type input "Universitas Tarumanagara"
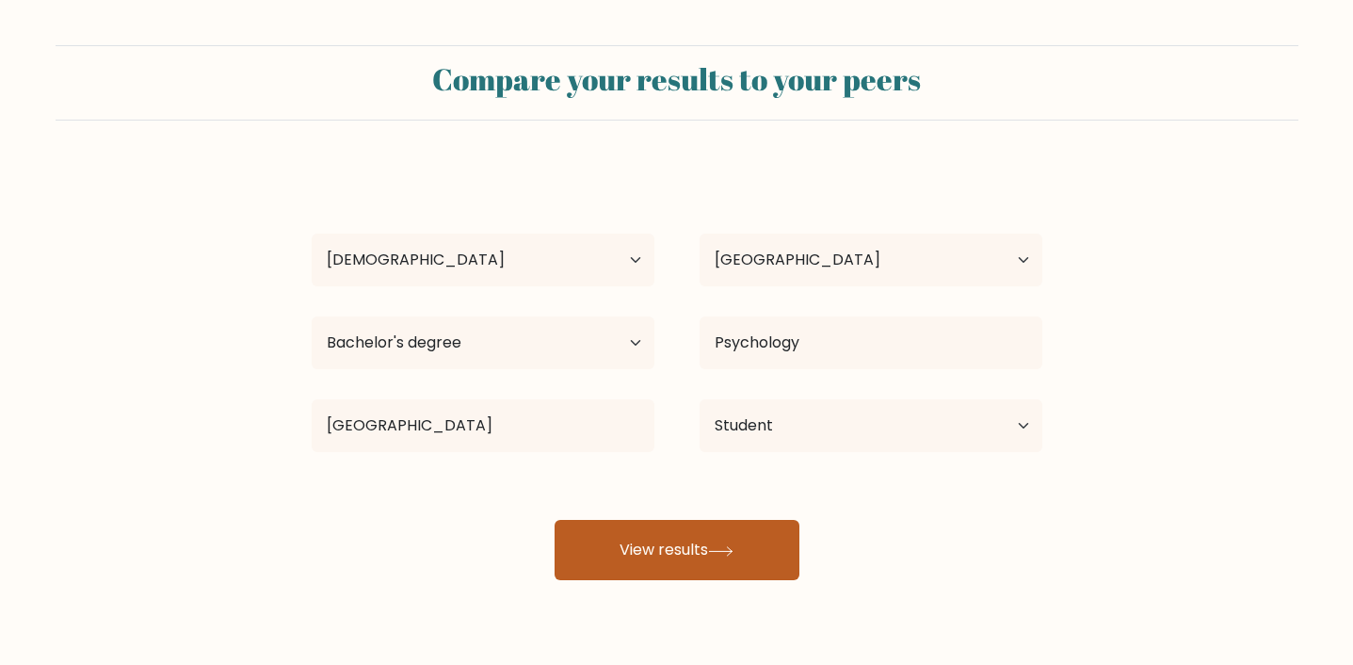
click at [604, 527] on button "View results" at bounding box center [676, 550] width 245 height 60
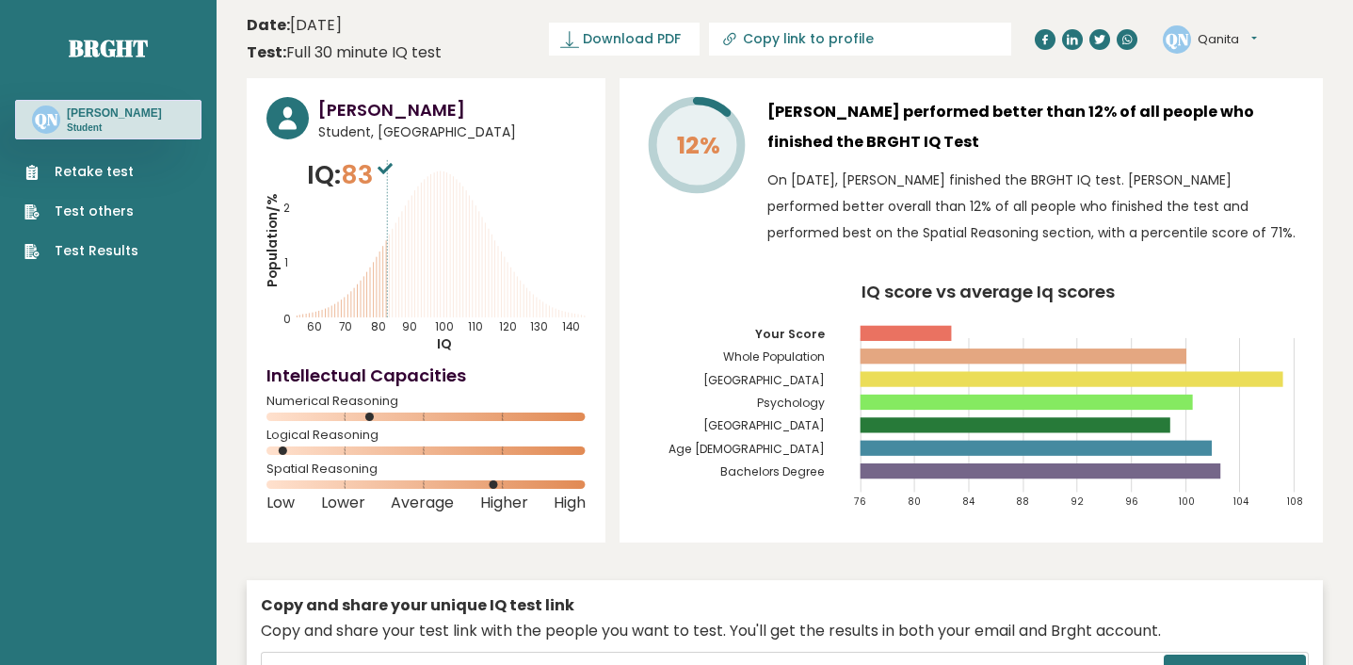
click at [388, 168] on icon at bounding box center [384, 168] width 15 height 11
click at [86, 170] on link "Retake test" at bounding box center [81, 172] width 114 height 20
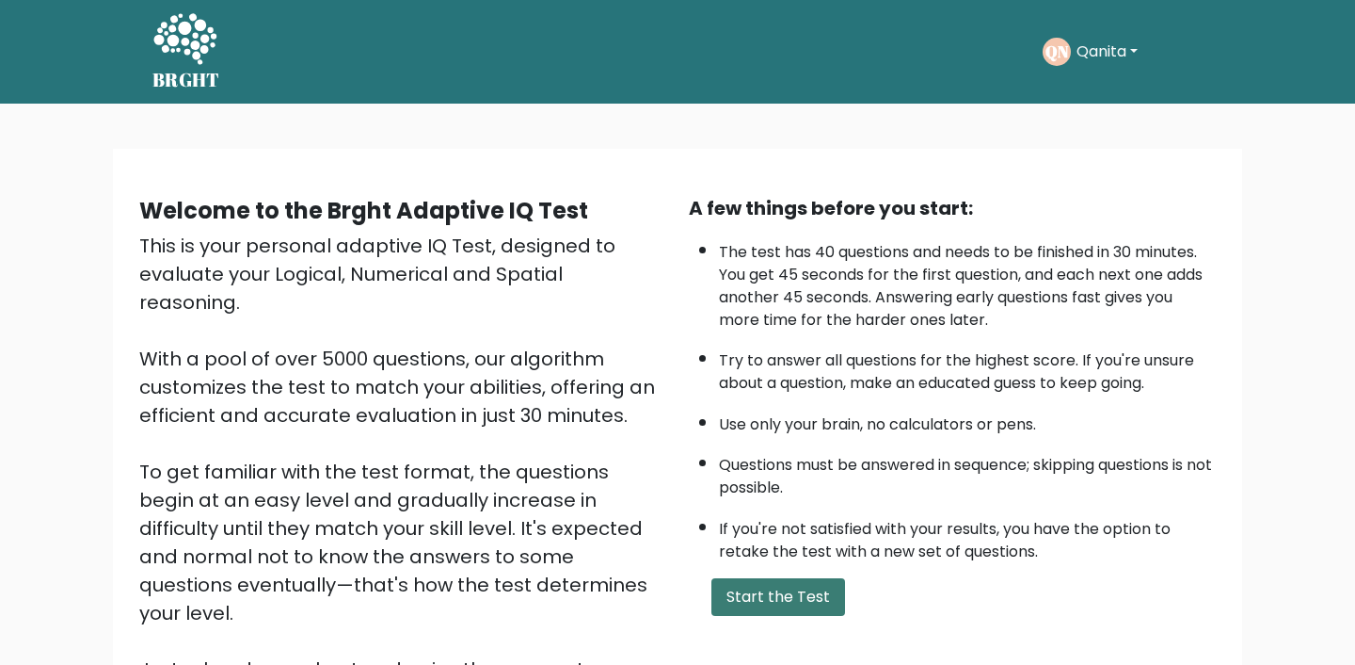
click at [777, 594] on button "Start the Test" at bounding box center [779, 597] width 134 height 38
click at [746, 582] on button "Start the Test" at bounding box center [779, 597] width 134 height 38
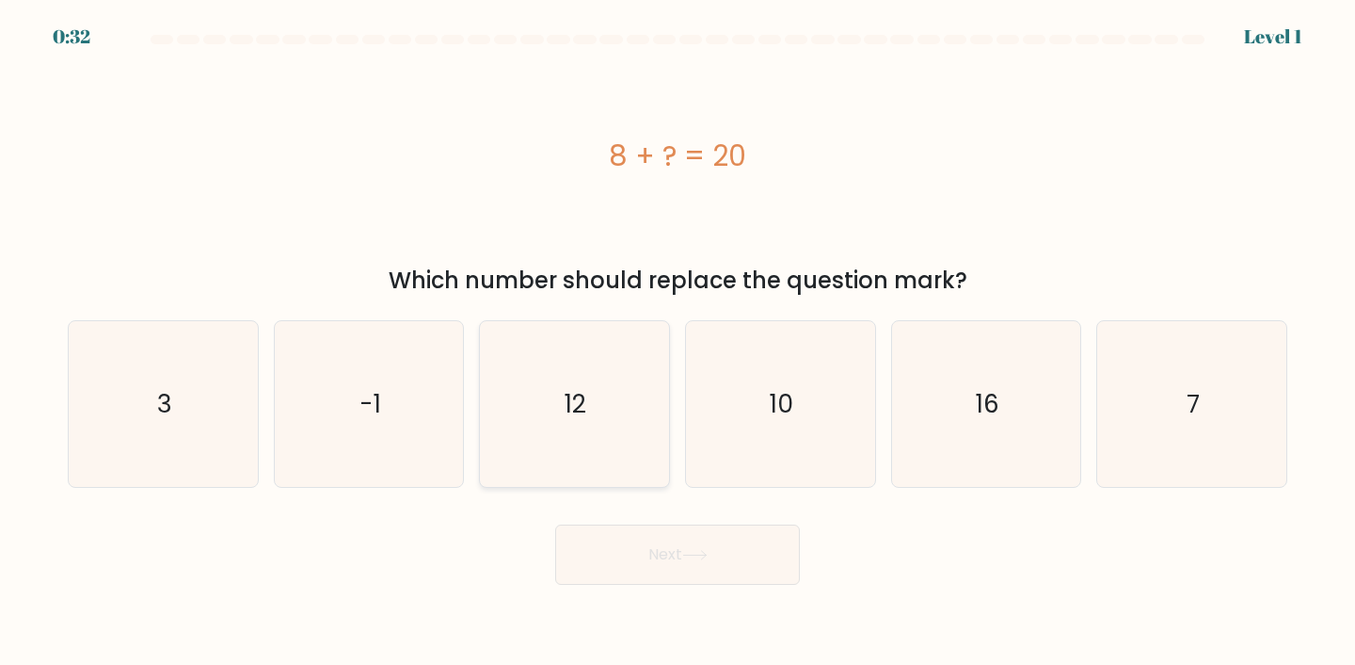
click at [597, 352] on icon "12" at bounding box center [574, 404] width 167 height 167
click at [678, 342] on input "c. 12" at bounding box center [678, 336] width 1 height 9
radio input "true"
click at [628, 553] on button "Next" at bounding box center [677, 554] width 245 height 60
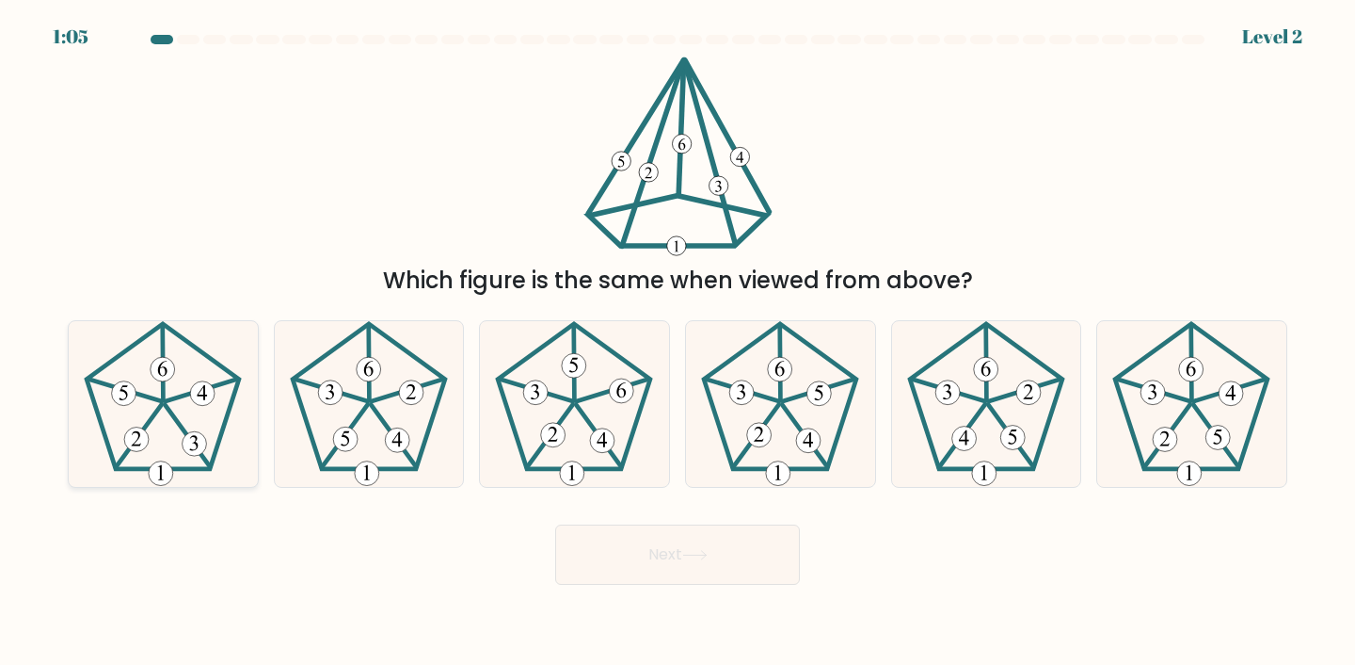
click at [232, 413] on icon at bounding box center [163, 404] width 167 height 167
click at [678, 342] on input "a." at bounding box center [678, 336] width 1 height 9
radio input "true"
click at [721, 585] on body "1:03 Level 2" at bounding box center [677, 332] width 1355 height 665
click at [720, 568] on button "Next" at bounding box center [677, 554] width 245 height 60
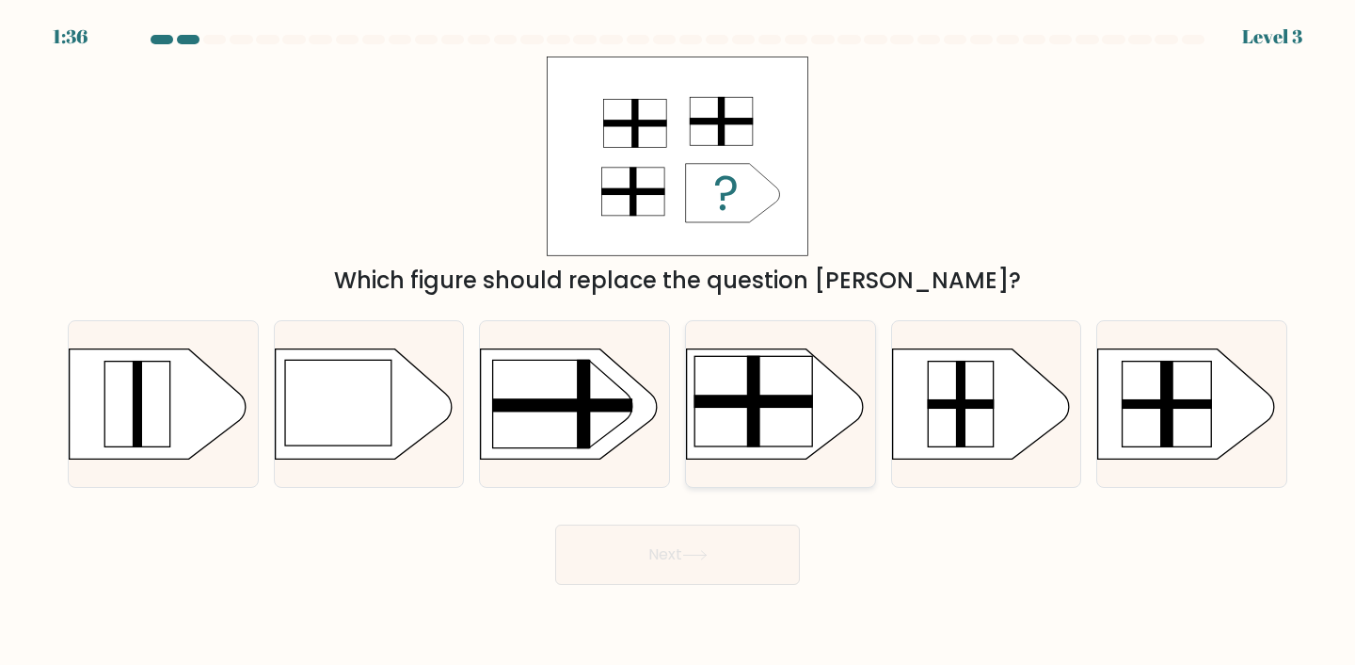
click at [825, 438] on rect at bounding box center [670, 335] width 491 height 374
click at [679, 342] on input "d." at bounding box center [678, 336] width 1 height 9
radio input "true"
click at [751, 562] on button "Next" at bounding box center [677, 554] width 245 height 60
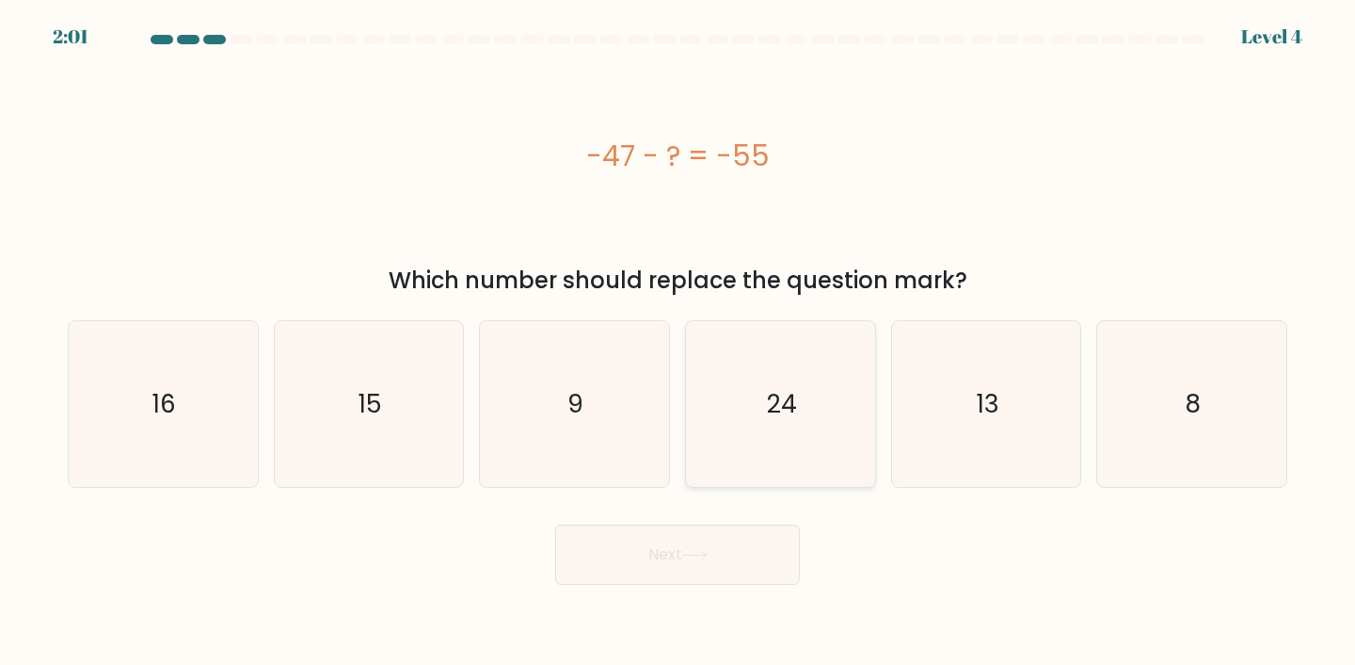
click at [737, 422] on icon "24" at bounding box center [780, 404] width 167 height 167
click at [679, 342] on input "d. 24" at bounding box center [678, 336] width 1 height 9
radio input "true"
click at [1247, 394] on icon "8" at bounding box center [1192, 404] width 167 height 167
click at [679, 342] on input "f. 8" at bounding box center [678, 336] width 1 height 9
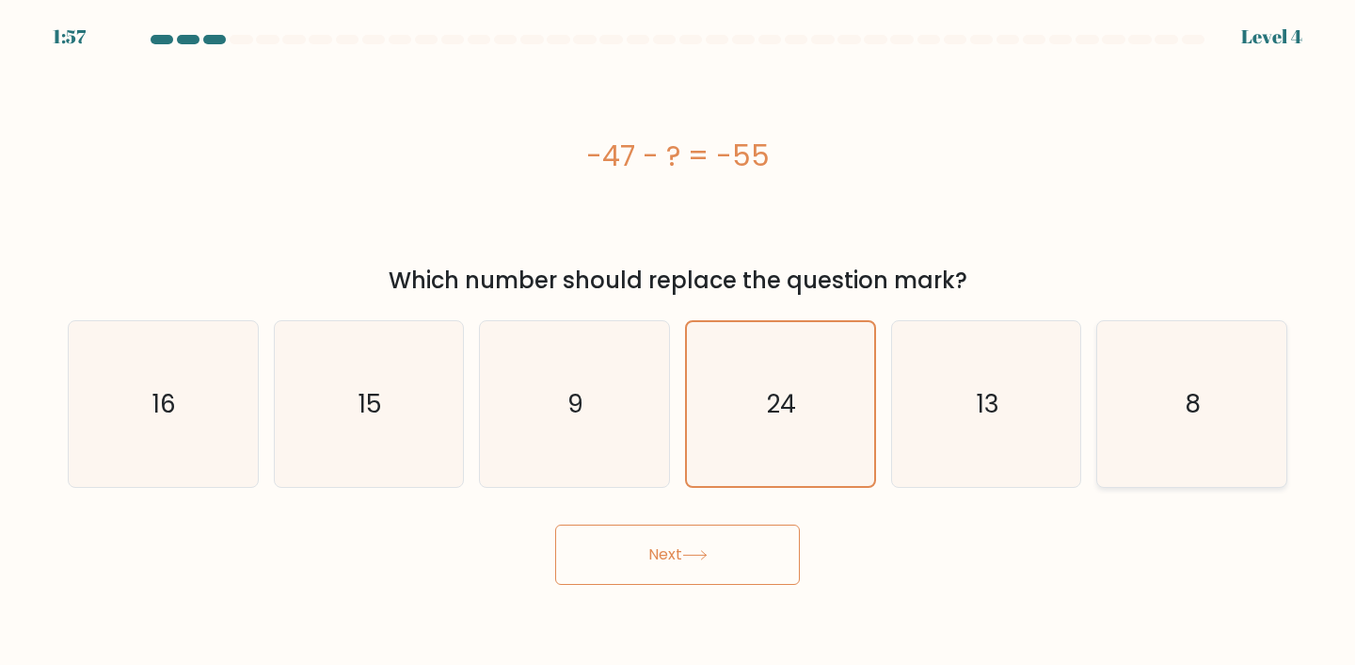
radio input "true"
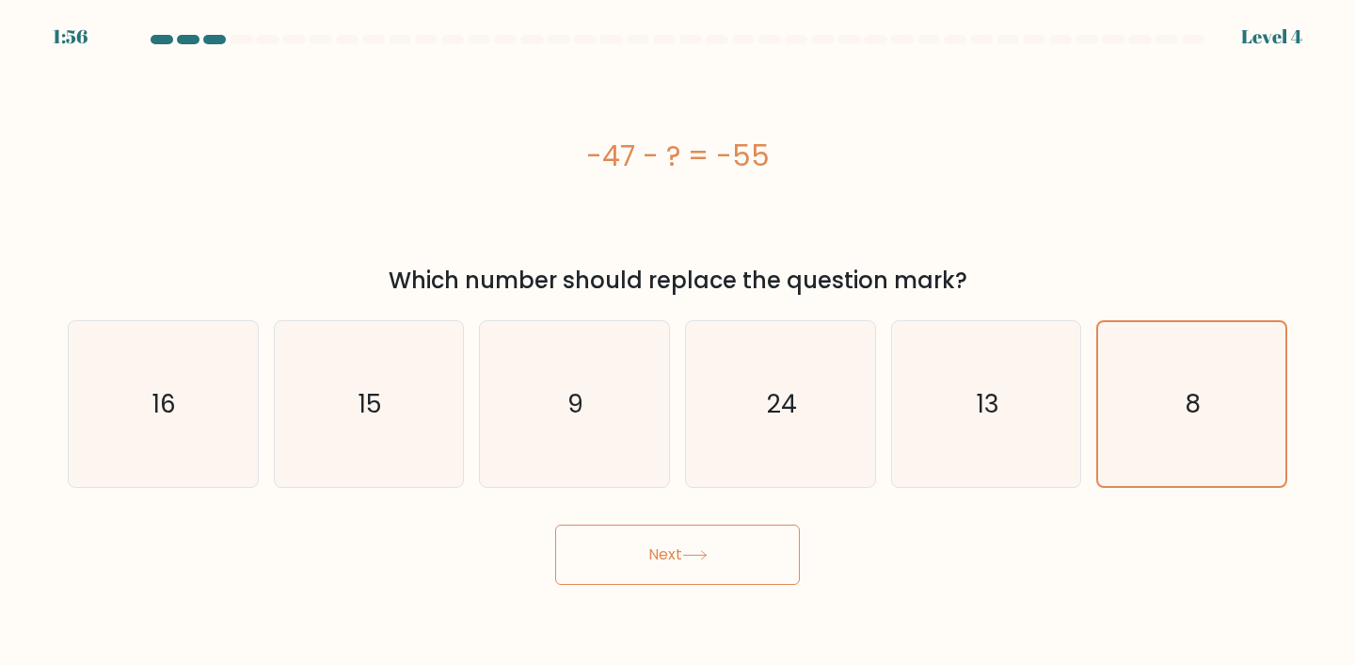
click at [759, 556] on button "Next" at bounding box center [677, 554] width 245 height 60
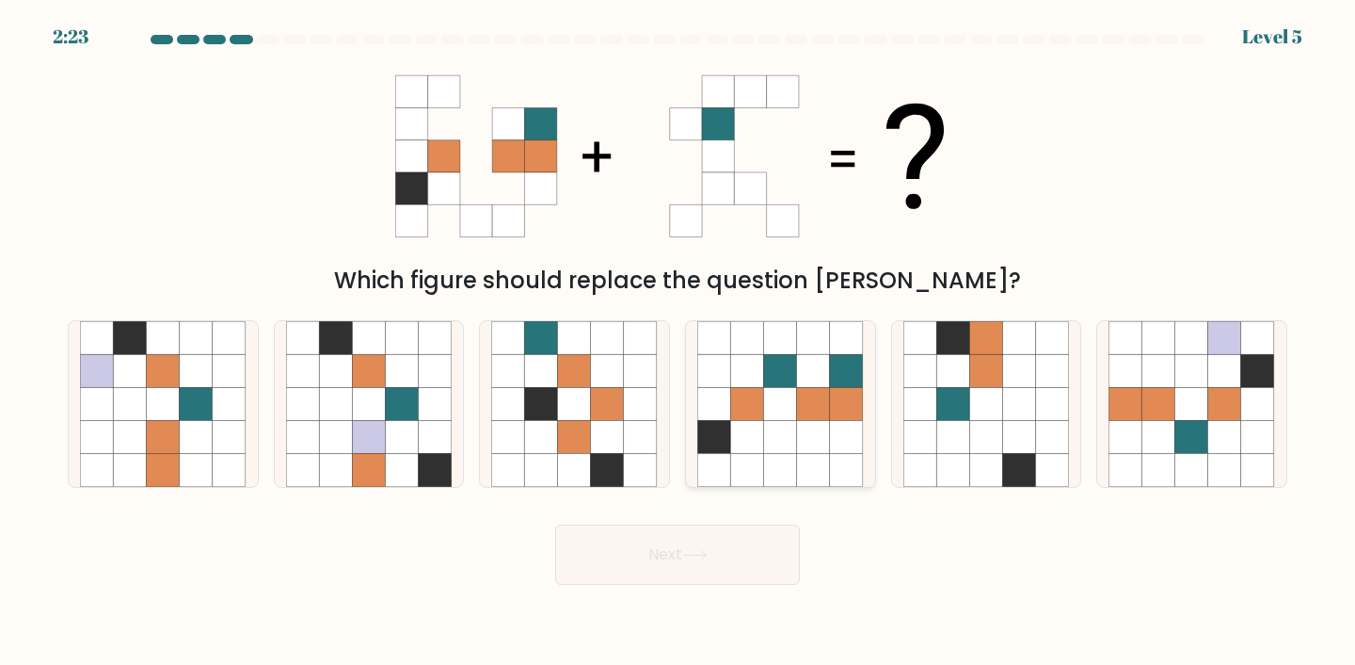
click at [826, 359] on icon at bounding box center [813, 370] width 33 height 33
click at [679, 342] on input "d." at bounding box center [678, 336] width 1 height 9
radio input "true"
click at [731, 562] on button "Next" at bounding box center [677, 554] width 245 height 60
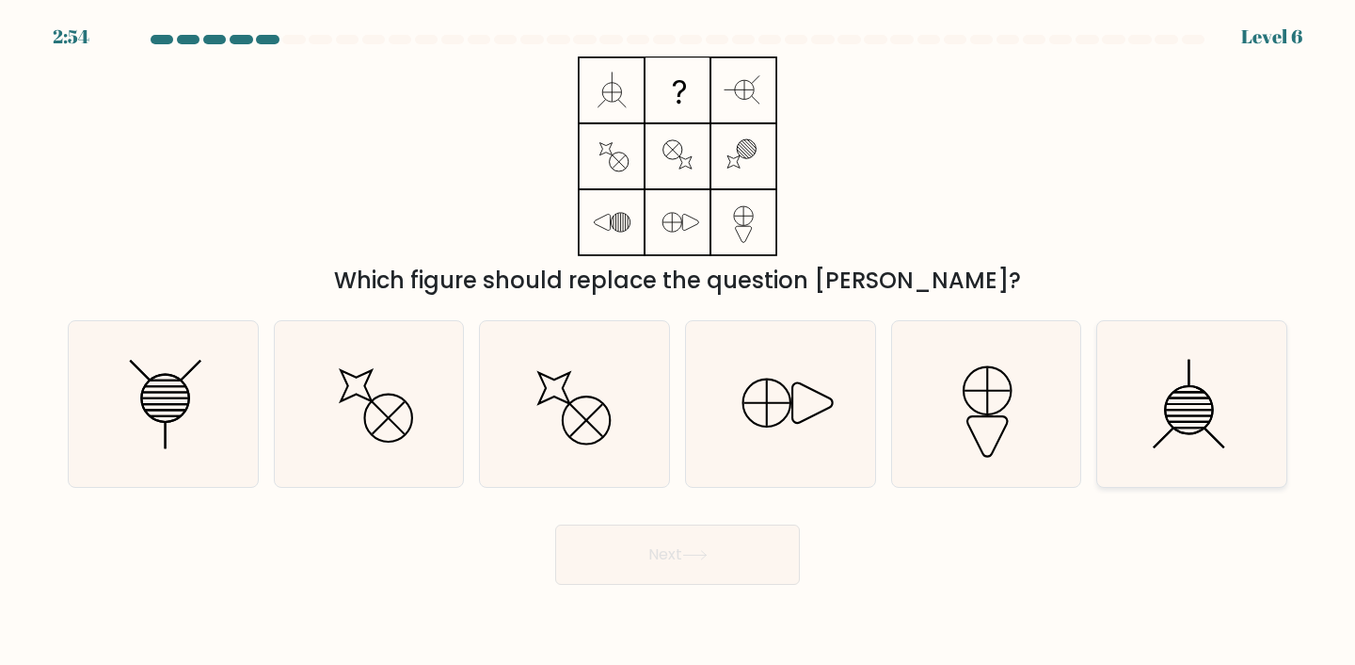
click at [1164, 434] on icon at bounding box center [1192, 404] width 167 height 167
click at [679, 342] on input "f." at bounding box center [678, 336] width 1 height 9
radio input "true"
click at [628, 576] on button "Next" at bounding box center [677, 554] width 245 height 60
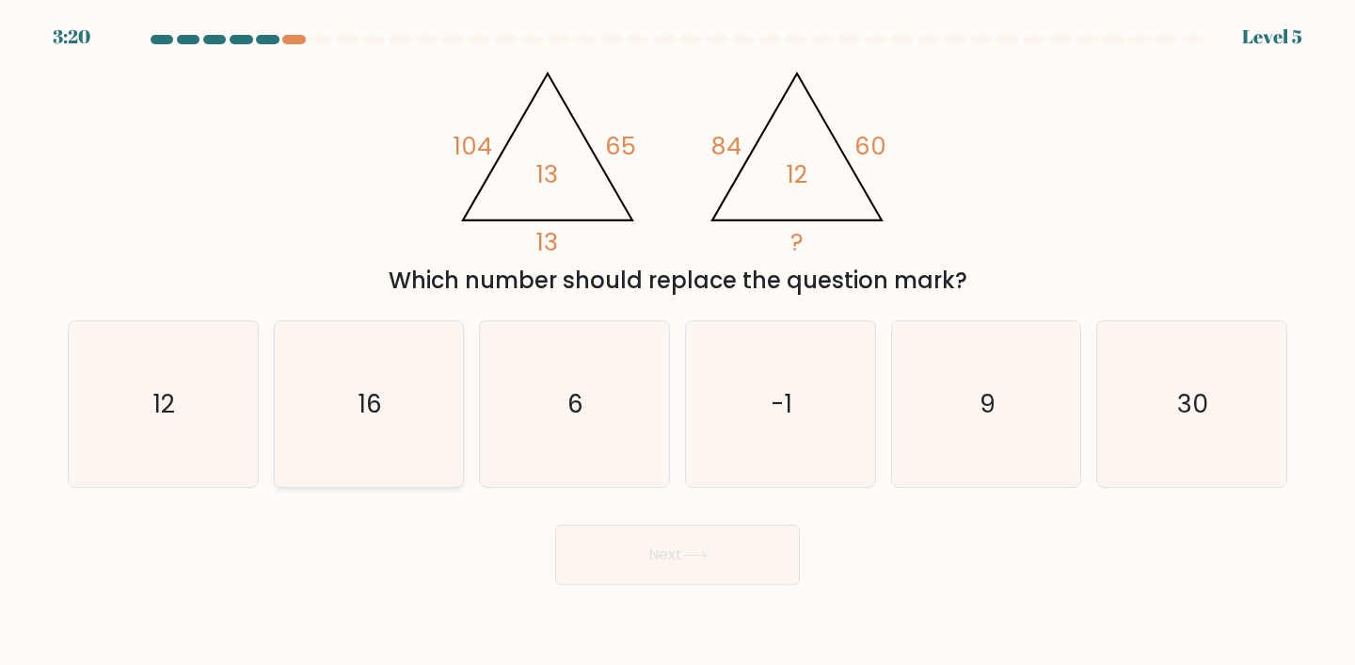
click at [439, 361] on icon "16" at bounding box center [369, 404] width 167 height 167
click at [678, 342] on input "b. 16" at bounding box center [678, 336] width 1 height 9
radio input "true"
click at [777, 562] on button "Next" at bounding box center [677, 554] width 245 height 60
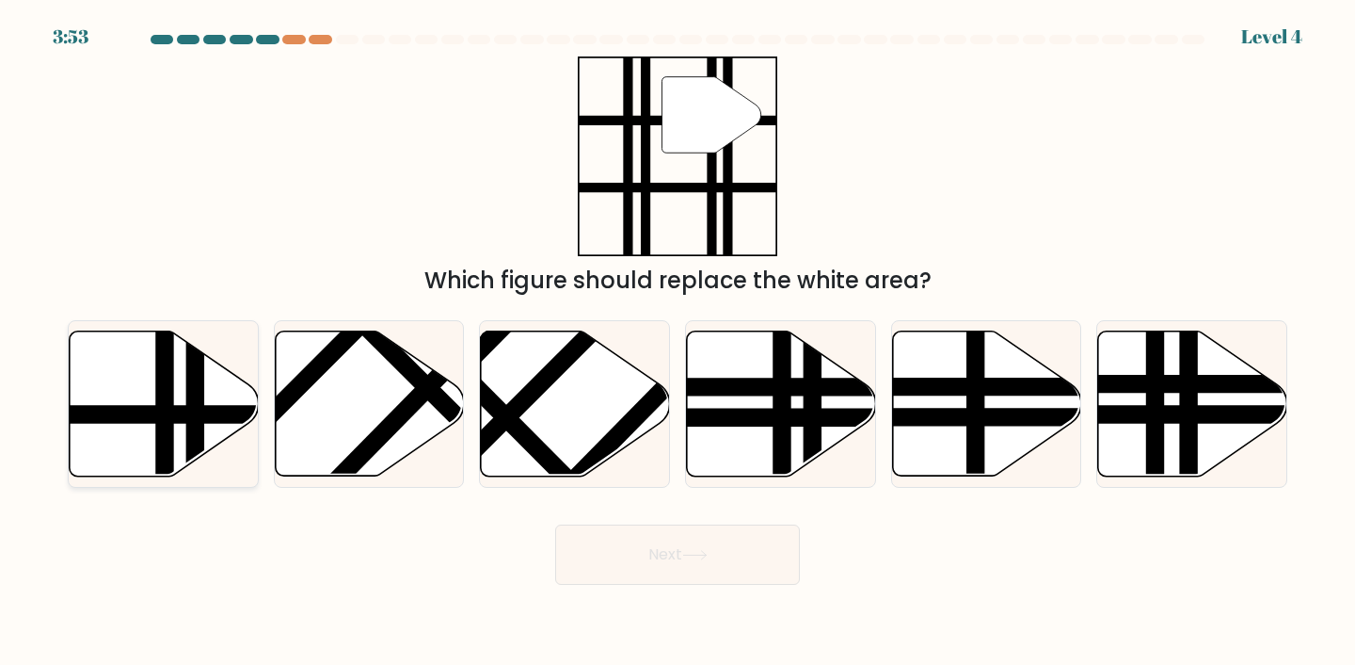
click at [242, 342] on icon at bounding box center [163, 404] width 189 height 148
click at [678, 342] on input "a." at bounding box center [678, 336] width 1 height 9
radio input "true"
click at [640, 558] on button "Next" at bounding box center [677, 554] width 245 height 60
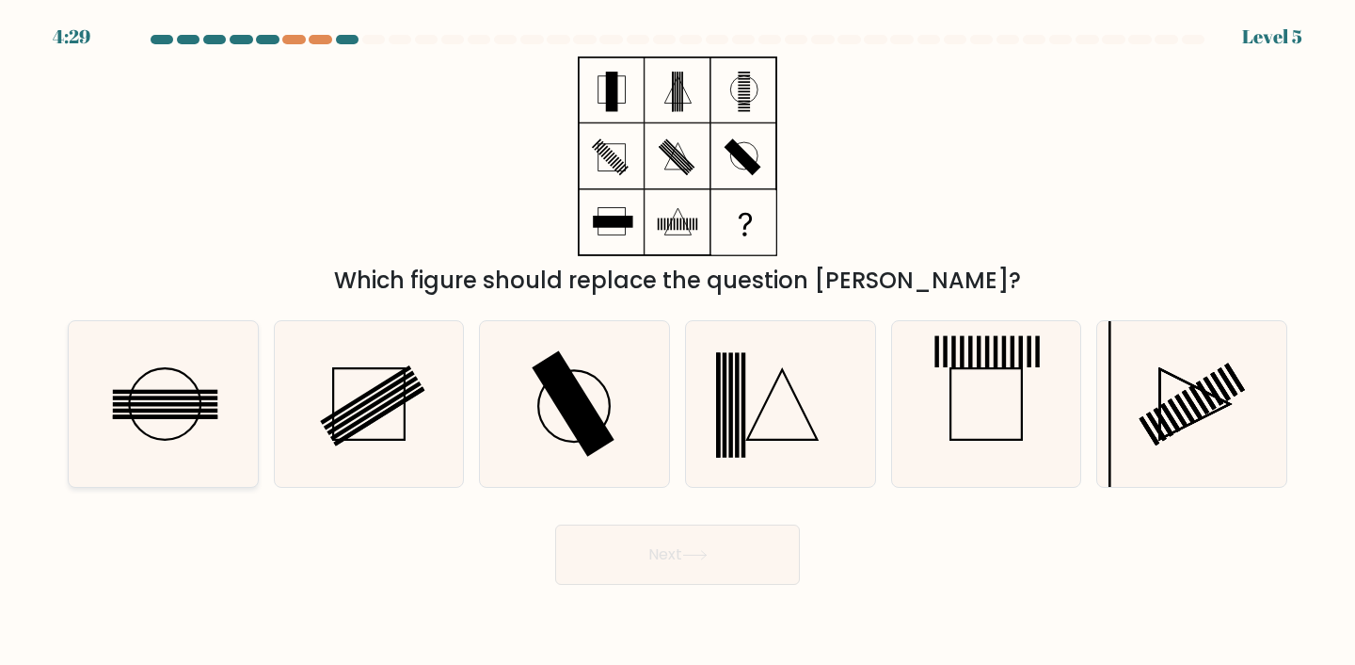
click at [205, 421] on icon at bounding box center [163, 404] width 167 height 167
click at [678, 342] on input "a." at bounding box center [678, 336] width 1 height 9
radio input "true"
click at [635, 558] on button "Next" at bounding box center [677, 554] width 245 height 60
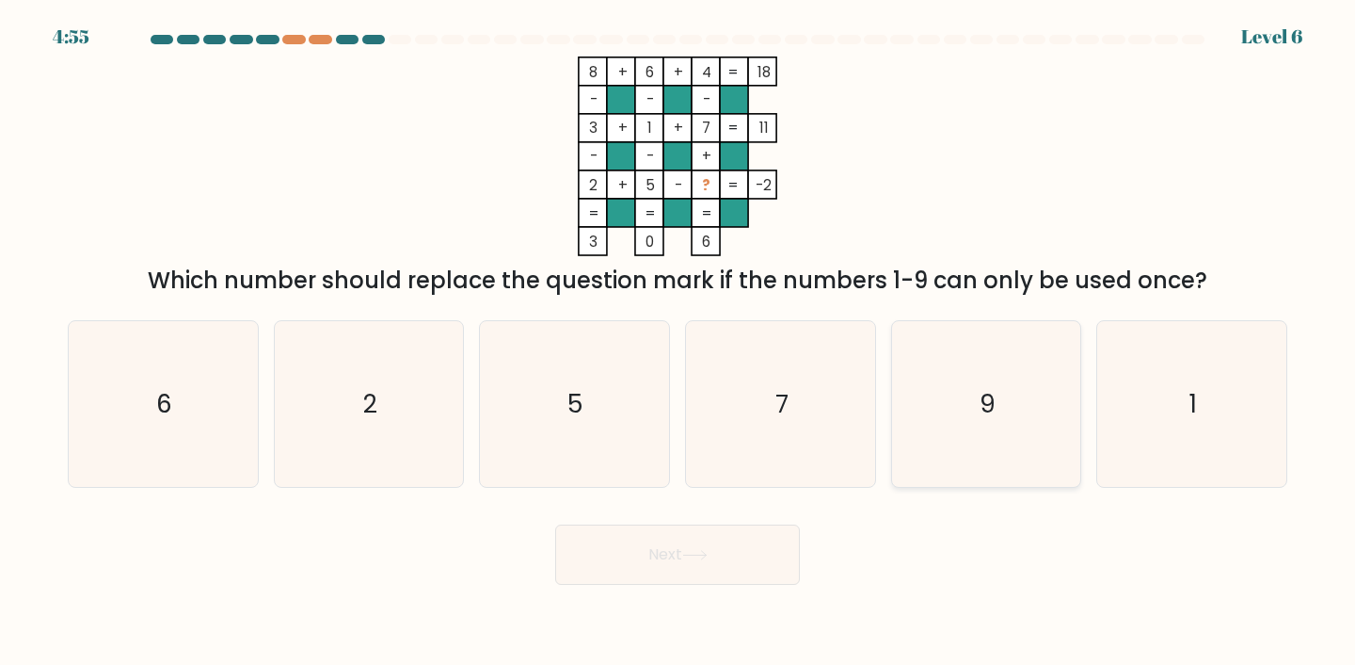
click at [927, 349] on icon "9" at bounding box center [987, 404] width 167 height 167
click at [679, 342] on input "e. 9" at bounding box center [678, 336] width 1 height 9
radio input "true"
click at [675, 462] on div "c. 5" at bounding box center [575, 404] width 206 height 168
click at [713, 460] on icon "7" at bounding box center [780, 404] width 167 height 167
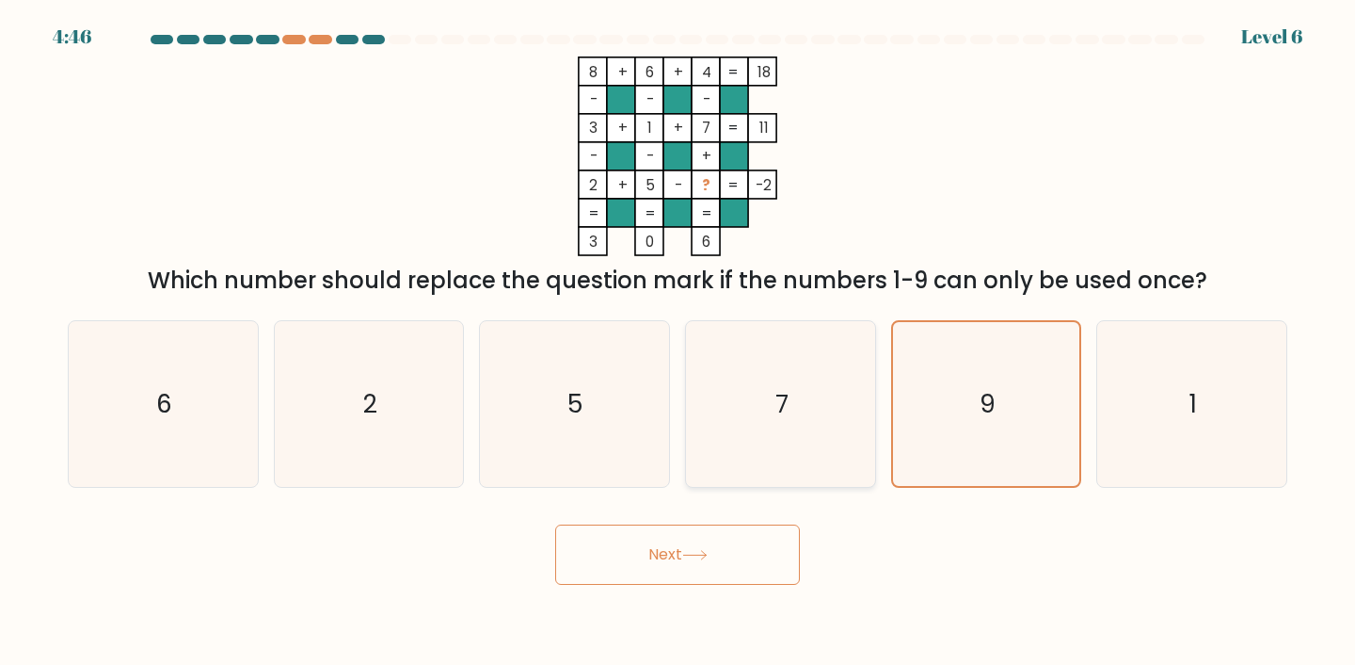
click at [679, 342] on input "d. 7" at bounding box center [678, 336] width 1 height 9
radio input "true"
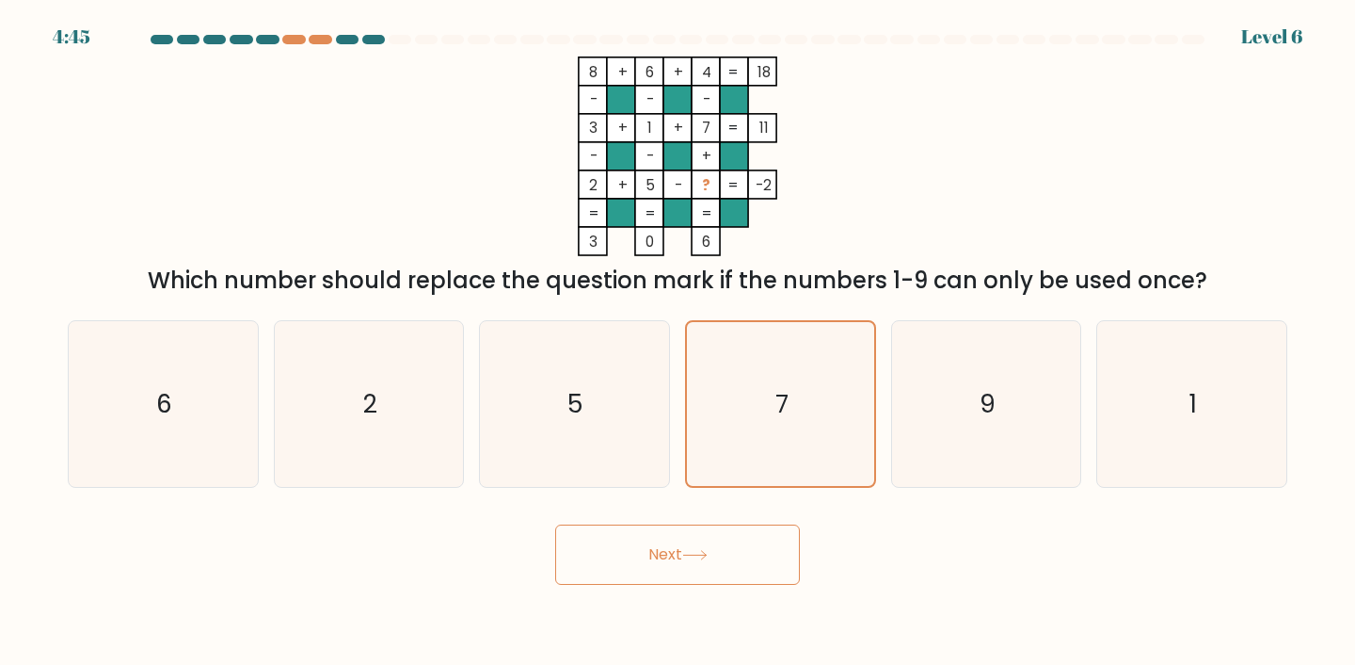
click at [705, 537] on button "Next" at bounding box center [677, 554] width 245 height 60
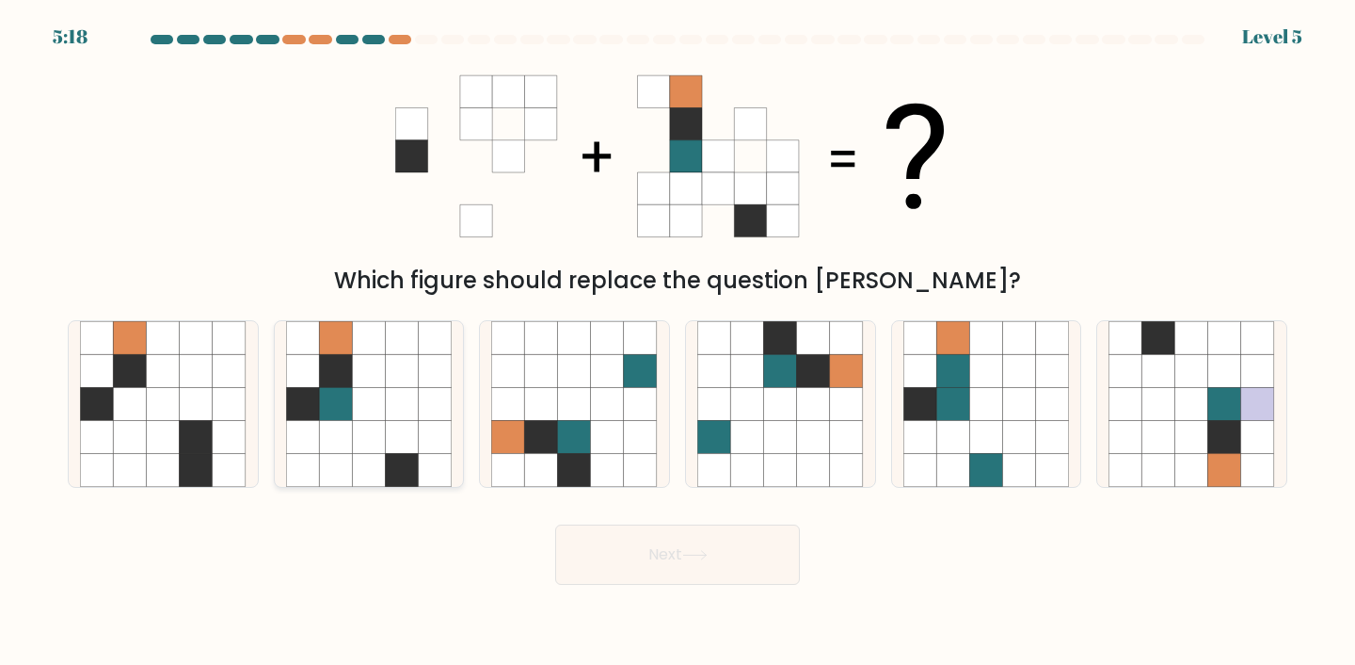
click at [385, 383] on icon at bounding box center [368, 370] width 33 height 33
click at [678, 342] on input "b." at bounding box center [678, 336] width 1 height 9
radio input "true"
click at [718, 570] on button "Next" at bounding box center [677, 554] width 245 height 60
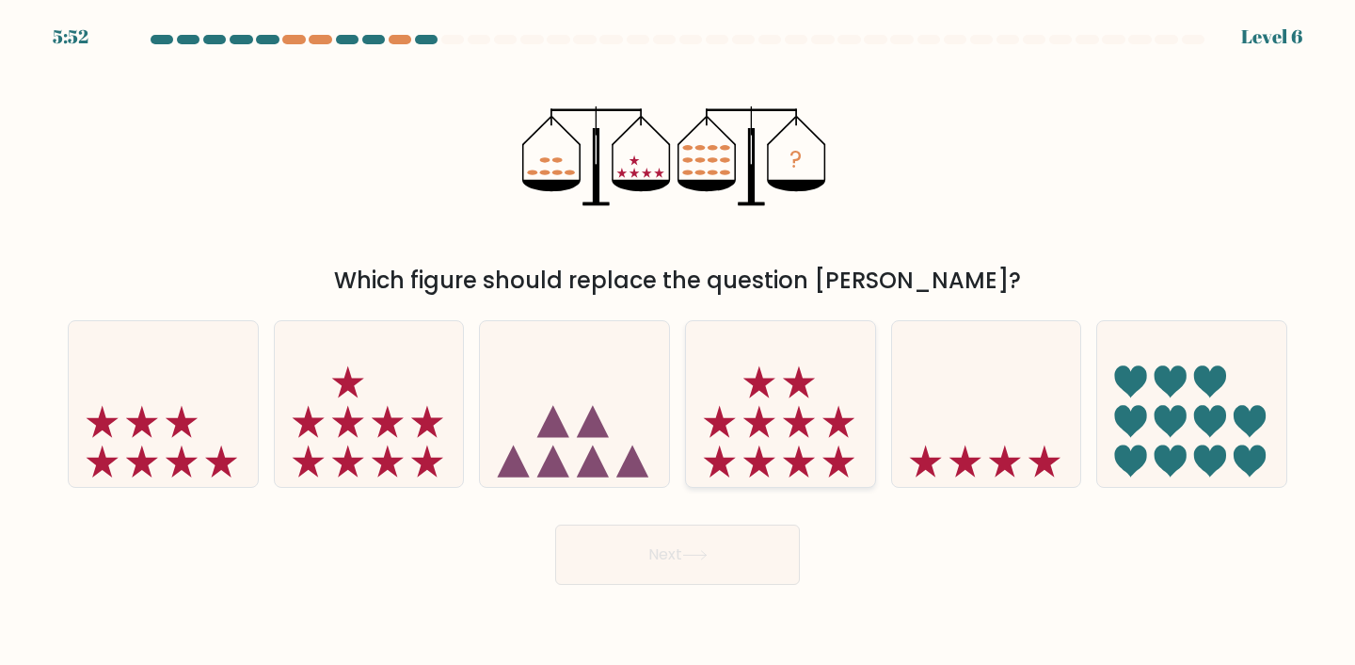
click at [816, 365] on icon at bounding box center [780, 404] width 189 height 156
click at [679, 342] on input "d." at bounding box center [678, 336] width 1 height 9
radio input "true"
click at [789, 561] on button "Next" at bounding box center [677, 554] width 245 height 60
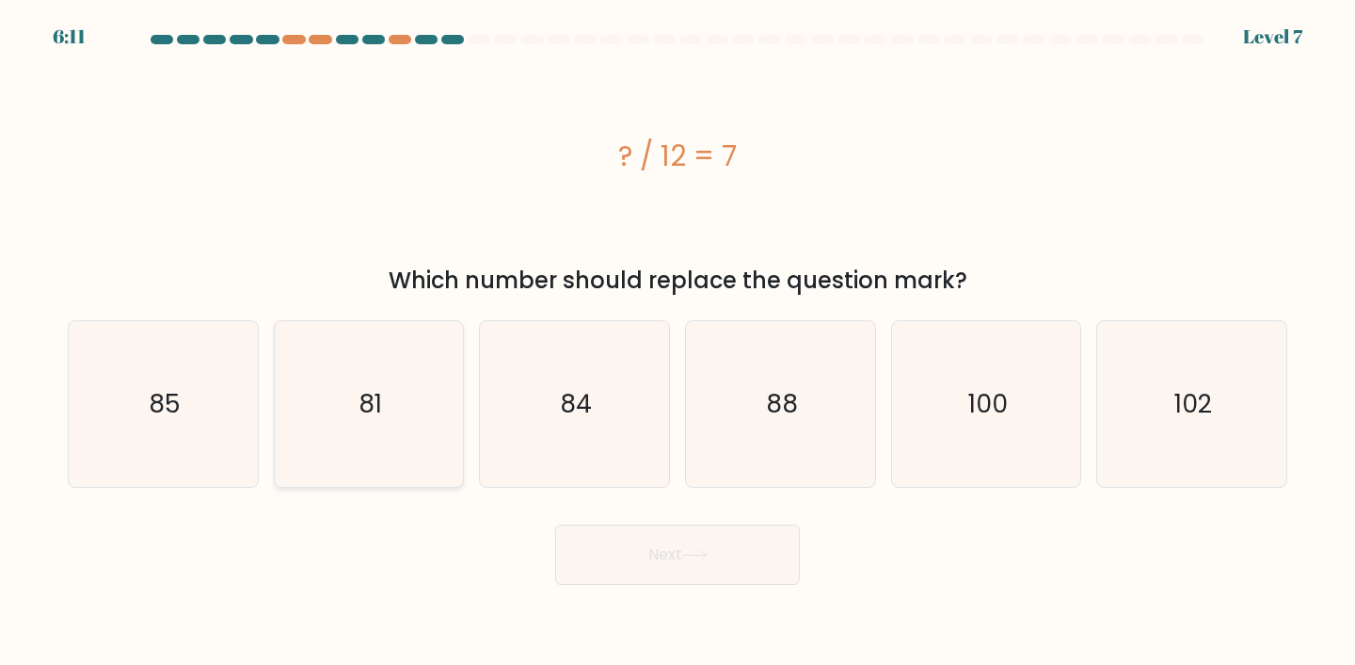
click at [362, 445] on icon "81" at bounding box center [369, 404] width 167 height 167
click at [678, 342] on input "b. 81" at bounding box center [678, 336] width 1 height 9
radio input "true"
click at [626, 582] on button "Next" at bounding box center [677, 554] width 245 height 60
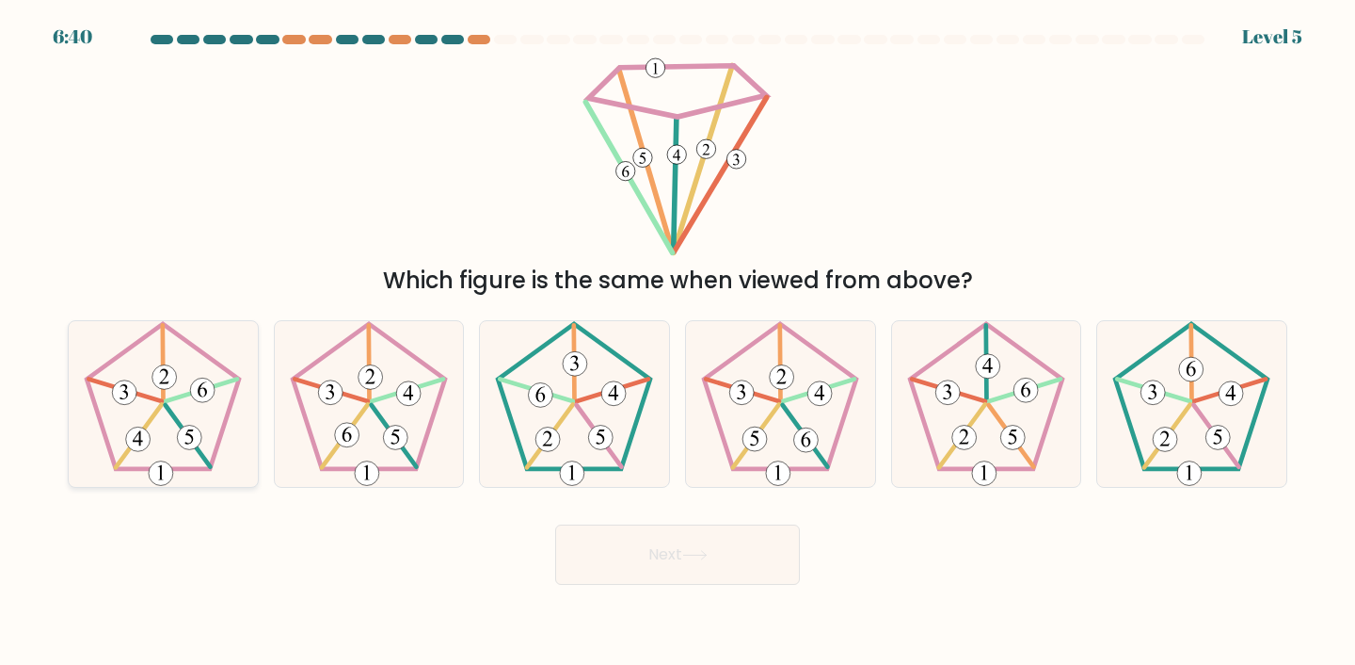
click at [231, 441] on icon at bounding box center [163, 404] width 167 height 167
click at [678, 342] on input "a." at bounding box center [678, 336] width 1 height 9
radio input "true"
click at [379, 455] on icon at bounding box center [369, 404] width 167 height 167
click at [678, 342] on input "b." at bounding box center [678, 336] width 1 height 9
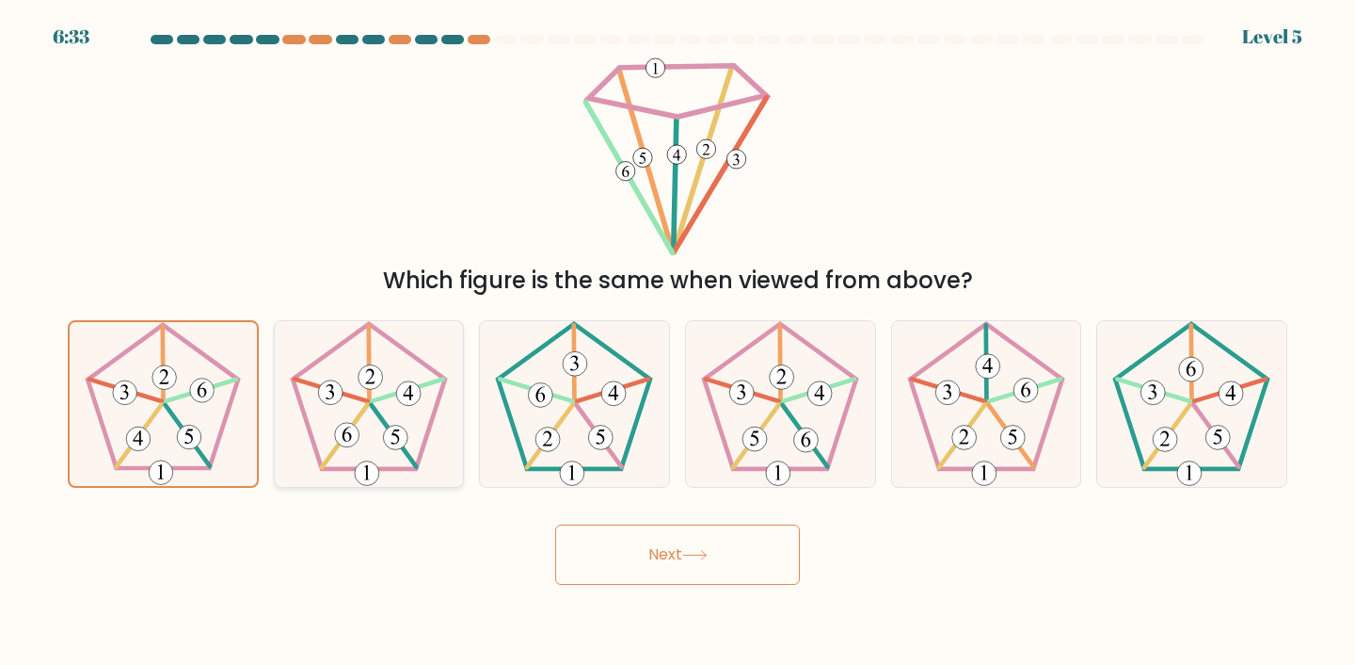
radio input "true"
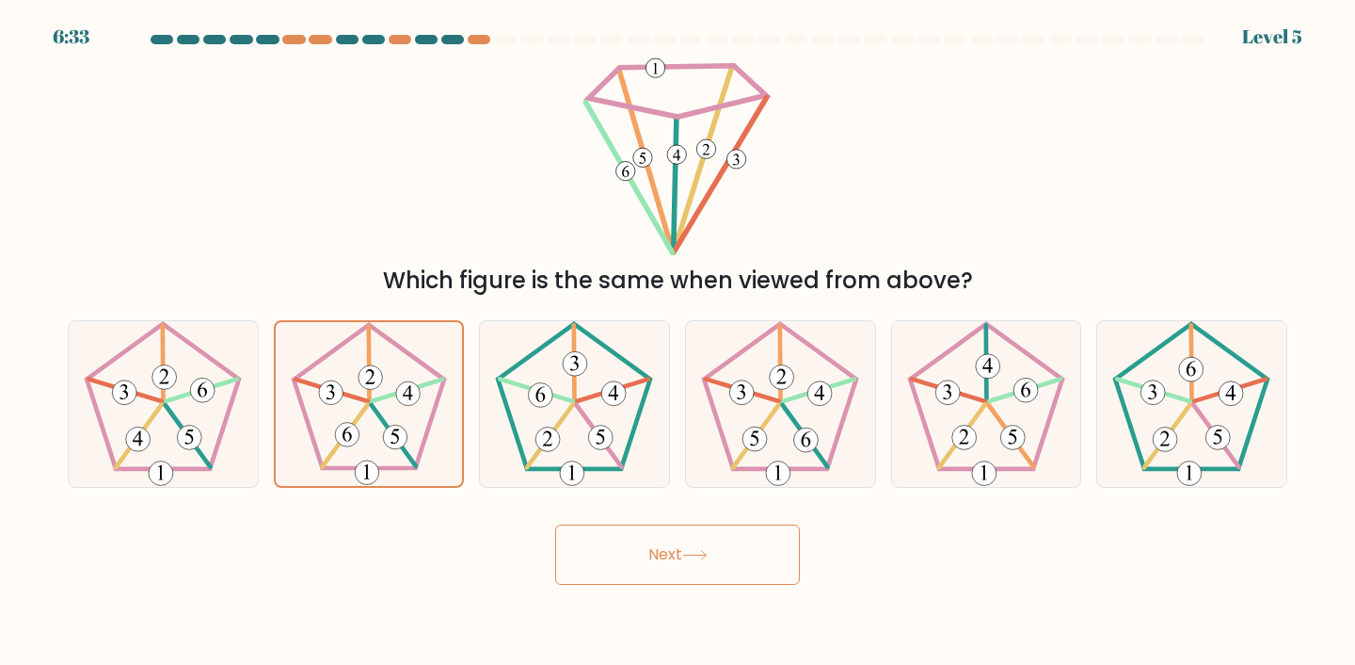
click at [640, 514] on div "Next" at bounding box center [677, 547] width 1242 height 74
click at [643, 555] on button "Next" at bounding box center [677, 554] width 245 height 60
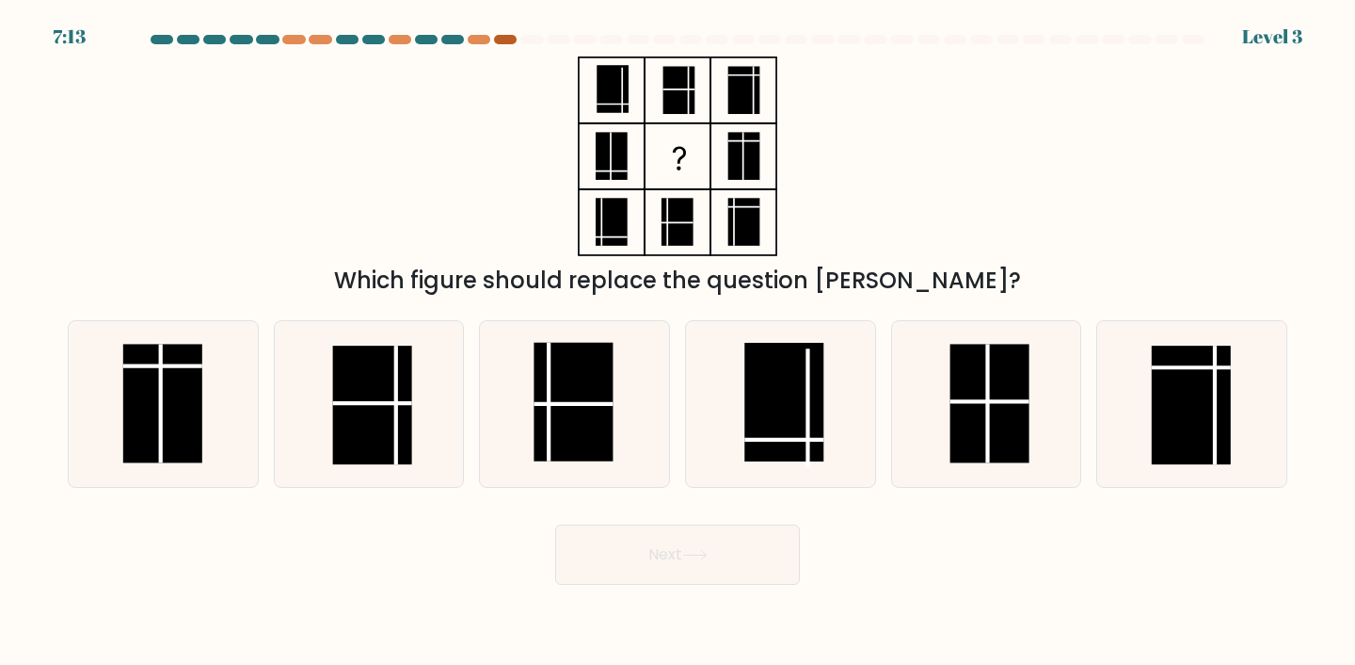
click at [511, 39] on div at bounding box center [505, 39] width 23 height 9
